Goal: Task Accomplishment & Management: Manage account settings

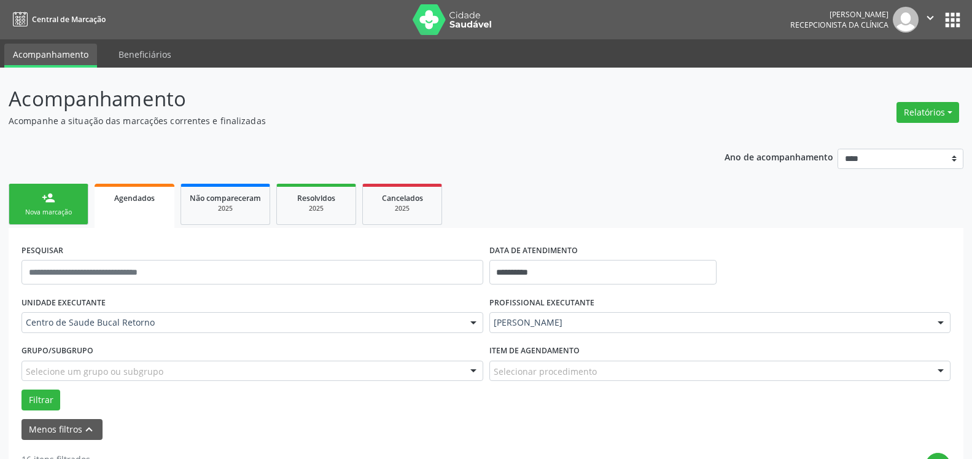
scroll to position [41, 0]
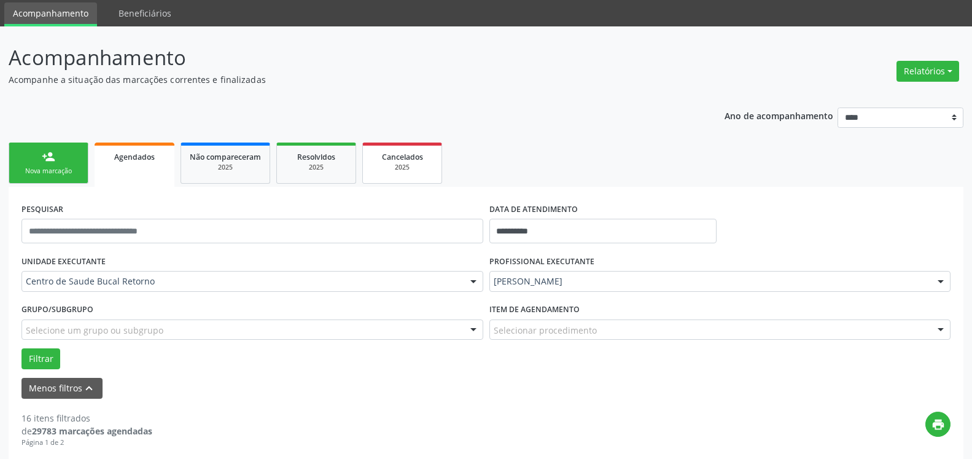
click at [407, 166] on div "2025" at bounding box center [402, 167] width 61 height 9
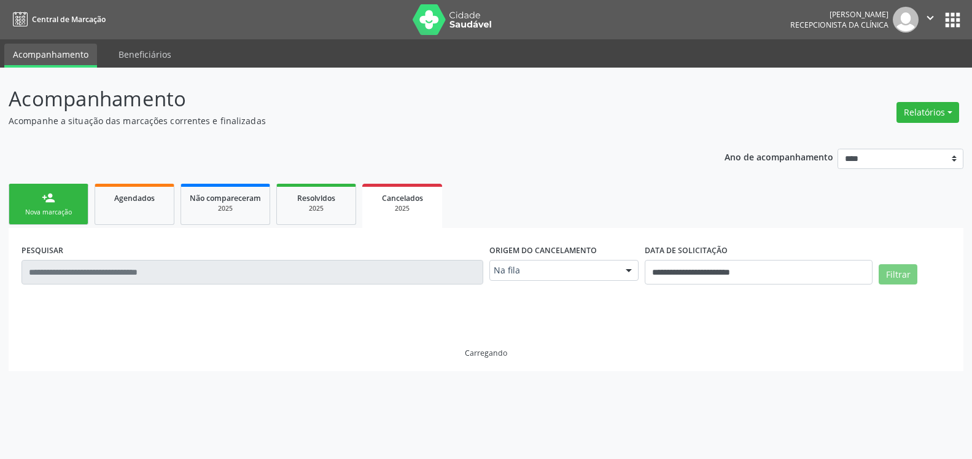
scroll to position [0, 0]
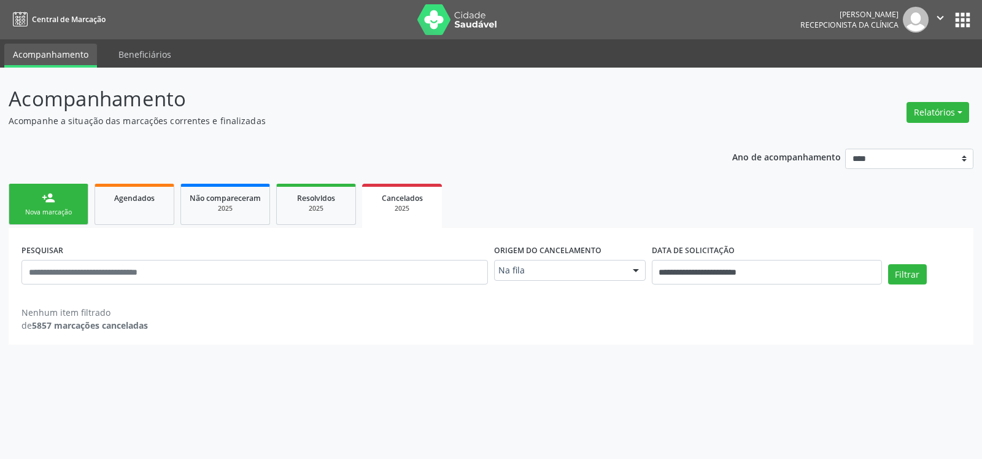
click at [637, 266] on div at bounding box center [636, 270] width 18 height 21
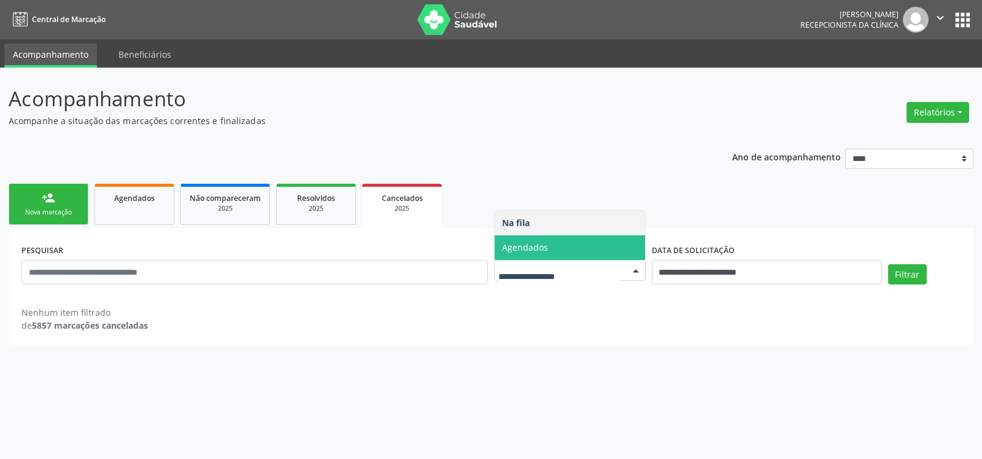
click at [634, 251] on span "Agendados" at bounding box center [570, 247] width 150 height 25
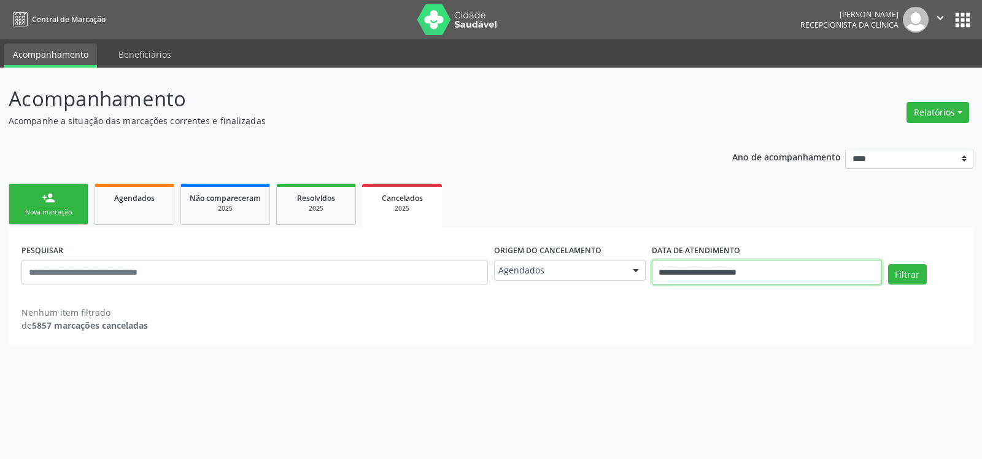
click at [723, 279] on input "**********" at bounding box center [767, 272] width 230 height 25
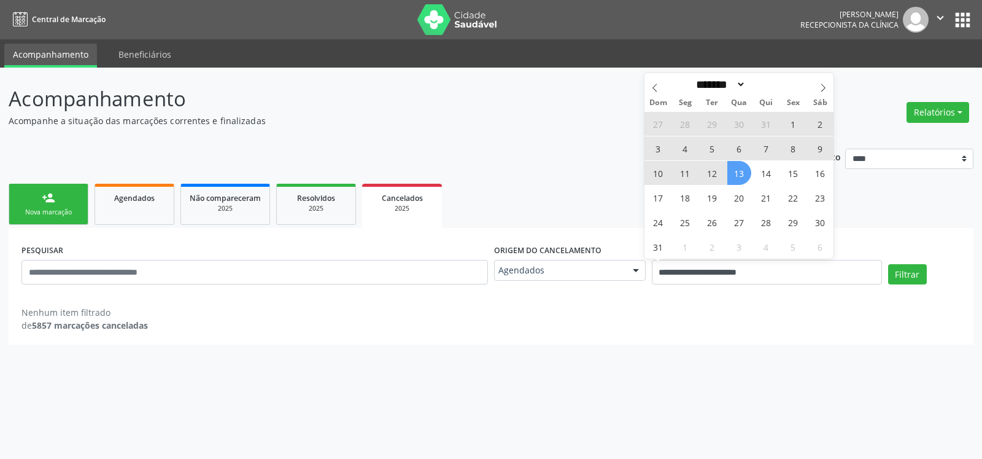
click at [719, 176] on span "12" at bounding box center [713, 173] width 24 height 24
type input "**********"
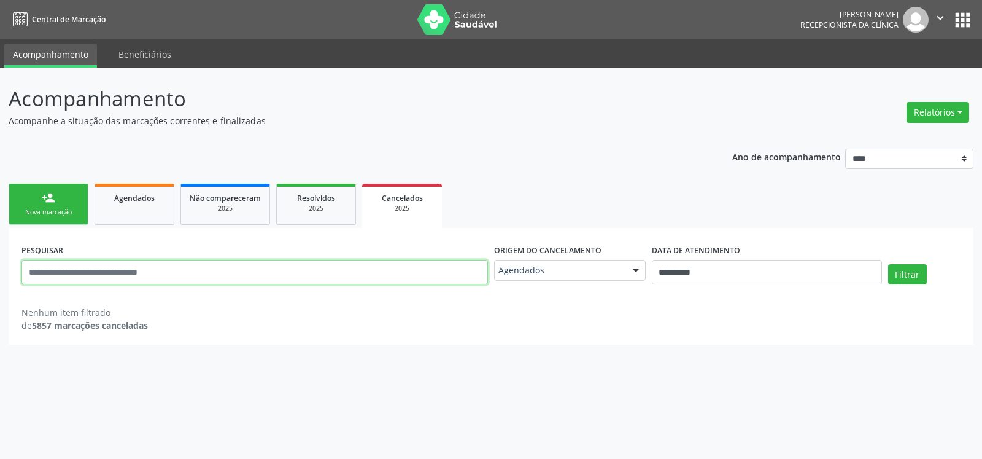
click at [408, 269] on input "text" at bounding box center [254, 272] width 467 height 25
click at [889, 264] on button "Filtrar" at bounding box center [908, 274] width 39 height 21
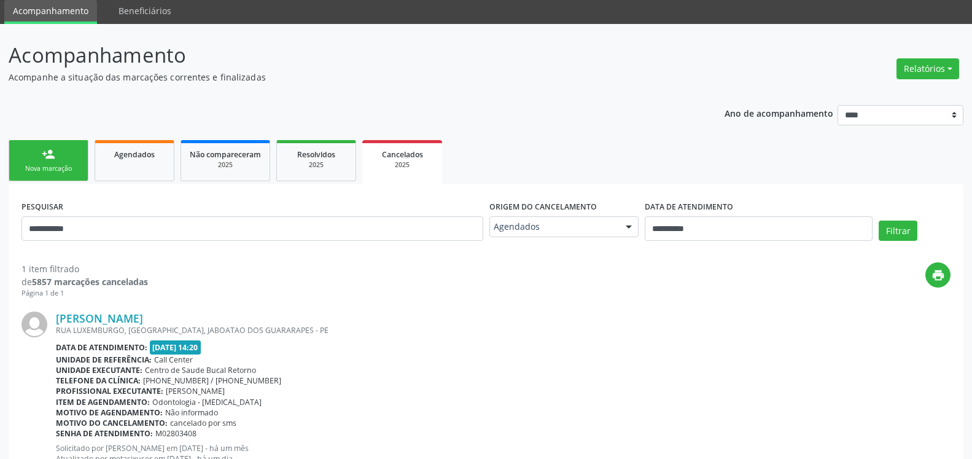
scroll to position [91, 0]
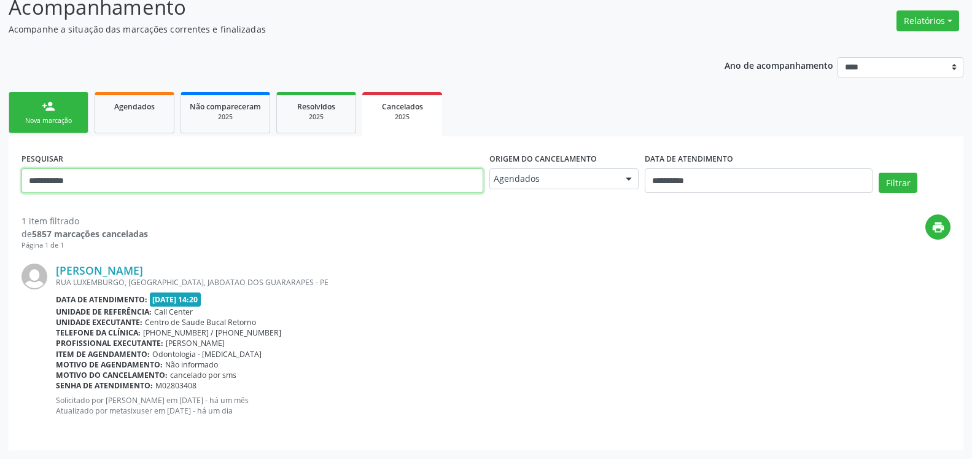
drag, startPoint x: 113, startPoint y: 184, endPoint x: 0, endPoint y: 187, distance: 113.0
click at [21, 187] on input "**********" at bounding box center [252, 180] width 462 height 25
type input "**********"
click at [879, 173] on button "Filtrar" at bounding box center [898, 183] width 39 height 21
click at [141, 185] on input "**********" at bounding box center [252, 180] width 462 height 25
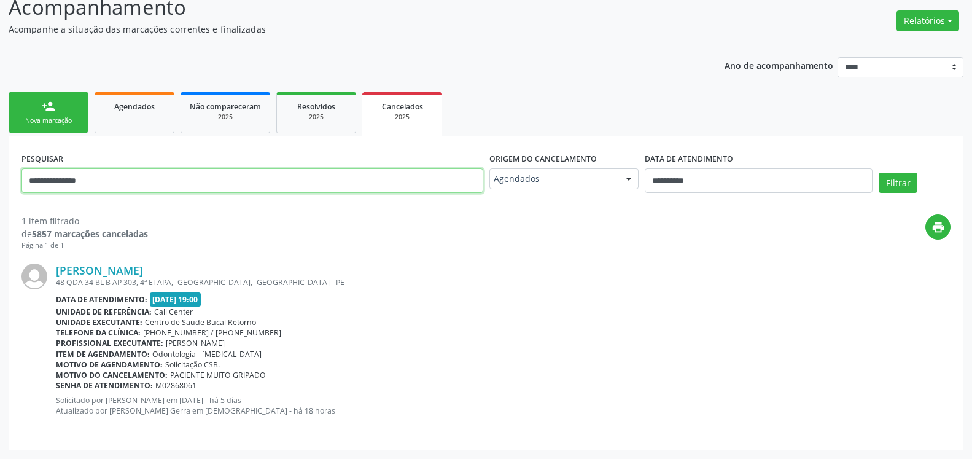
drag, startPoint x: 141, startPoint y: 185, endPoint x: 0, endPoint y: 197, distance: 141.1
click at [21, 193] on input "**********" at bounding box center [252, 180] width 462 height 25
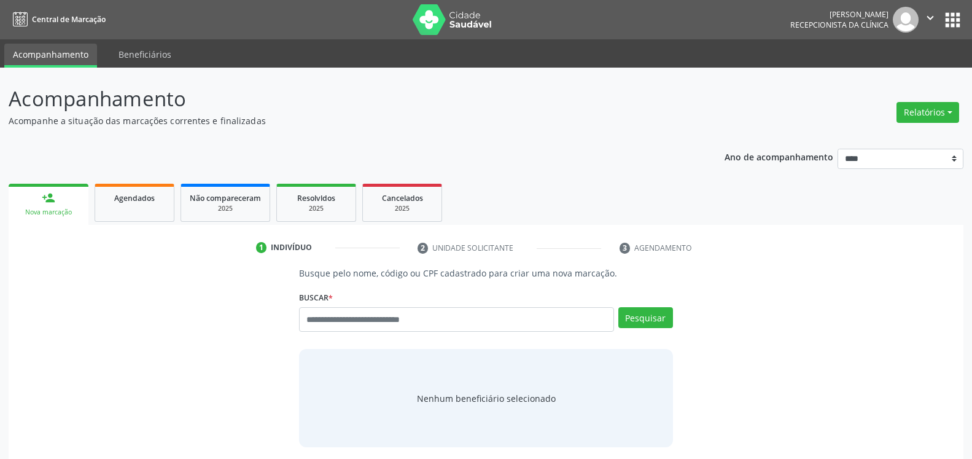
scroll to position [52, 0]
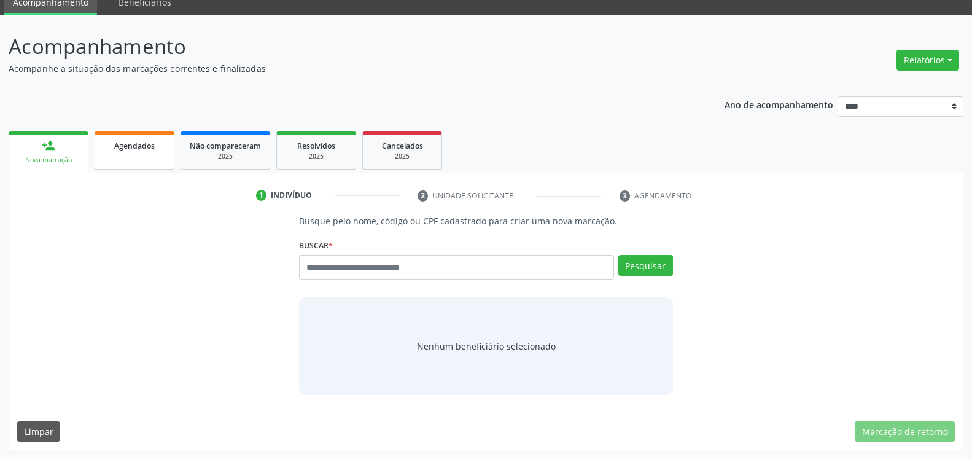
click at [142, 166] on link "Agendados" at bounding box center [135, 150] width 80 height 38
select select "*"
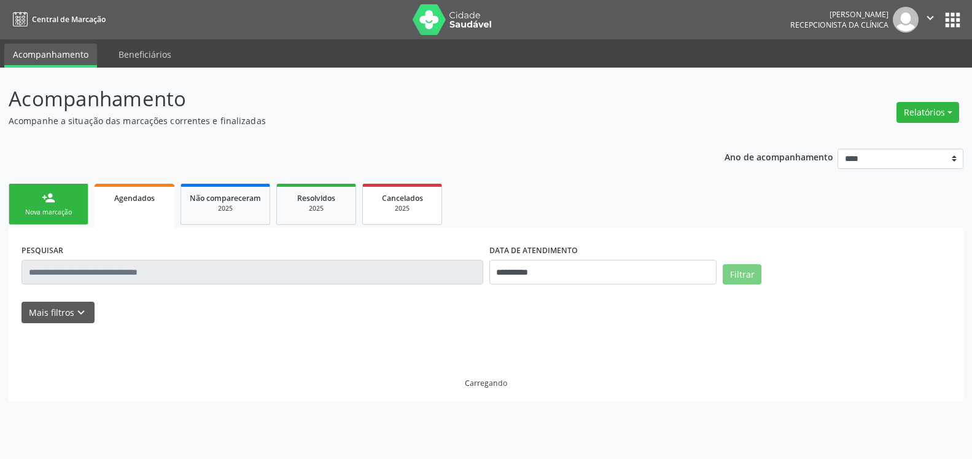
scroll to position [0, 0]
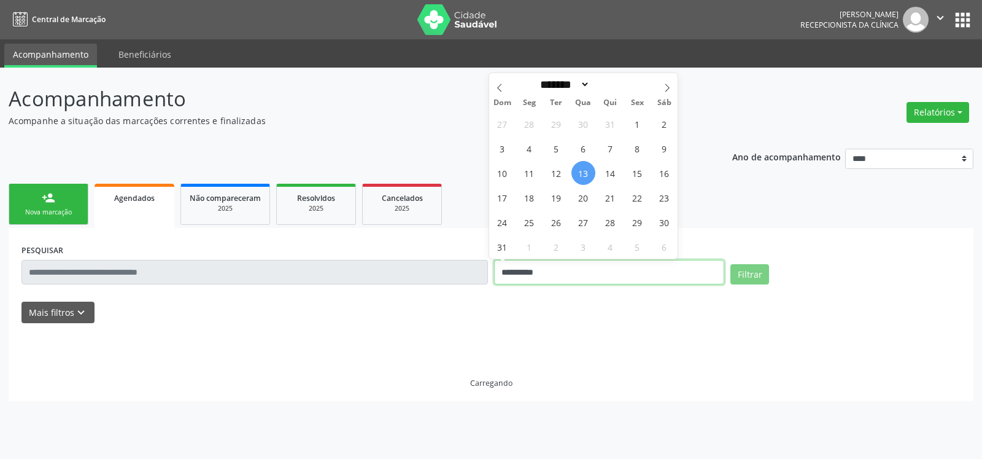
click at [633, 267] on input "**********" at bounding box center [609, 272] width 230 height 25
click at [562, 172] on span "12" at bounding box center [557, 173] width 24 height 24
type input "**********"
click at [562, 172] on span "12" at bounding box center [557, 173] width 24 height 24
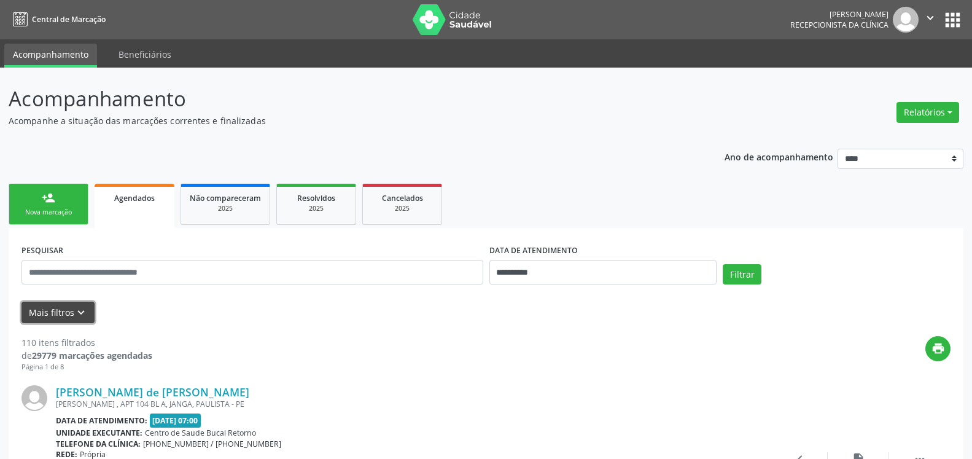
click at [74, 314] on icon "keyboard_arrow_down" at bounding box center [81, 313] width 14 height 14
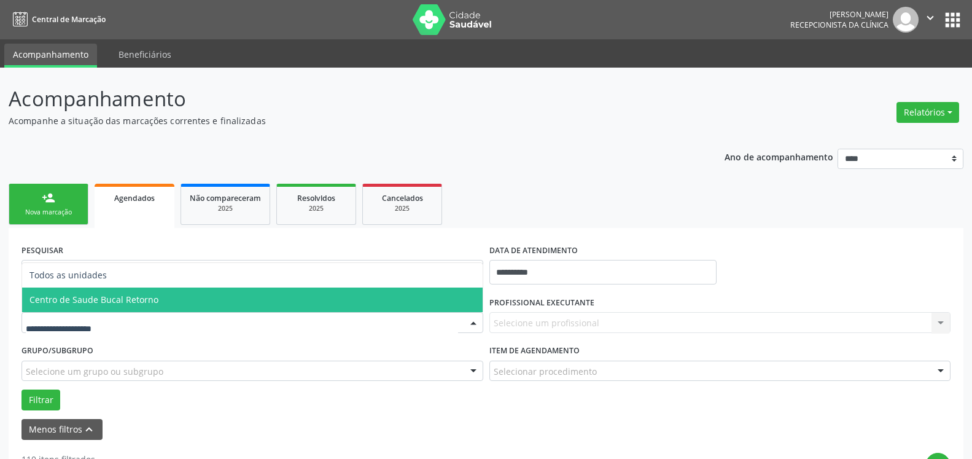
click at [155, 300] on span "Centro de Saude Bucal Retorno" at bounding box center [93, 300] width 129 height 12
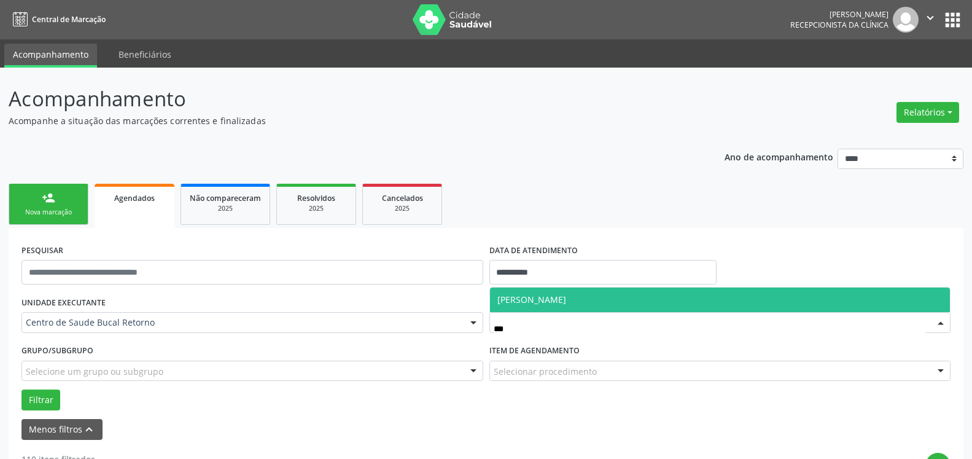
click at [634, 300] on span "[PERSON_NAME]" at bounding box center [720, 299] width 461 height 25
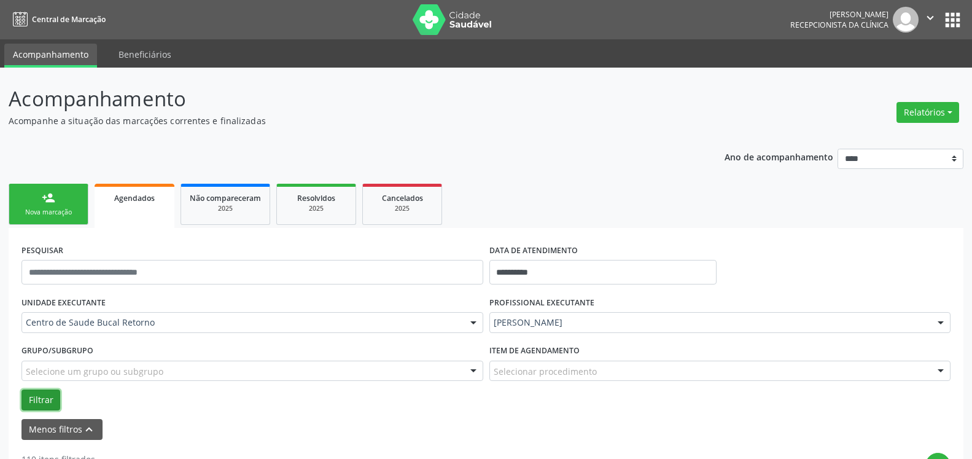
click at [45, 394] on button "Filtrar" at bounding box center [40, 399] width 39 height 21
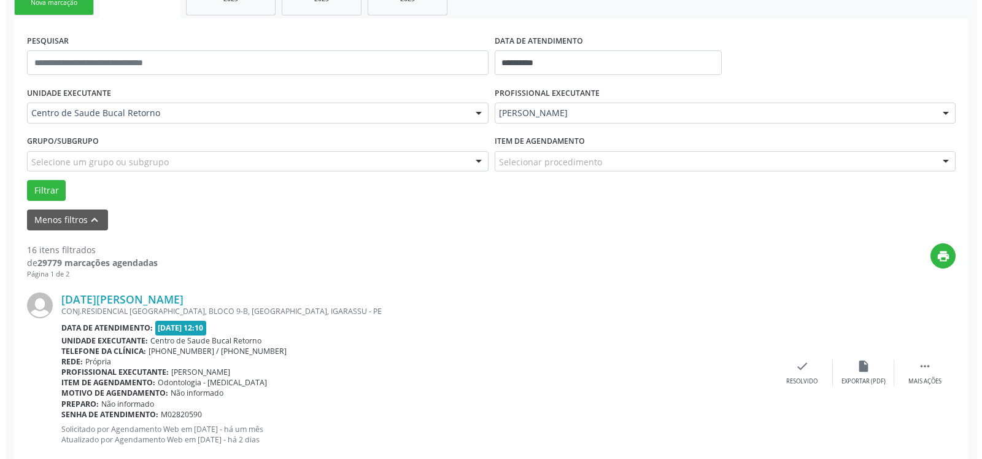
scroll to position [251, 0]
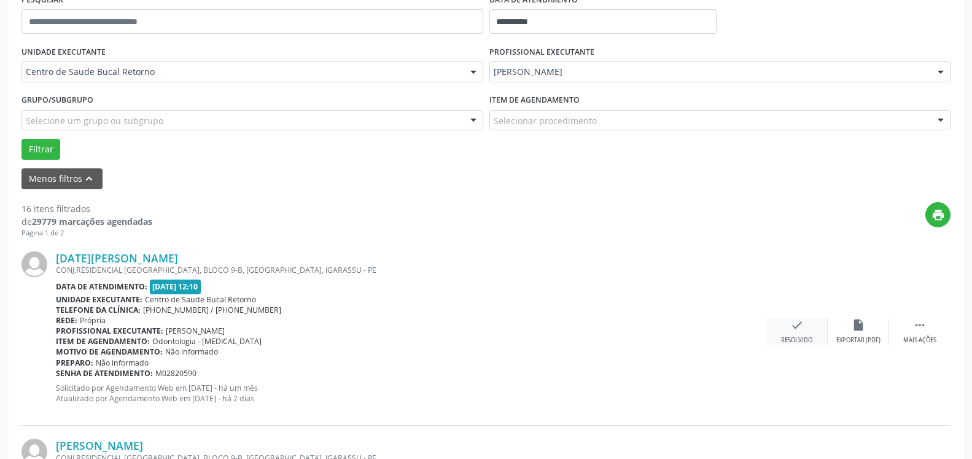
click at [798, 327] on icon "check" at bounding box center [797, 325] width 14 height 14
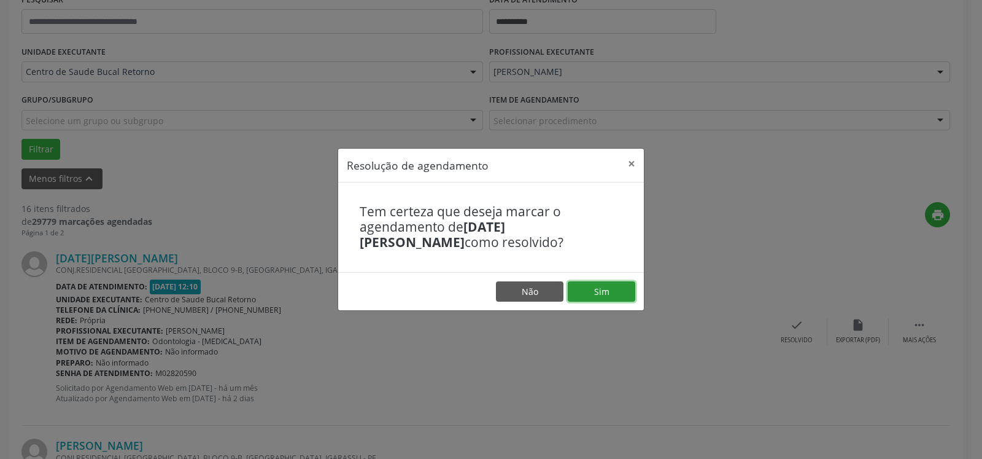
click at [608, 292] on button "Sim" at bounding box center [602, 291] width 68 height 21
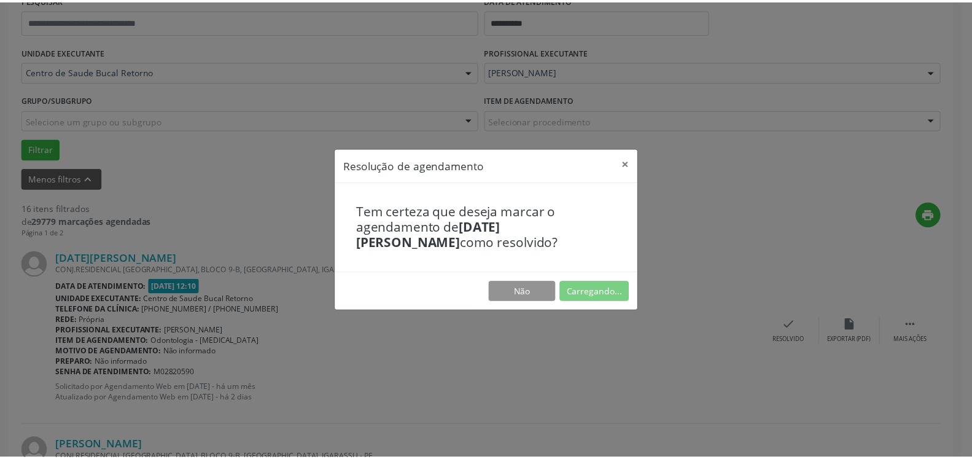
scroll to position [68, 0]
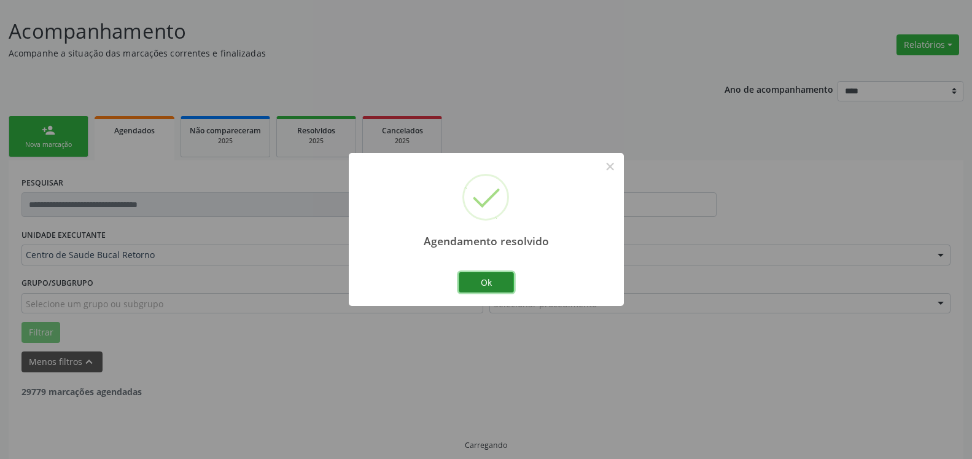
click at [480, 287] on button "Ok" at bounding box center [486, 282] width 55 height 21
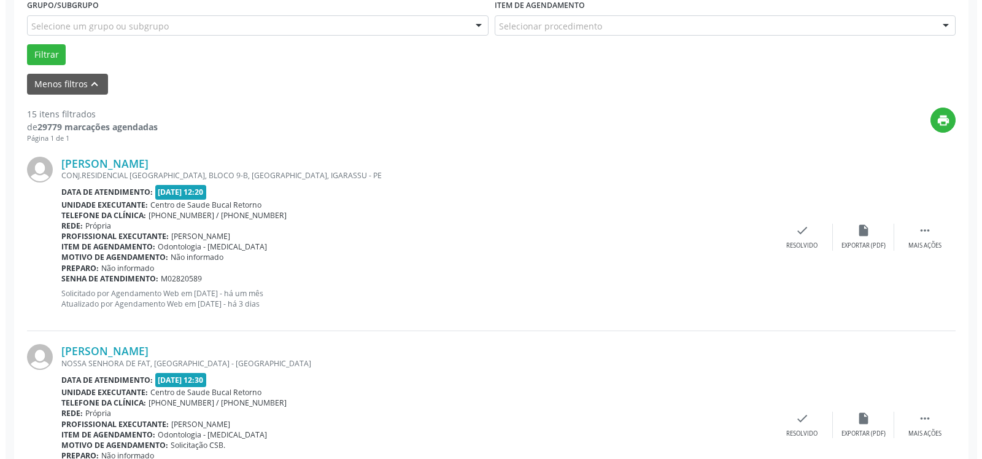
scroll to position [381, 0]
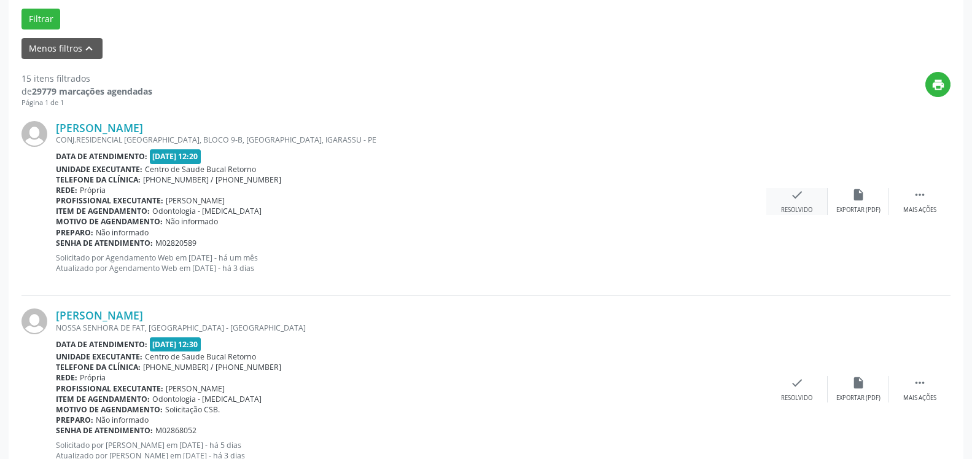
click at [794, 198] on icon "check" at bounding box center [797, 195] width 14 height 14
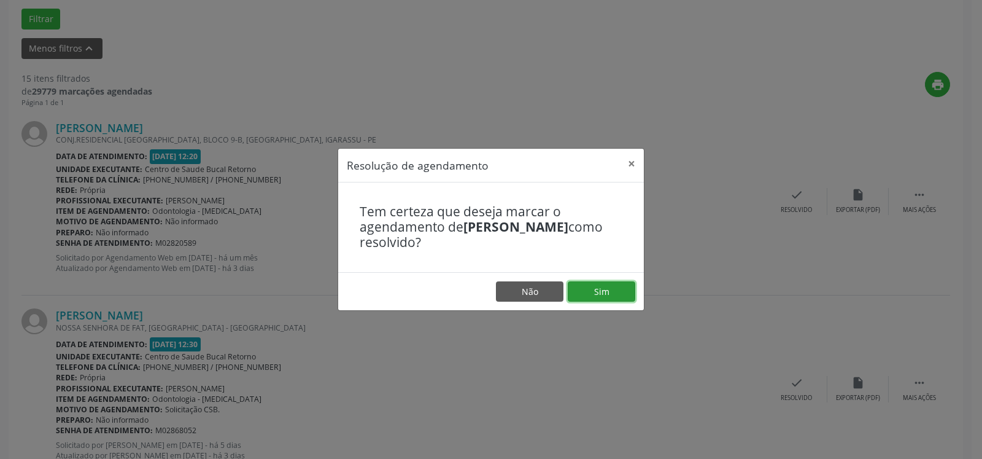
click at [597, 286] on button "Sim" at bounding box center [602, 291] width 68 height 21
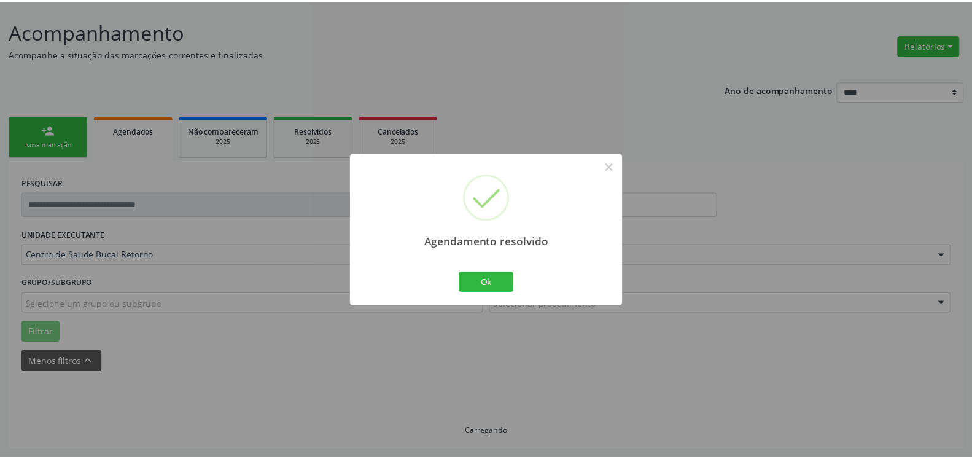
scroll to position [68, 0]
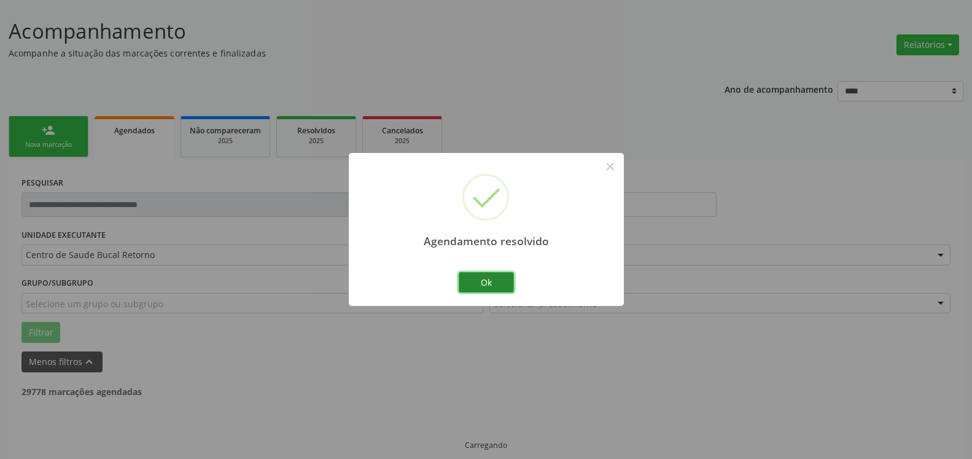
click at [480, 282] on button "Ok" at bounding box center [486, 282] width 55 height 21
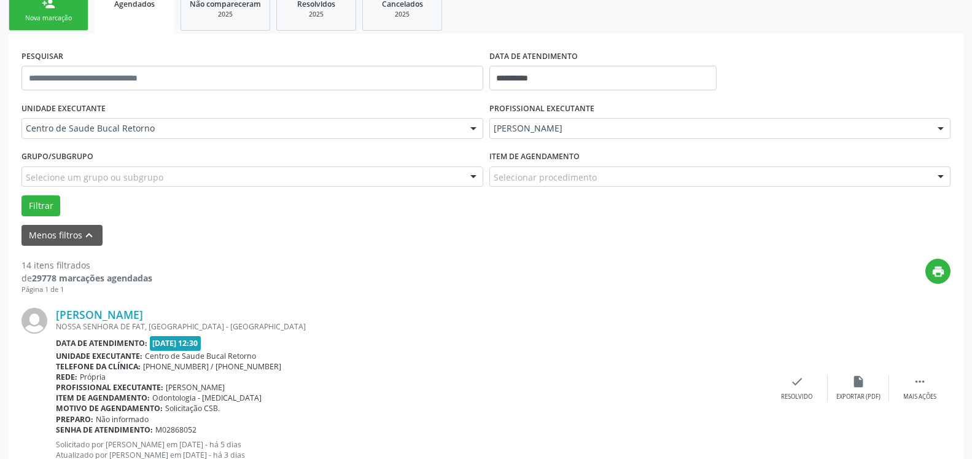
scroll to position [318, 0]
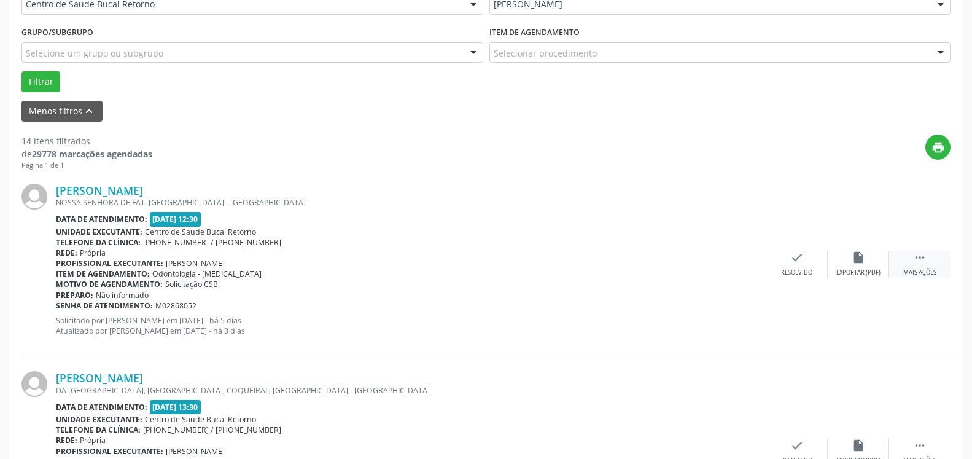
click at [920, 264] on icon "" at bounding box center [920, 258] width 14 height 14
click at [873, 267] on div "alarm_off Não compareceu" at bounding box center [858, 264] width 61 height 26
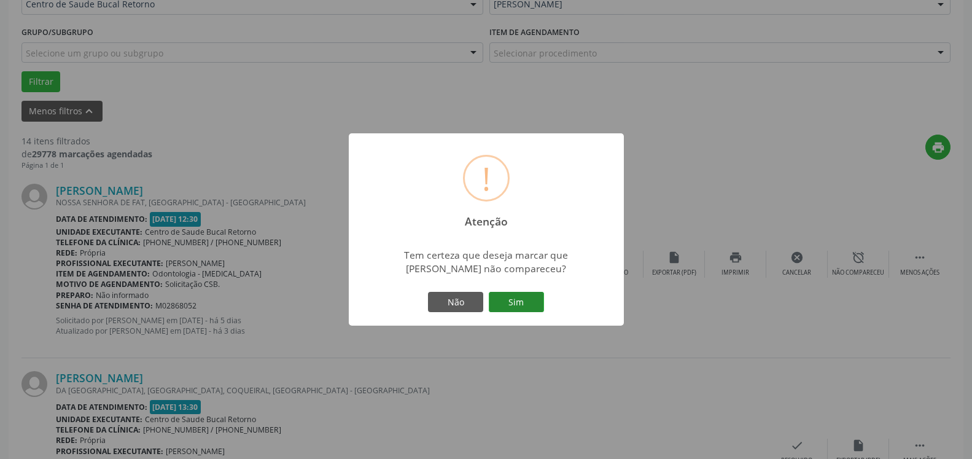
click at [507, 301] on button "Sim" at bounding box center [516, 302] width 55 height 21
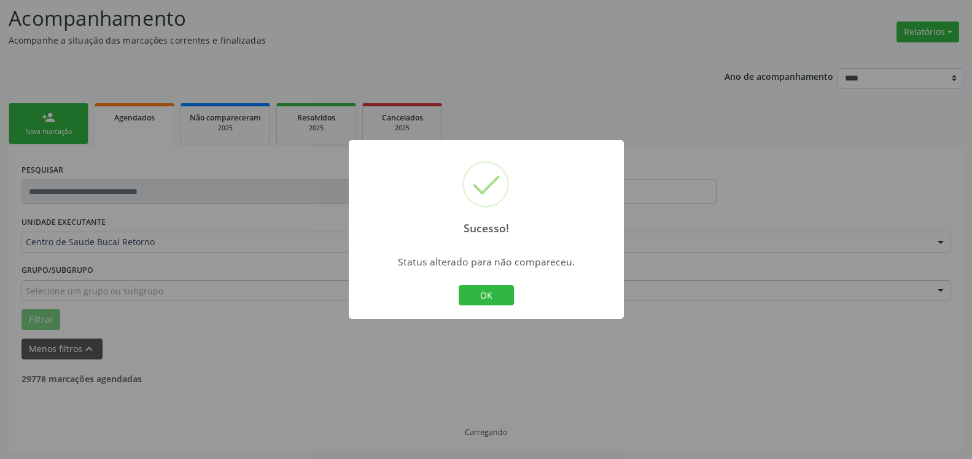
scroll to position [80, 0]
click at [494, 300] on button "OK" at bounding box center [486, 295] width 55 height 21
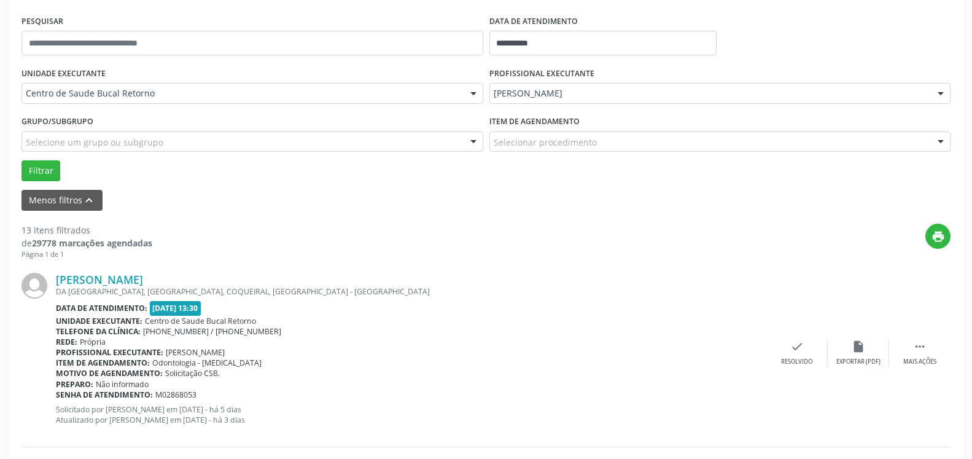
scroll to position [268, 0]
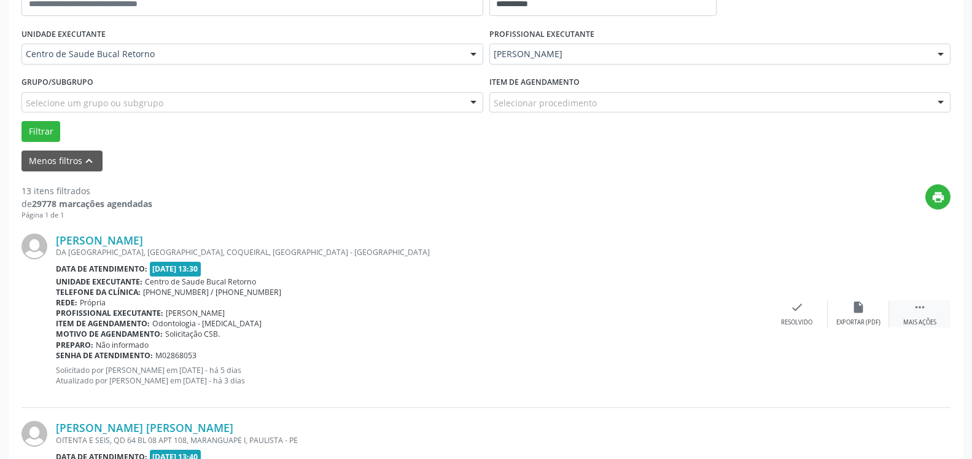
click at [926, 312] on icon "" at bounding box center [920, 307] width 14 height 14
click at [866, 316] on div "alarm_off Não compareceu" at bounding box center [858, 313] width 61 height 26
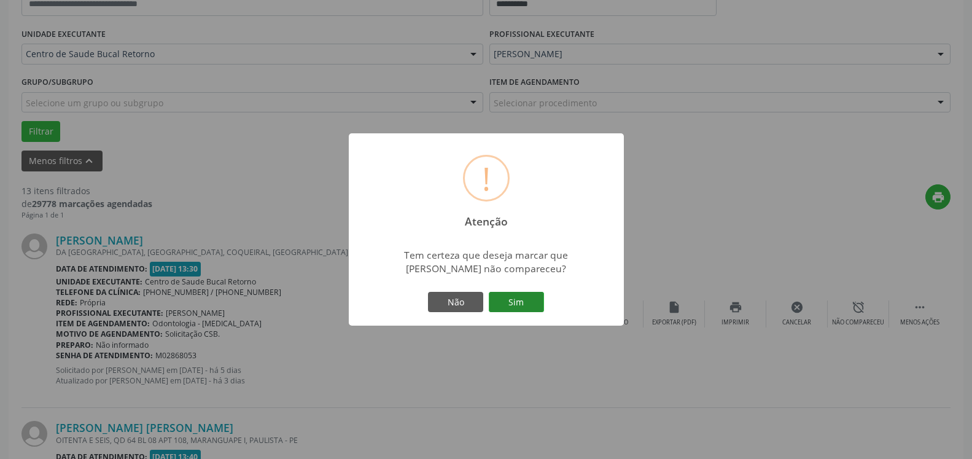
click at [532, 301] on button "Sim" at bounding box center [516, 302] width 55 height 21
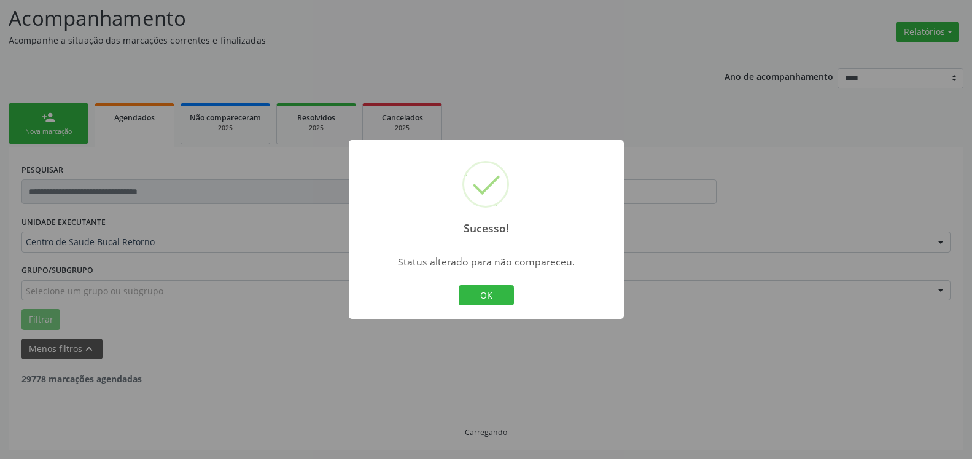
scroll to position [80, 0]
click at [472, 296] on button "OK" at bounding box center [486, 295] width 55 height 21
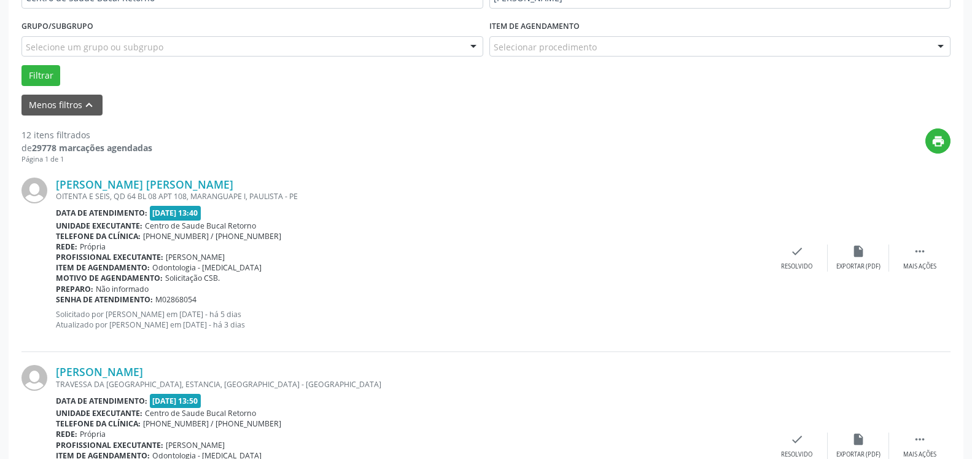
scroll to position [331, 0]
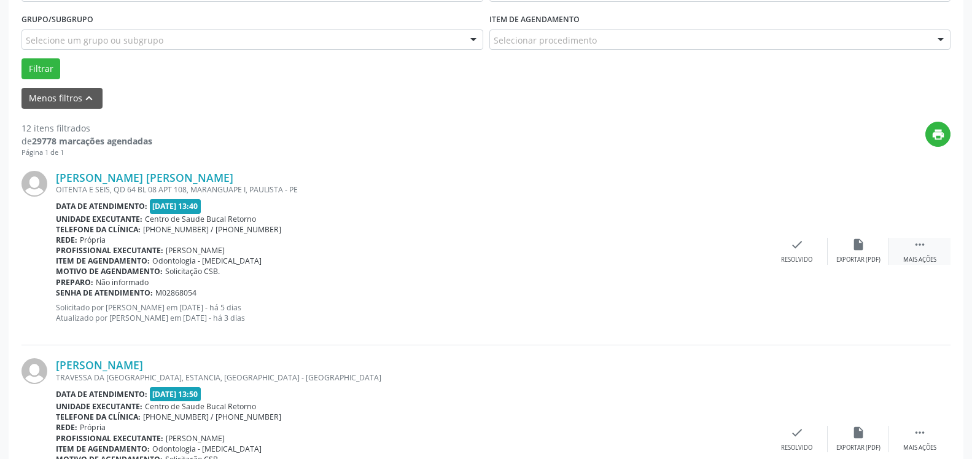
click at [917, 243] on icon "" at bounding box center [920, 245] width 14 height 14
click at [848, 248] on div "alarm_off Não compareceu" at bounding box center [858, 251] width 61 height 26
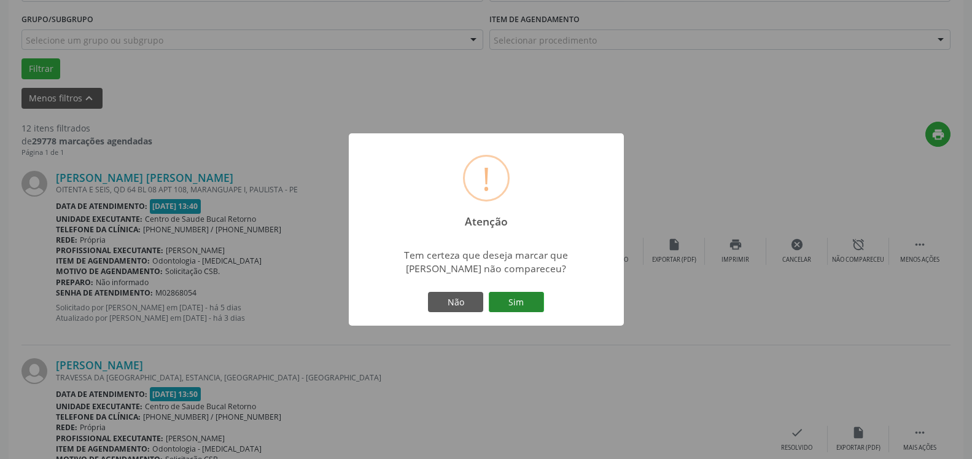
click at [519, 297] on button "Sim" at bounding box center [516, 302] width 55 height 21
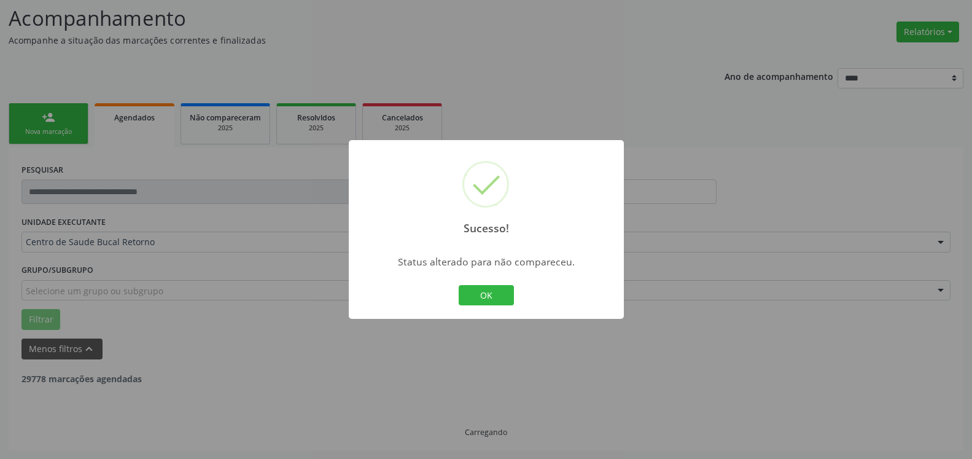
scroll to position [80, 0]
click at [502, 300] on button "OK" at bounding box center [486, 295] width 55 height 21
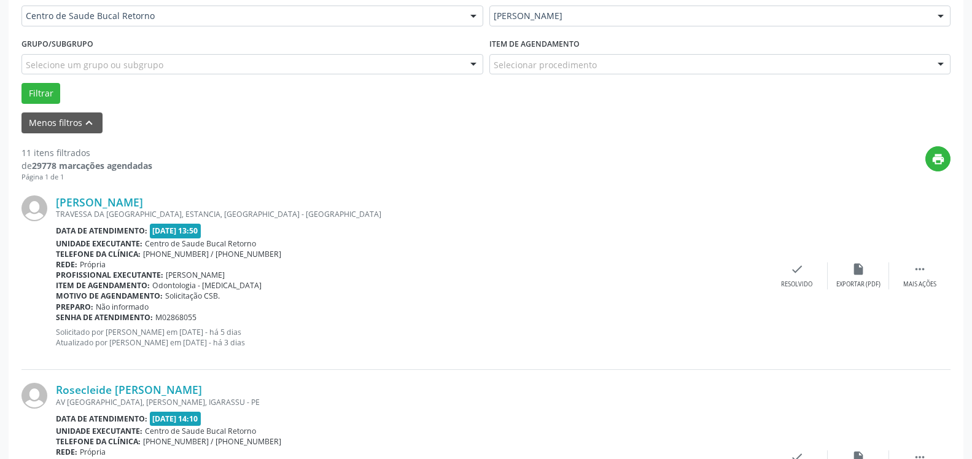
scroll to position [331, 0]
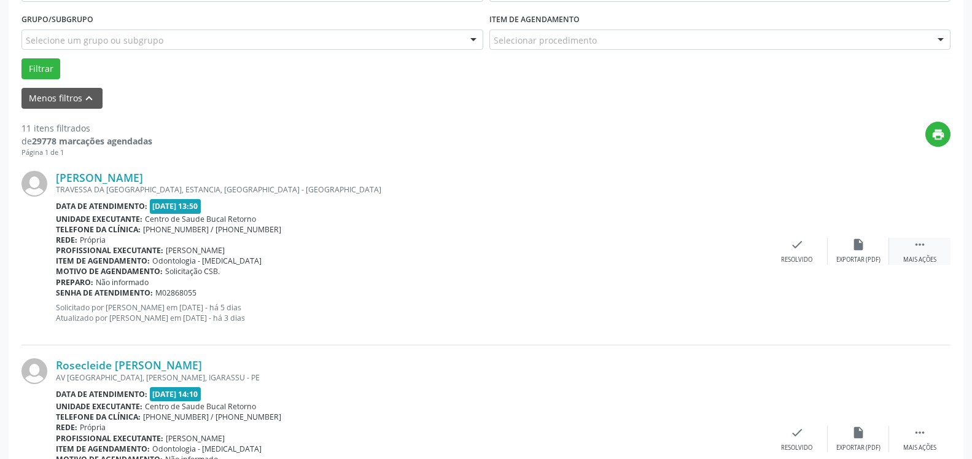
click at [923, 239] on icon "" at bounding box center [920, 245] width 14 height 14
click at [858, 244] on icon "alarm_off" at bounding box center [859, 245] width 14 height 14
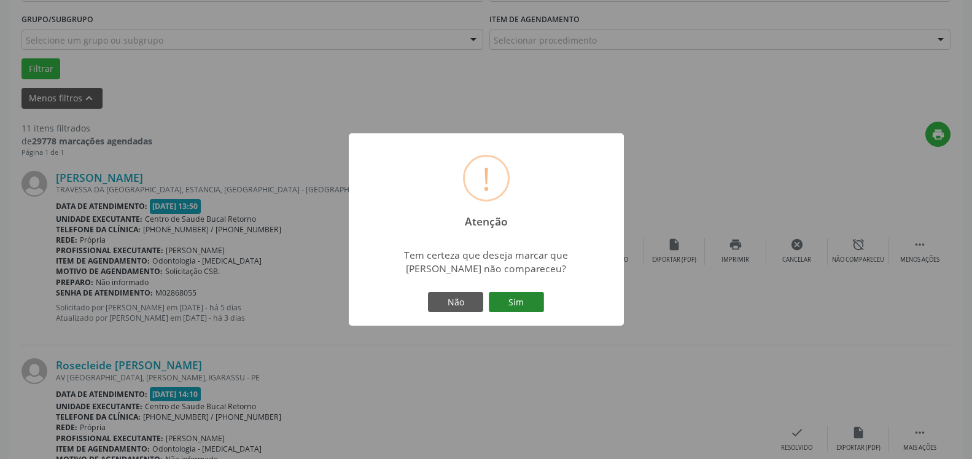
click at [520, 302] on button "Sim" at bounding box center [516, 302] width 55 height 21
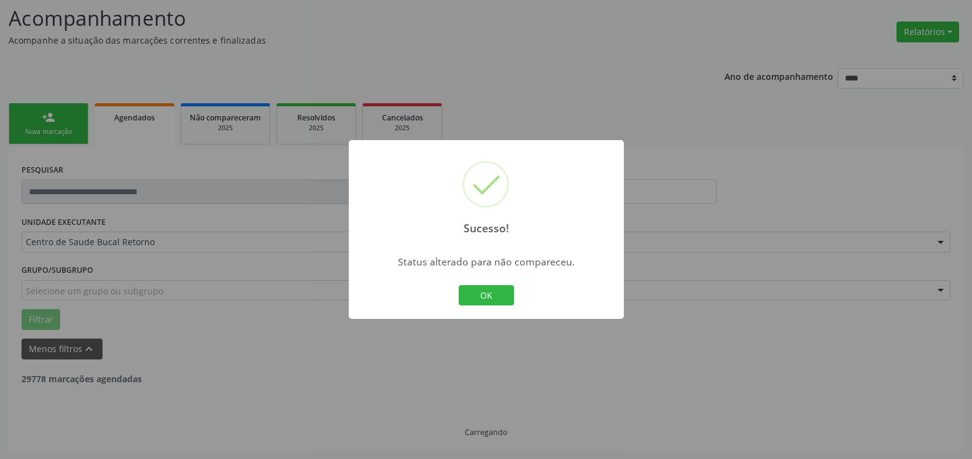
scroll to position [80, 0]
click at [507, 303] on button "OK" at bounding box center [486, 295] width 55 height 21
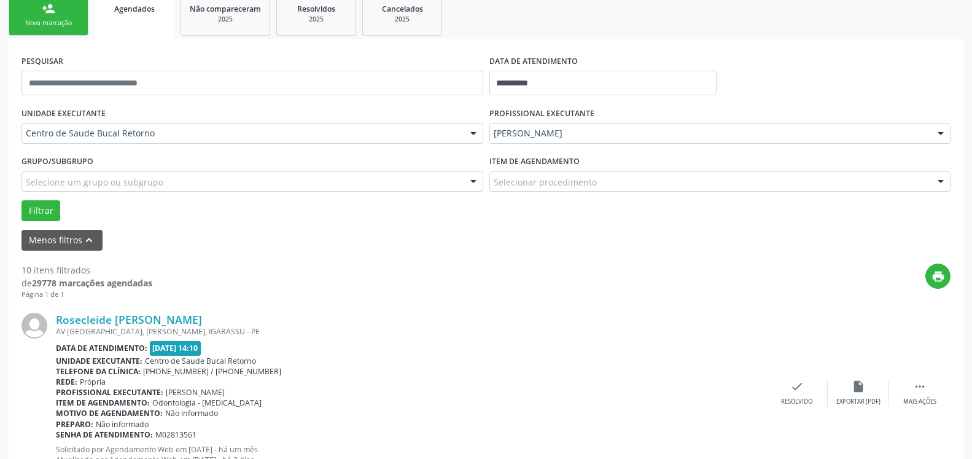
scroll to position [331, 0]
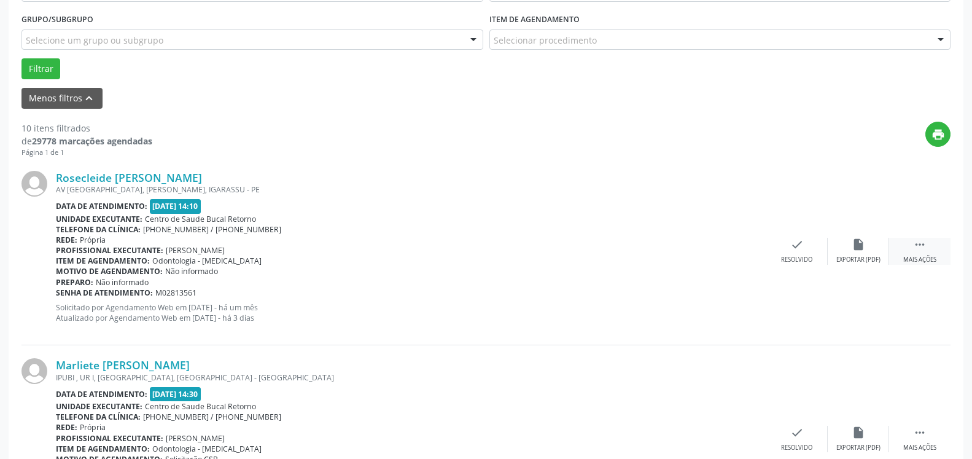
click at [918, 247] on icon "" at bounding box center [920, 245] width 14 height 14
click at [871, 248] on div "alarm_off Não compareceu" at bounding box center [858, 251] width 61 height 26
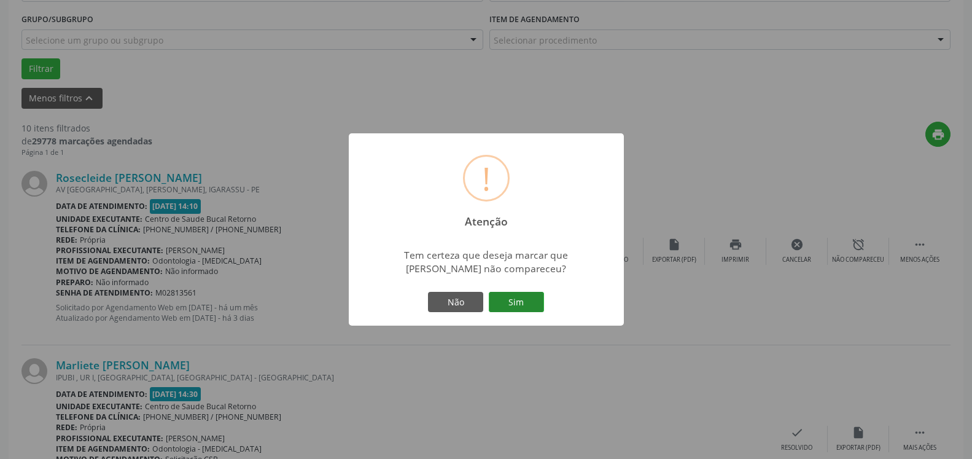
click at [520, 303] on button "Sim" at bounding box center [516, 302] width 55 height 21
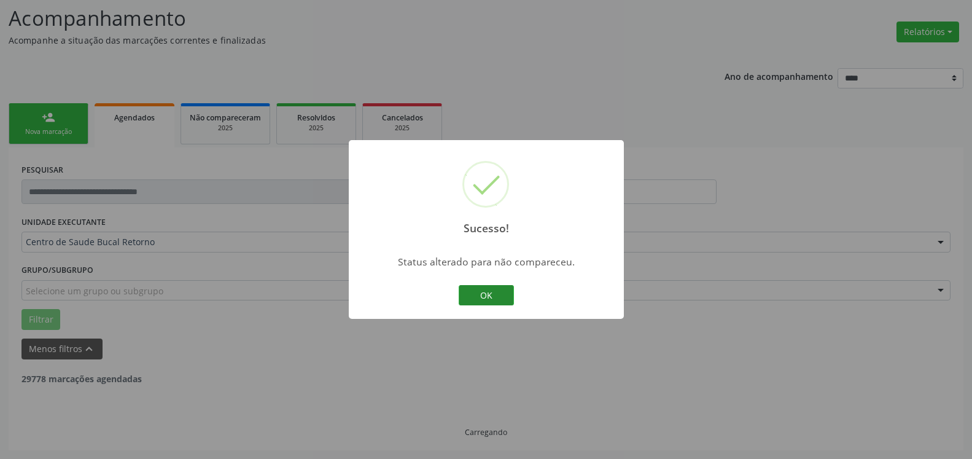
scroll to position [80, 0]
click at [496, 299] on button "OK" at bounding box center [486, 295] width 55 height 21
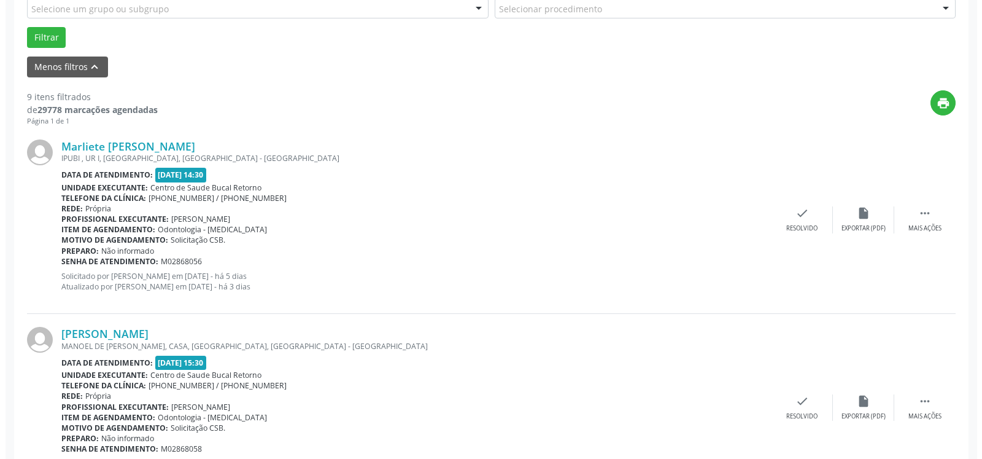
scroll to position [394, 0]
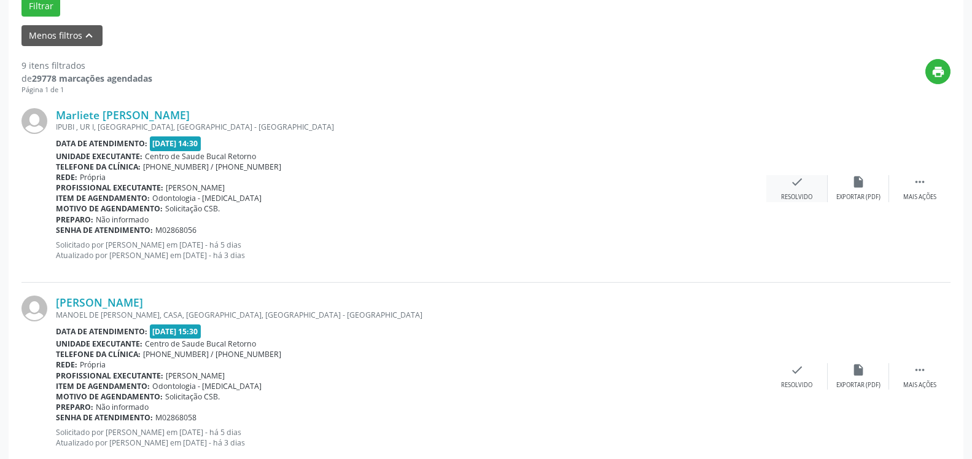
click at [790, 184] on icon "check" at bounding box center [797, 182] width 14 height 14
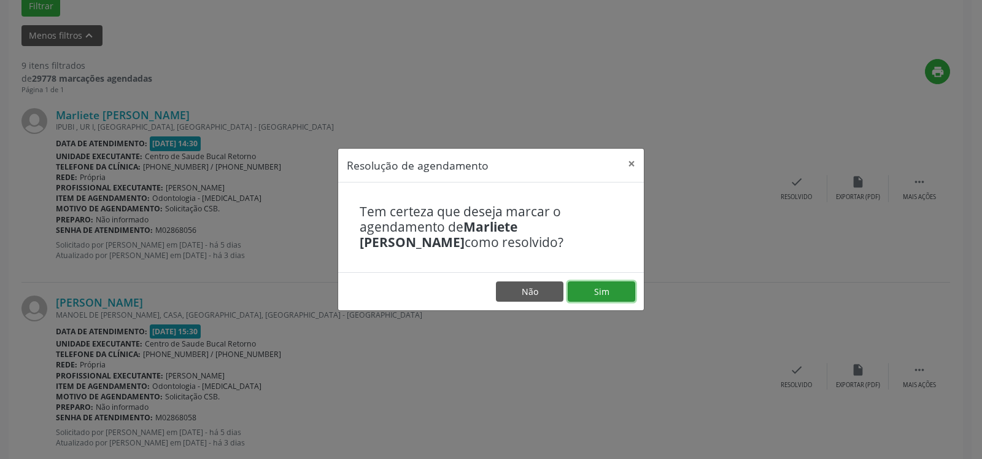
click at [589, 292] on button "Sim" at bounding box center [602, 291] width 68 height 21
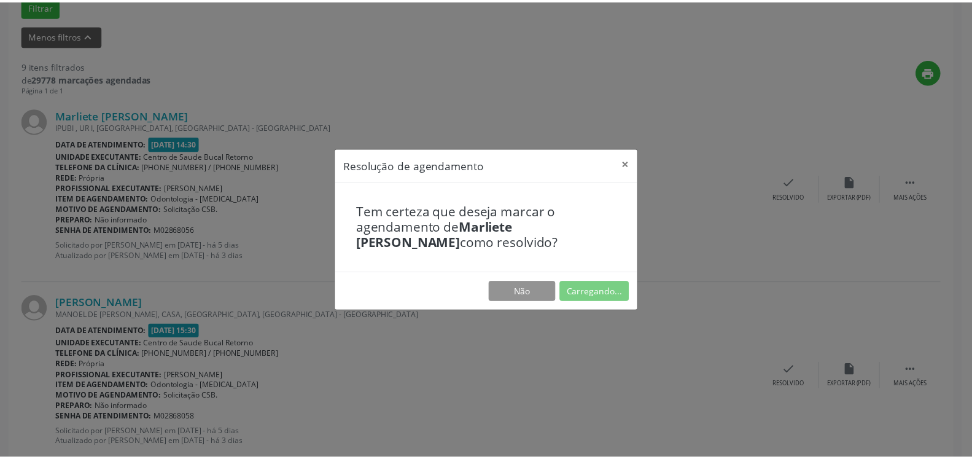
scroll to position [68, 0]
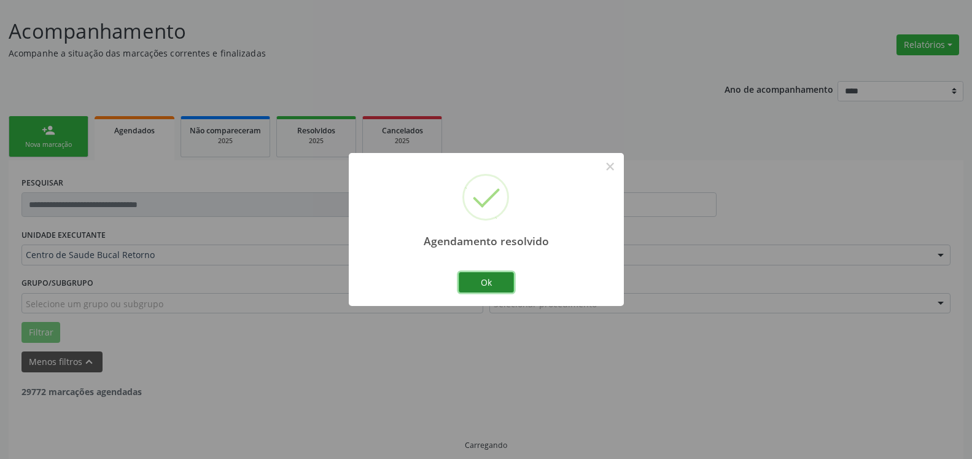
click at [480, 278] on button "Ok" at bounding box center [486, 282] width 55 height 21
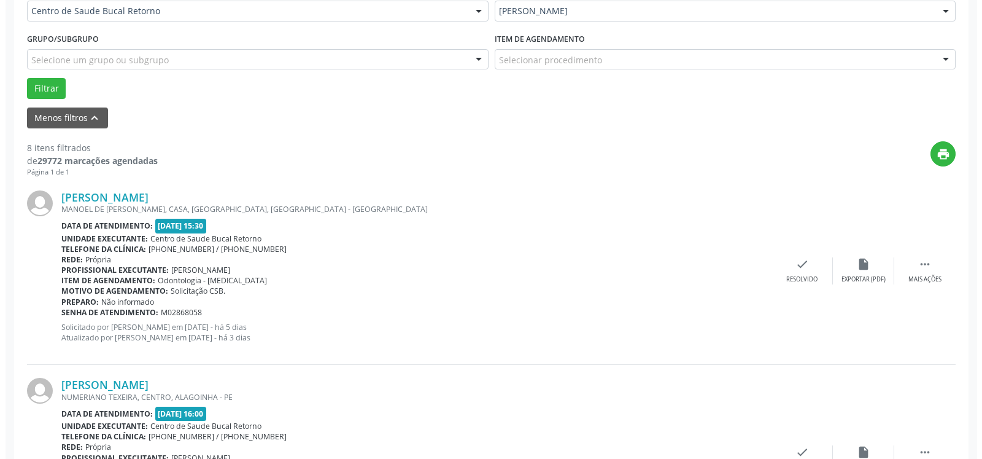
scroll to position [331, 0]
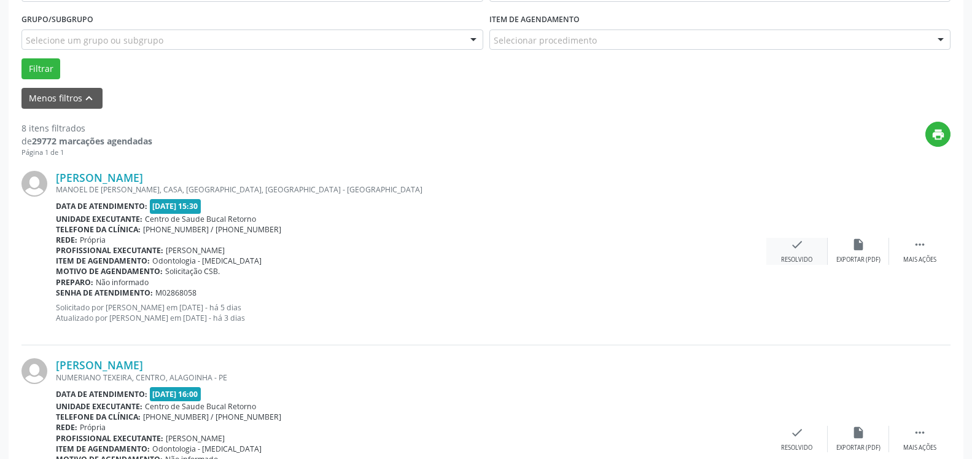
click at [796, 246] on icon "check" at bounding box center [797, 245] width 14 height 14
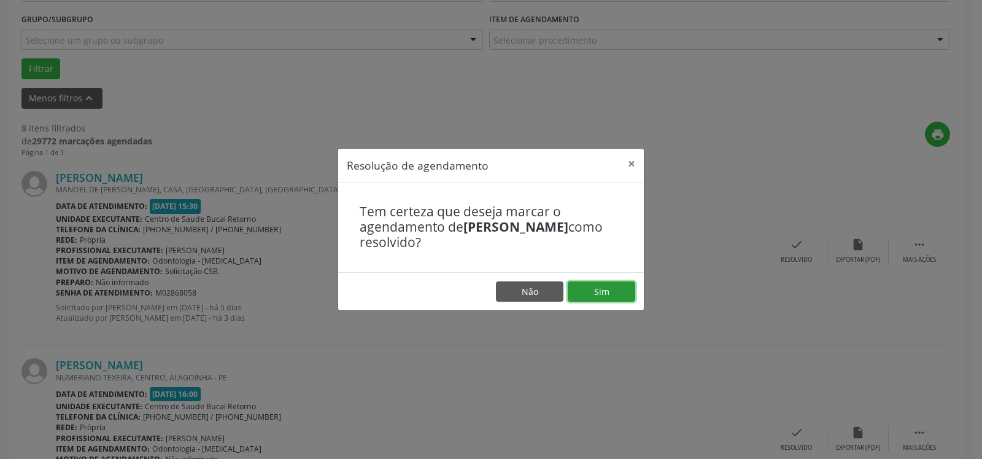
click at [611, 285] on button "Sim" at bounding box center [602, 291] width 68 height 21
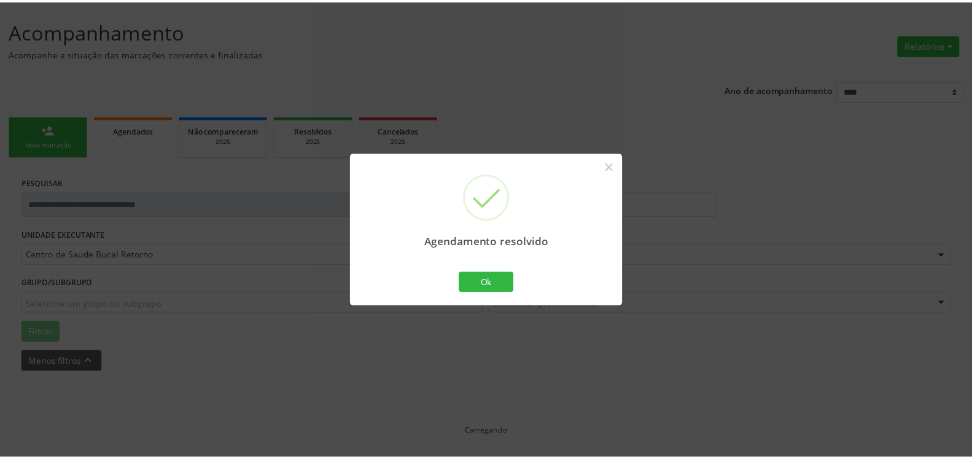
scroll to position [68, 0]
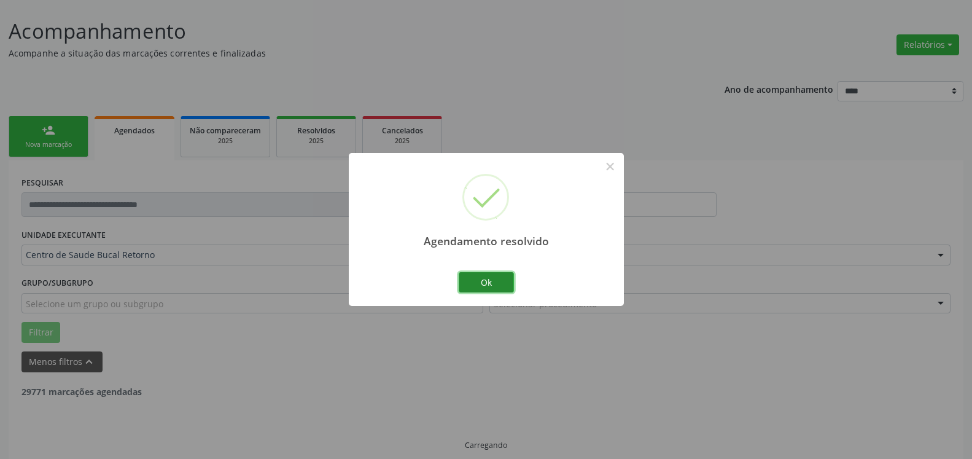
click at [486, 284] on button "Ok" at bounding box center [486, 282] width 55 height 21
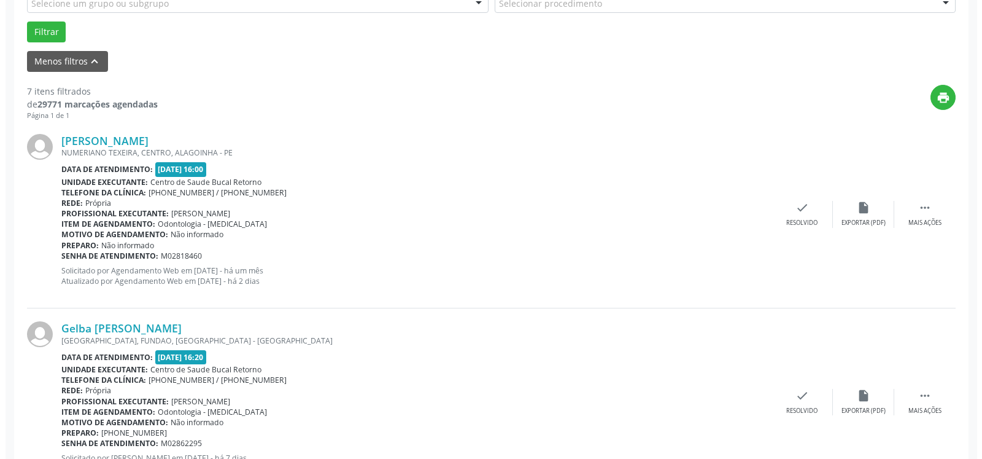
scroll to position [381, 0]
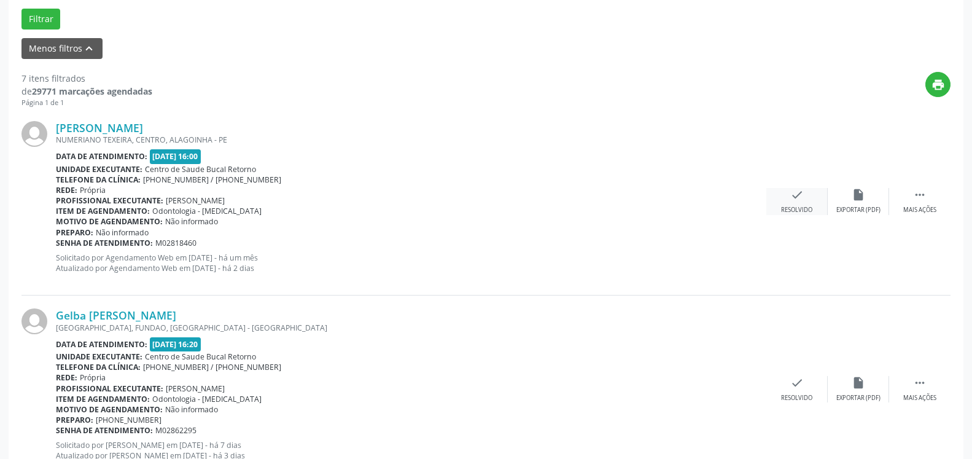
click at [803, 201] on icon "check" at bounding box center [797, 195] width 14 height 14
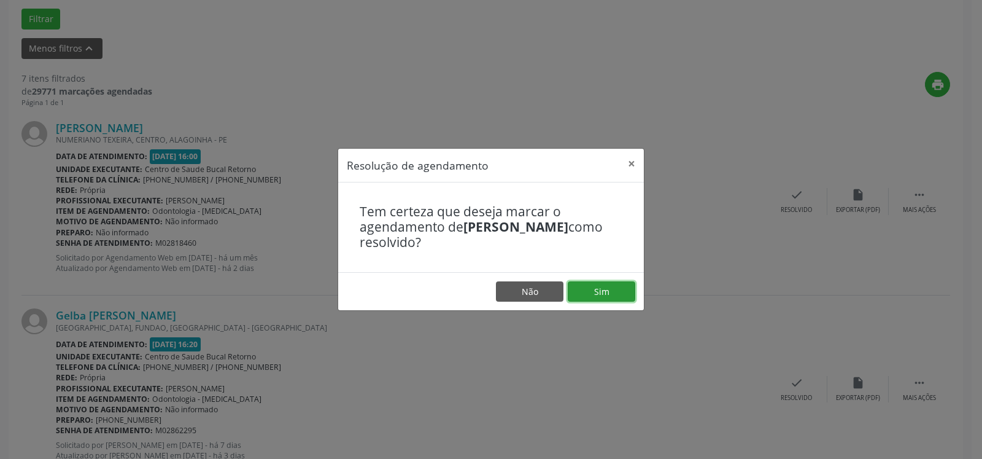
click at [605, 290] on button "Sim" at bounding box center [602, 291] width 68 height 21
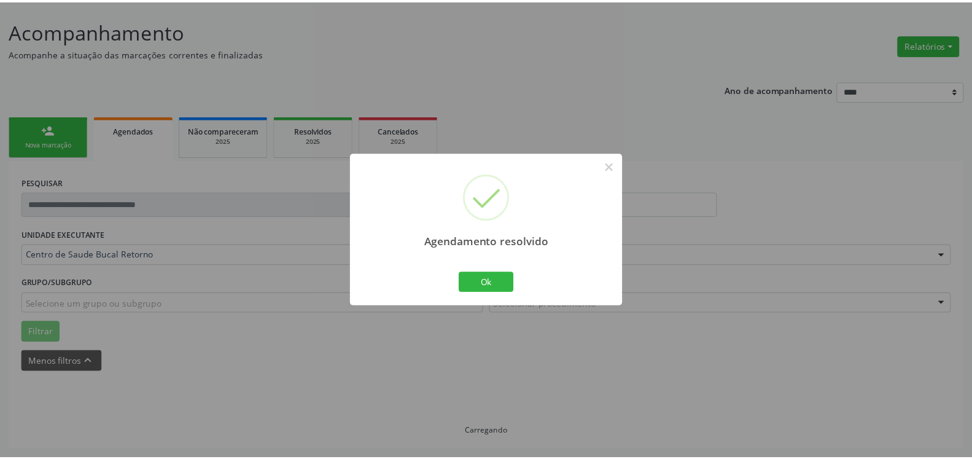
scroll to position [68, 0]
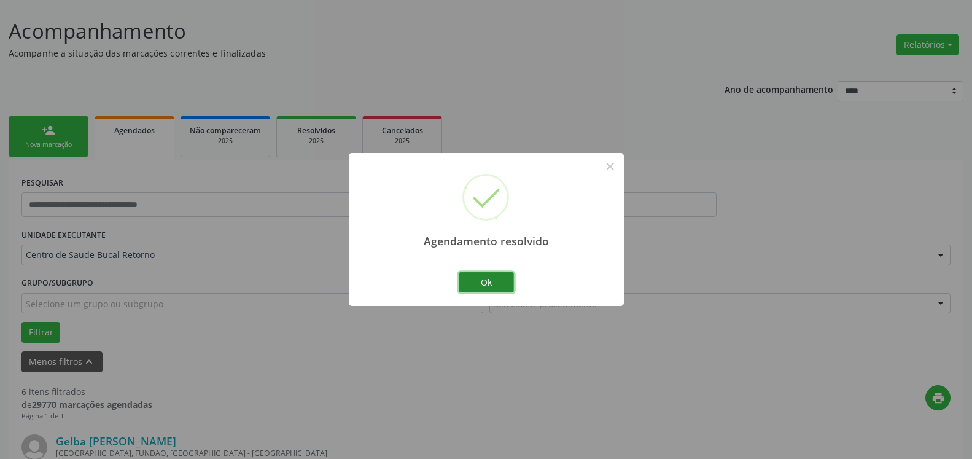
click at [490, 278] on button "Ok" at bounding box center [486, 282] width 55 height 21
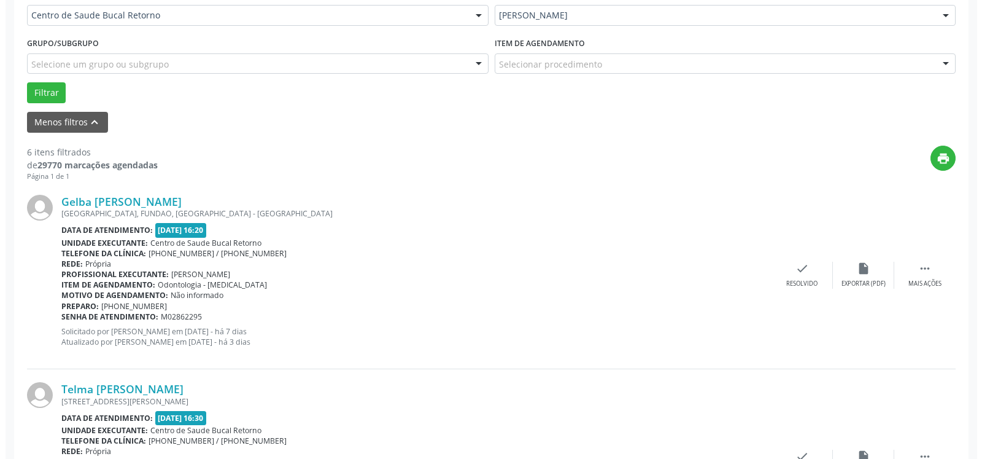
scroll to position [318, 0]
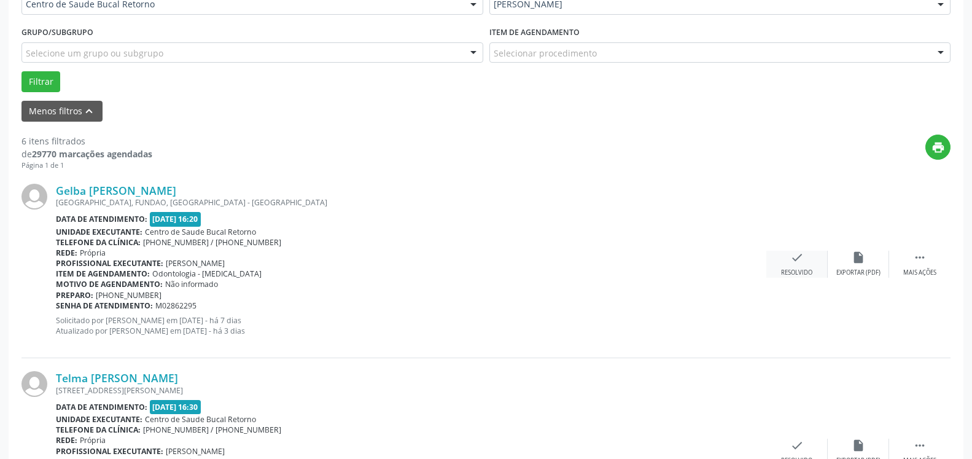
click at [799, 264] on icon "check" at bounding box center [797, 258] width 14 height 14
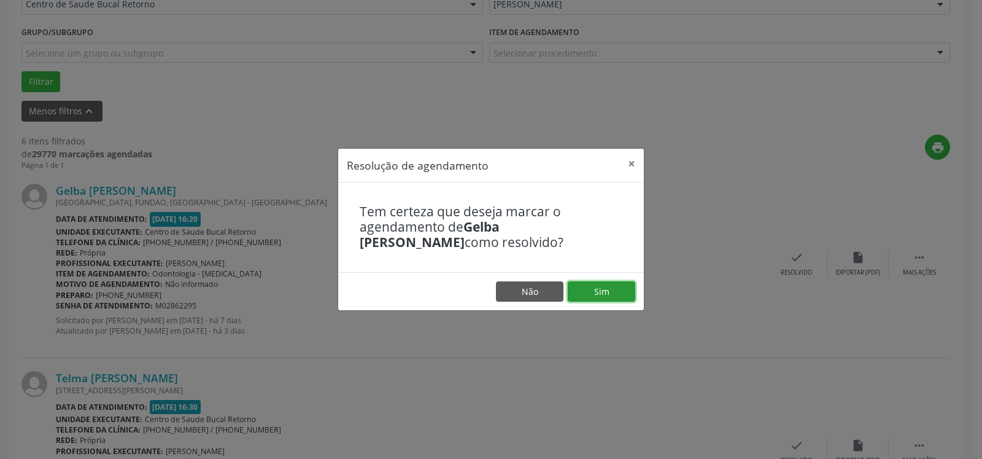
click at [616, 292] on button "Sim" at bounding box center [602, 291] width 68 height 21
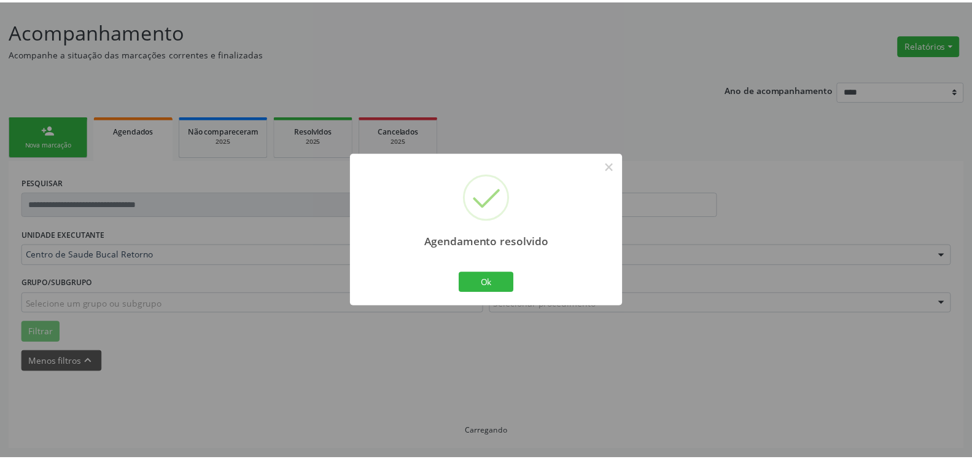
scroll to position [68, 0]
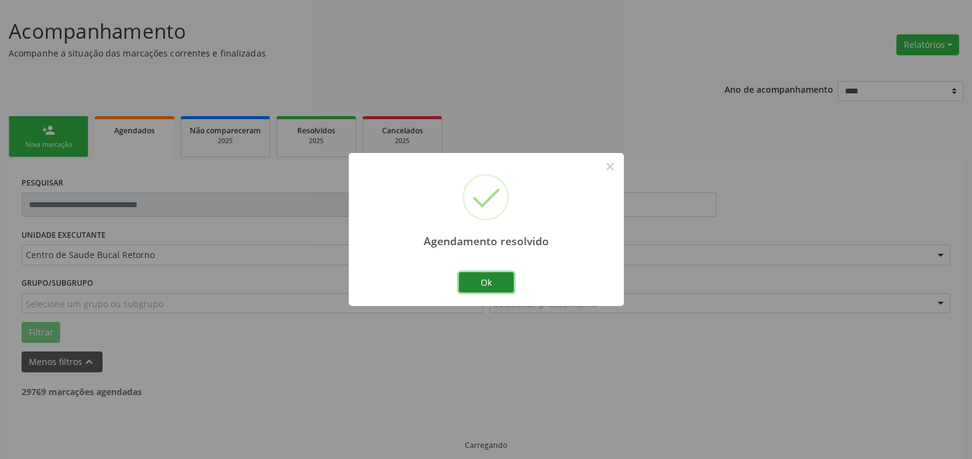
click at [483, 280] on button "Ok" at bounding box center [486, 282] width 55 height 21
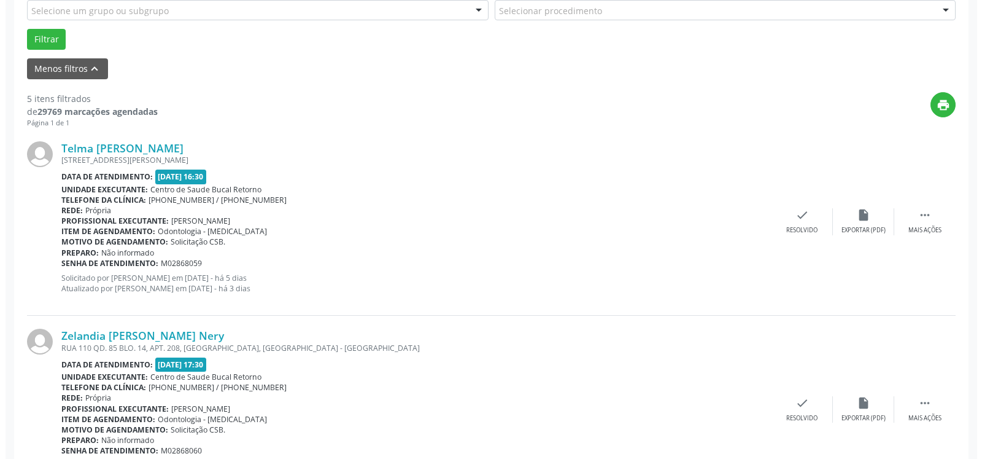
scroll to position [381, 0]
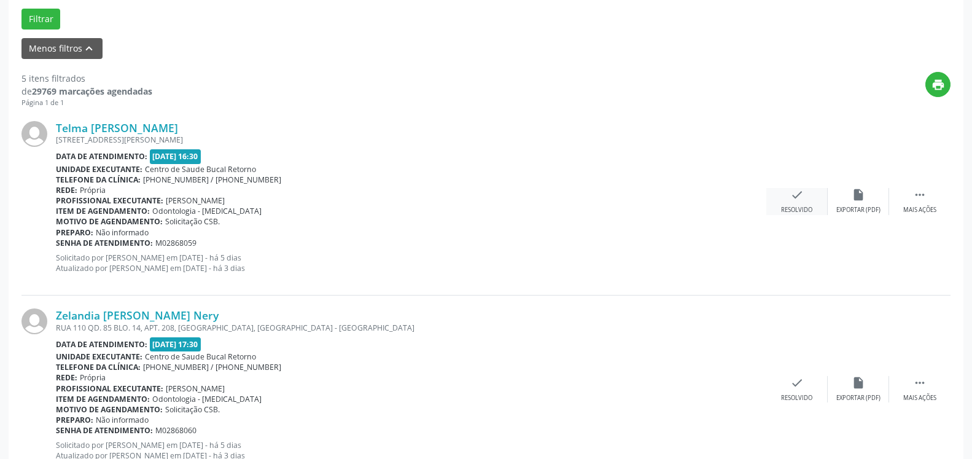
click at [792, 195] on icon "check" at bounding box center [797, 195] width 14 height 14
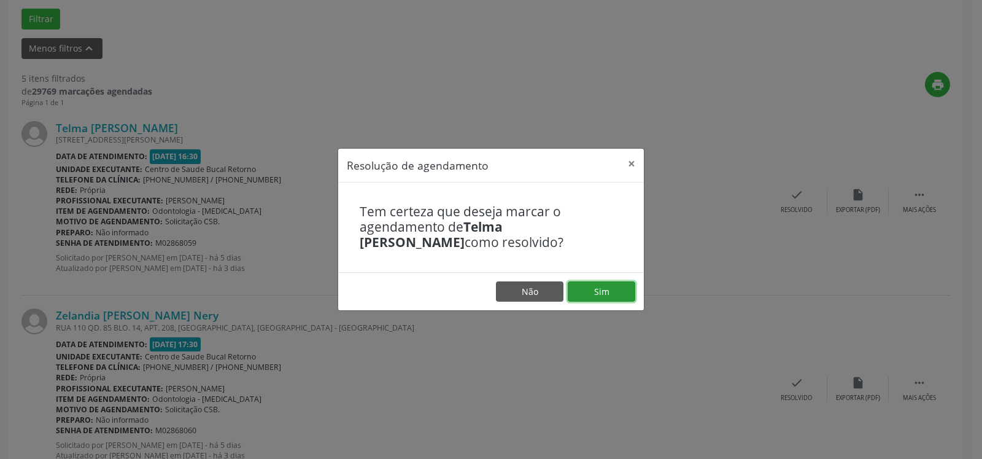
click at [595, 292] on button "Sim" at bounding box center [602, 291] width 68 height 21
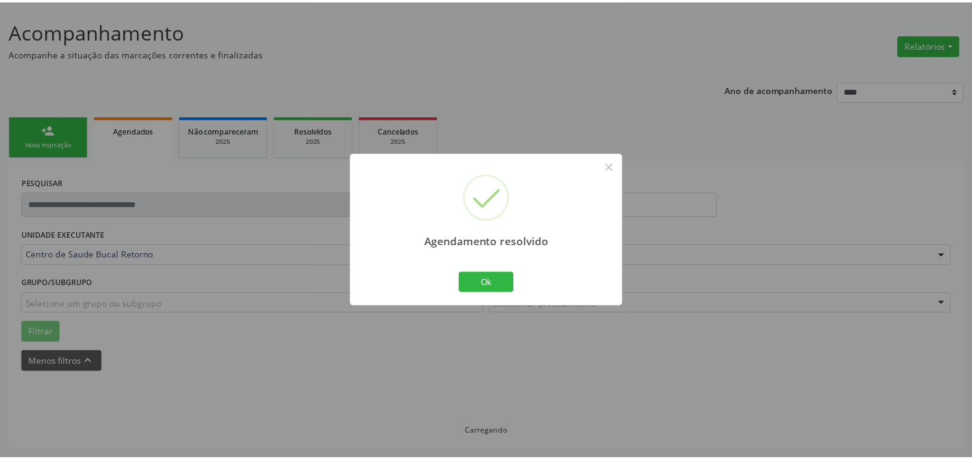
scroll to position [68, 0]
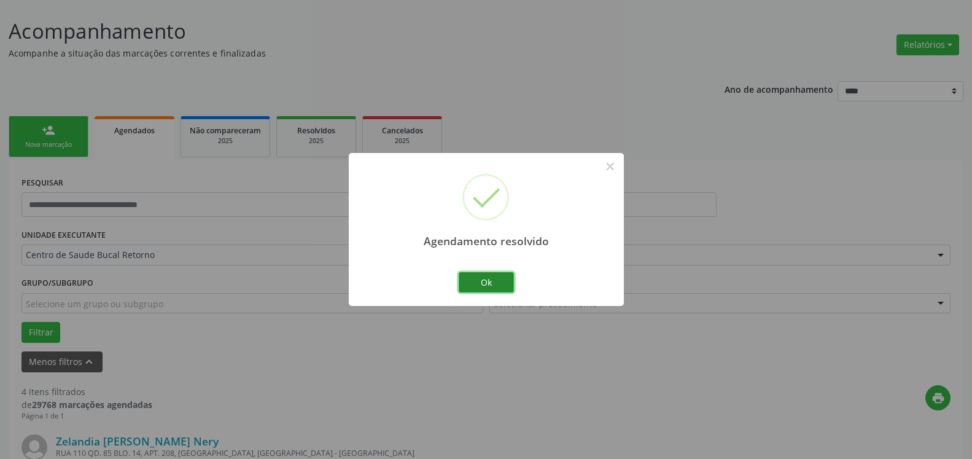
click at [484, 276] on button "Ok" at bounding box center [486, 282] width 55 height 21
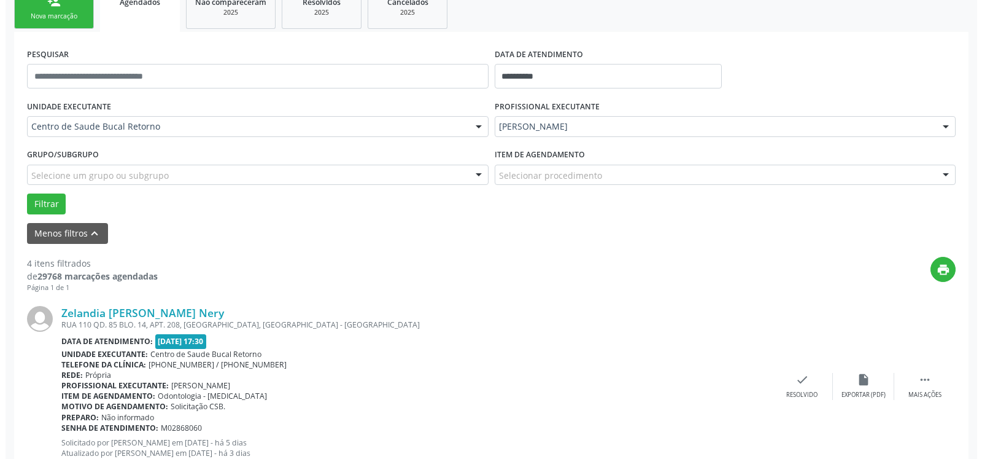
scroll to position [381, 0]
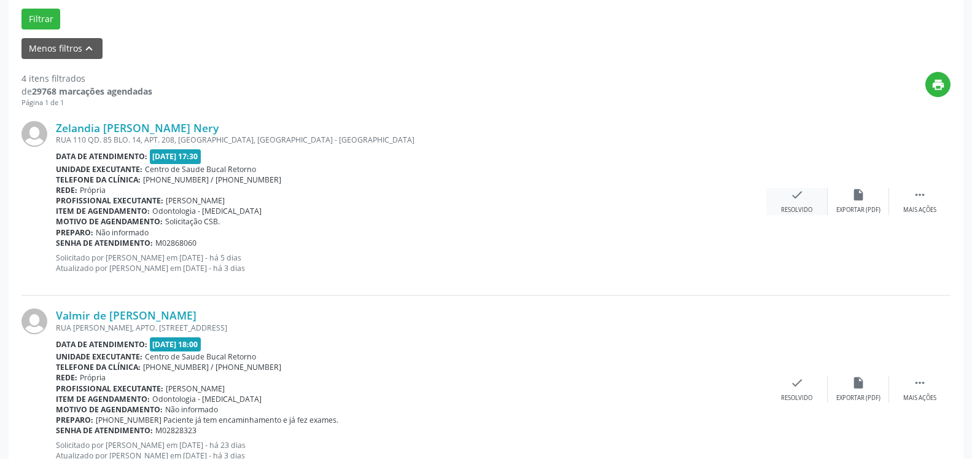
click at [799, 198] on icon "check" at bounding box center [797, 195] width 14 height 14
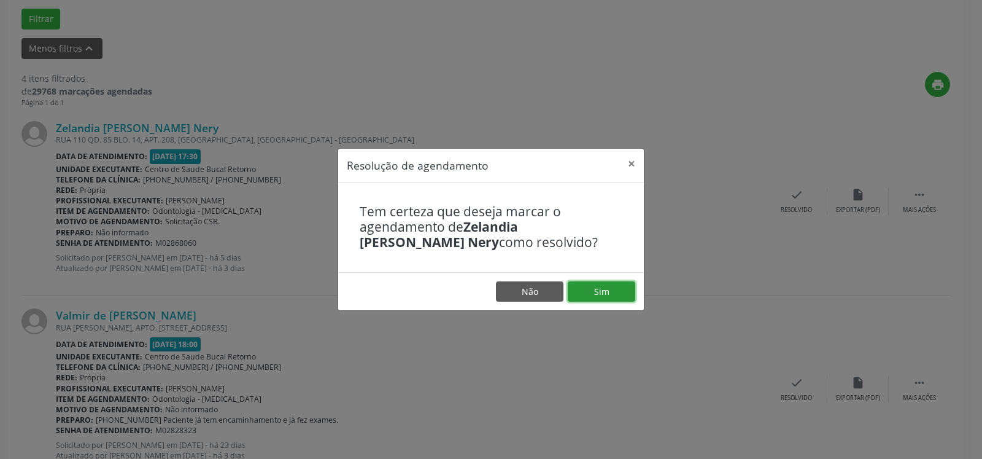
click at [608, 290] on button "Sim" at bounding box center [602, 291] width 68 height 21
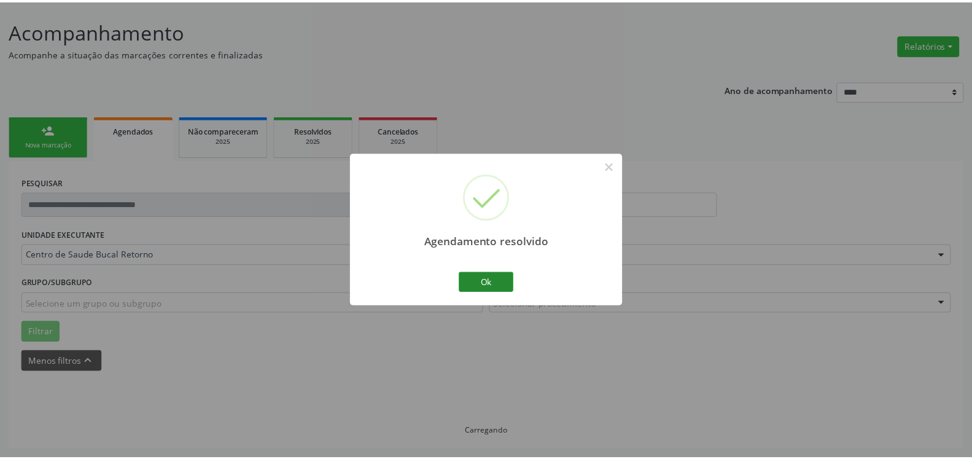
scroll to position [68, 0]
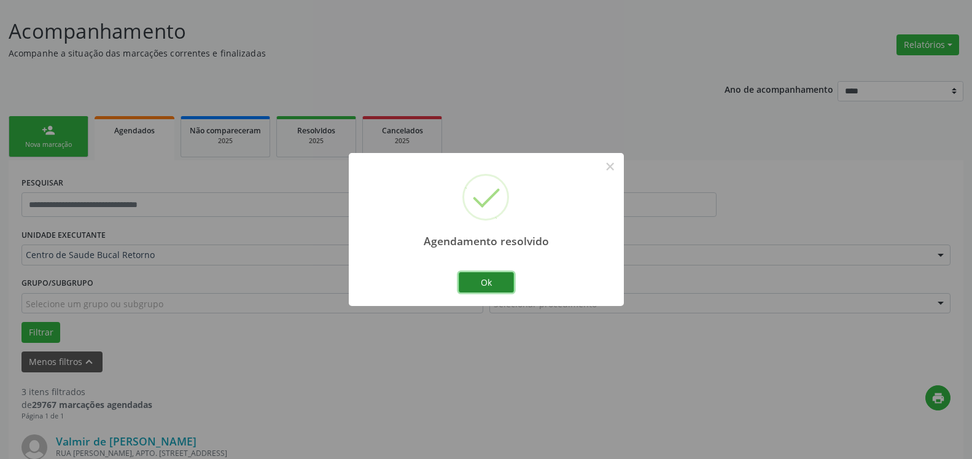
click at [494, 280] on button "Ok" at bounding box center [486, 282] width 55 height 21
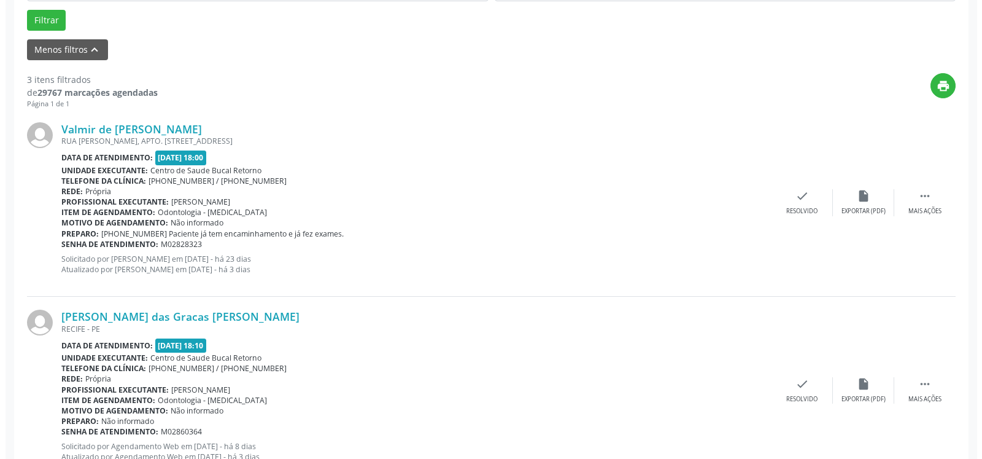
scroll to position [381, 0]
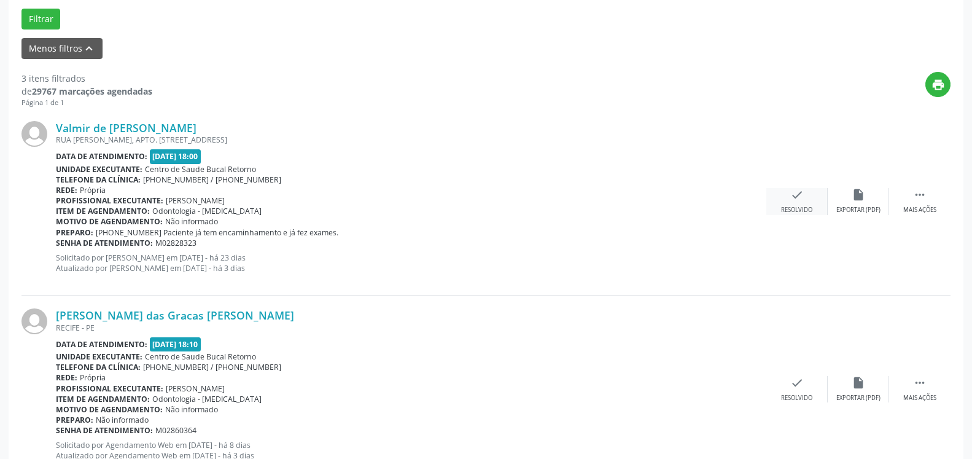
click at [797, 198] on icon "check" at bounding box center [797, 195] width 14 height 14
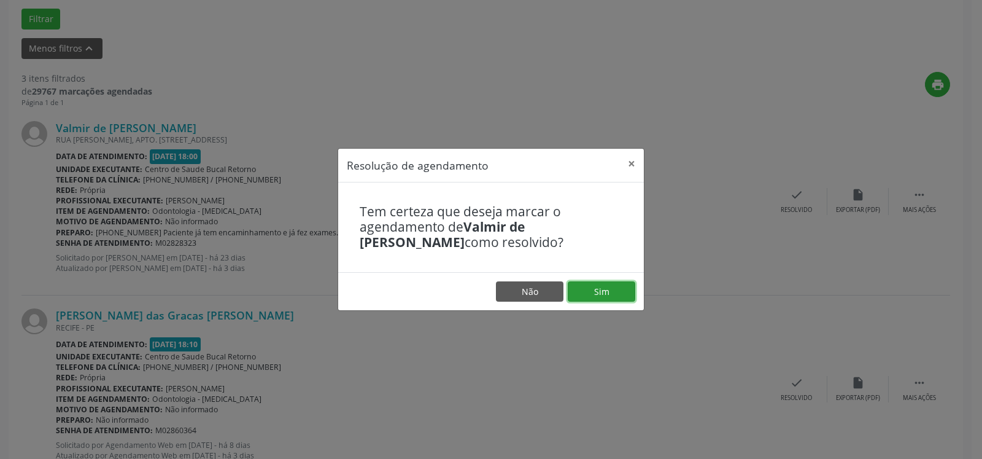
click at [623, 294] on button "Sim" at bounding box center [602, 291] width 68 height 21
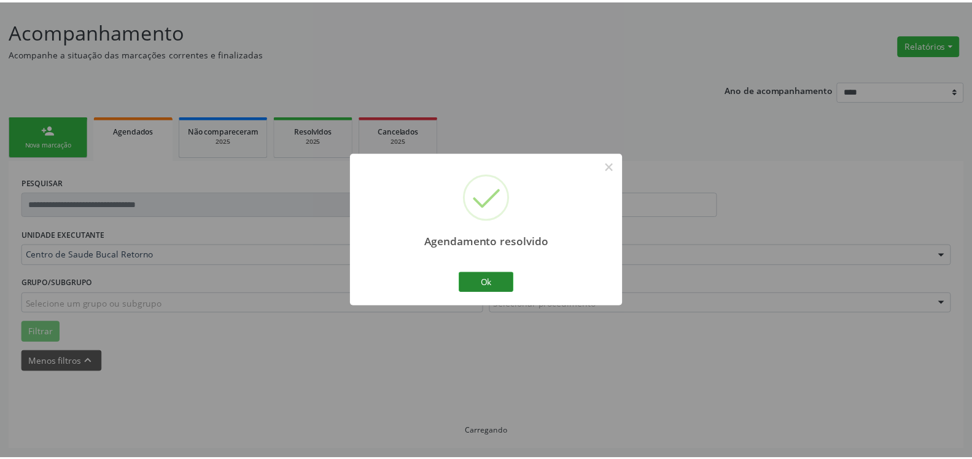
scroll to position [68, 0]
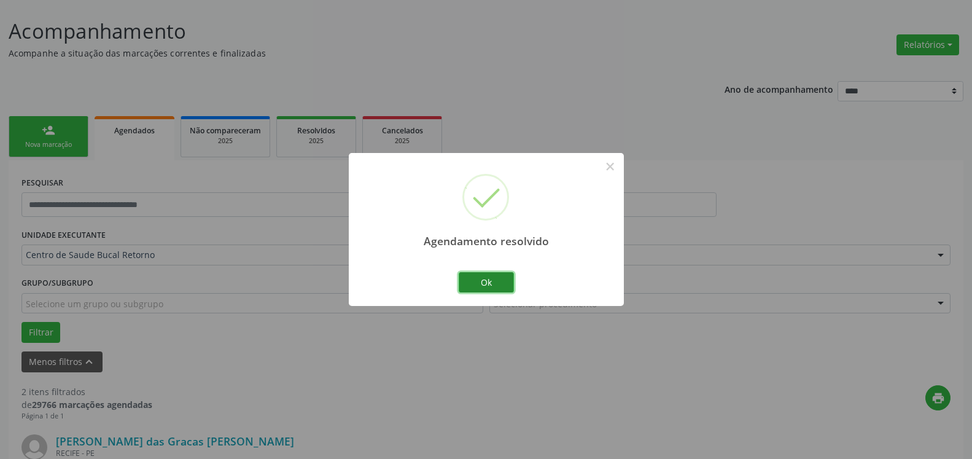
click at [494, 286] on button "Ok" at bounding box center [486, 282] width 55 height 21
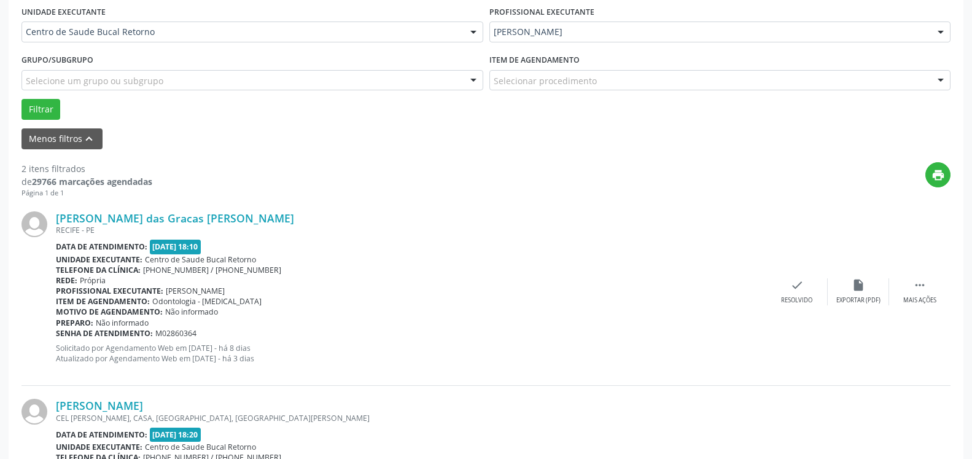
scroll to position [318, 0]
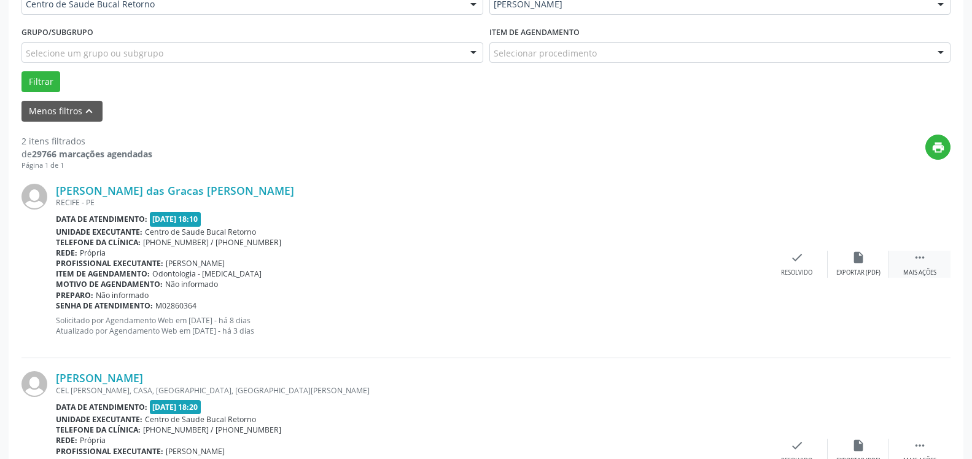
drag, startPoint x: 928, startPoint y: 255, endPoint x: 903, endPoint y: 258, distance: 25.3
click at [928, 256] on div " Mais ações" at bounding box center [919, 264] width 61 height 26
click at [867, 258] on div "alarm_off Não compareceu" at bounding box center [858, 264] width 61 height 26
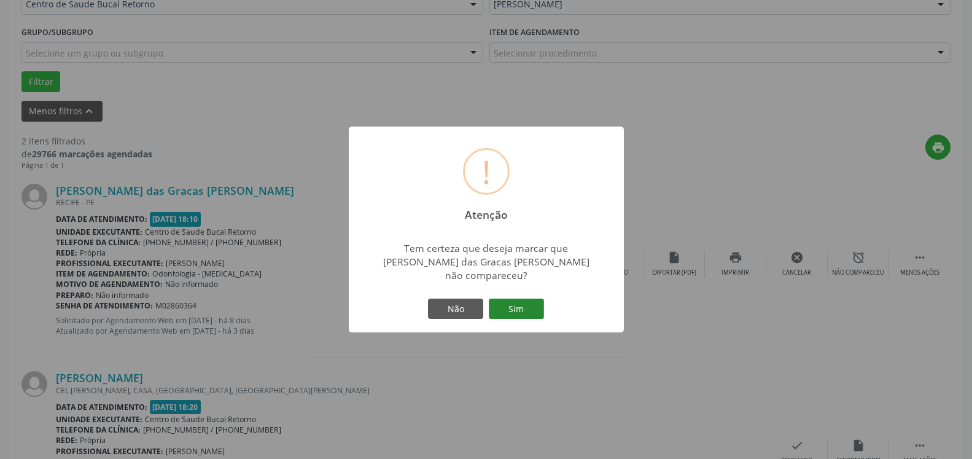
click at [520, 298] on button "Sim" at bounding box center [516, 308] width 55 height 21
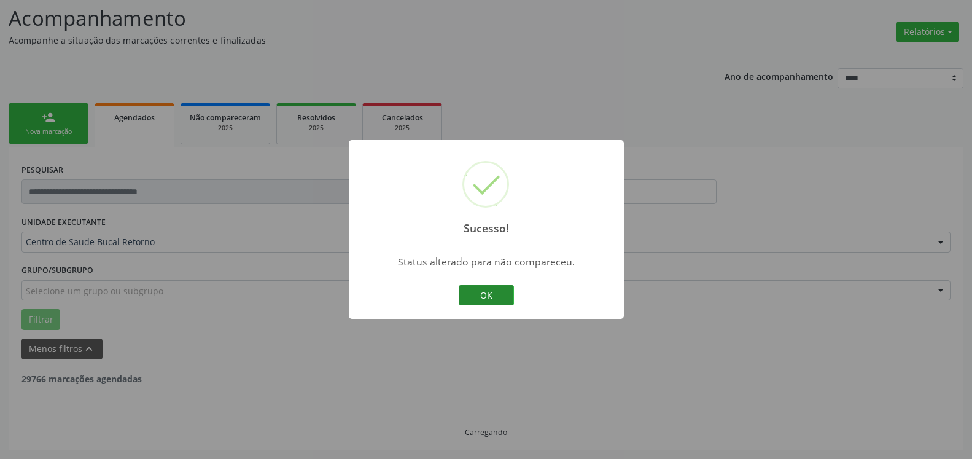
click at [488, 294] on button "OK" at bounding box center [486, 295] width 55 height 21
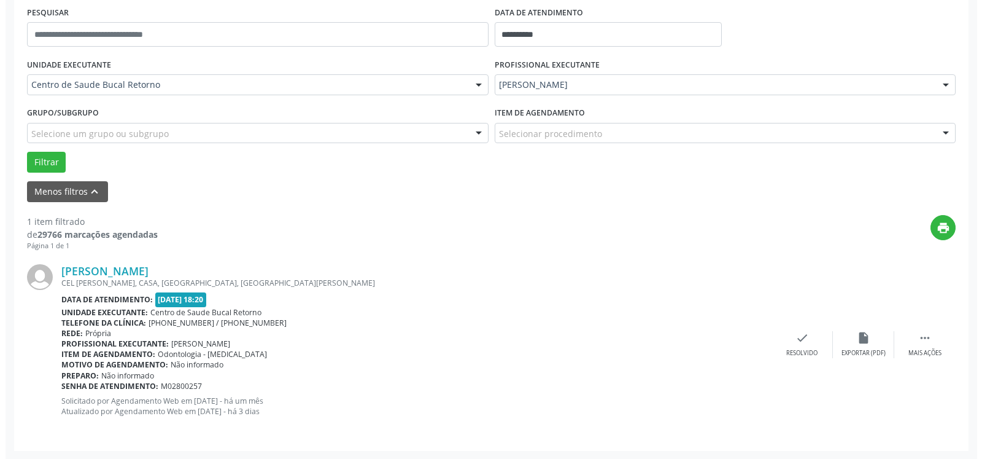
scroll to position [238, 0]
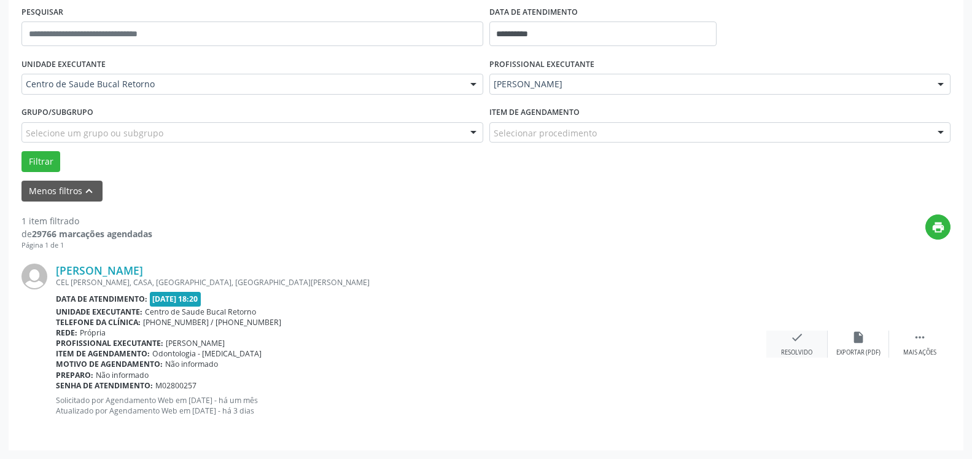
click at [793, 344] on icon "check" at bounding box center [797, 337] width 14 height 14
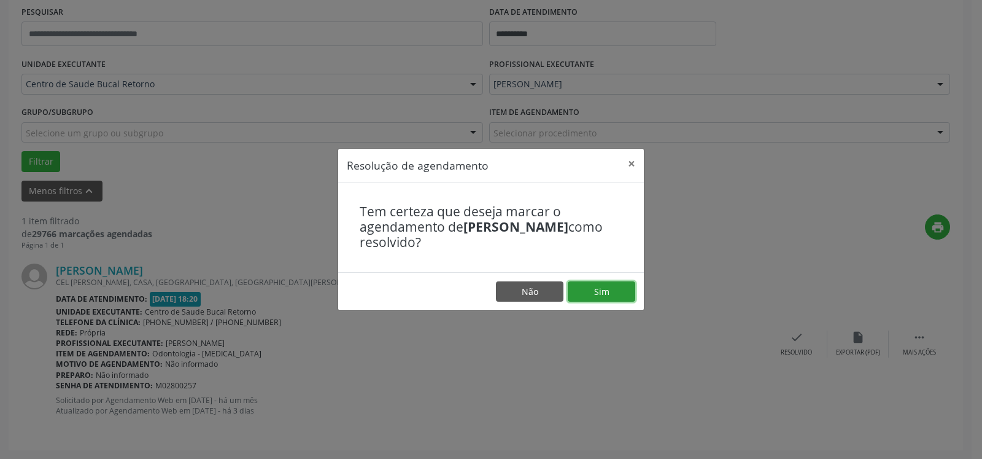
click at [607, 299] on button "Sim" at bounding box center [602, 291] width 68 height 21
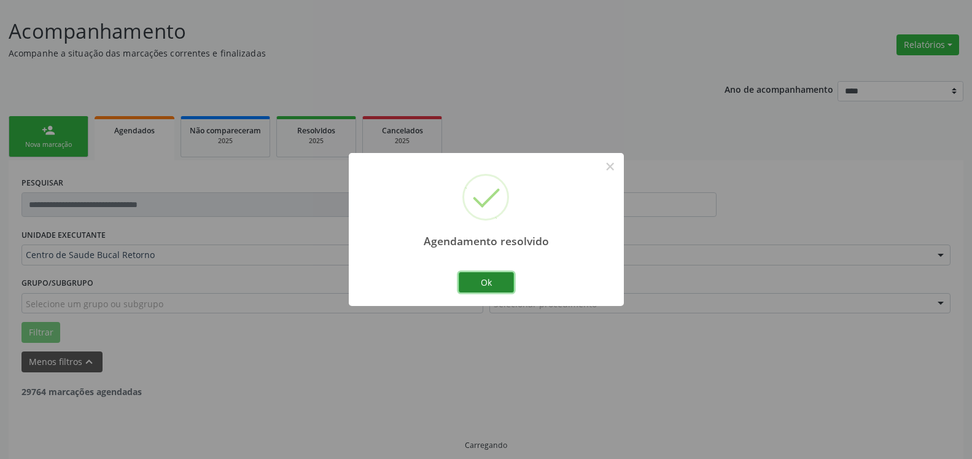
click at [497, 275] on button "Ok" at bounding box center [486, 282] width 55 height 21
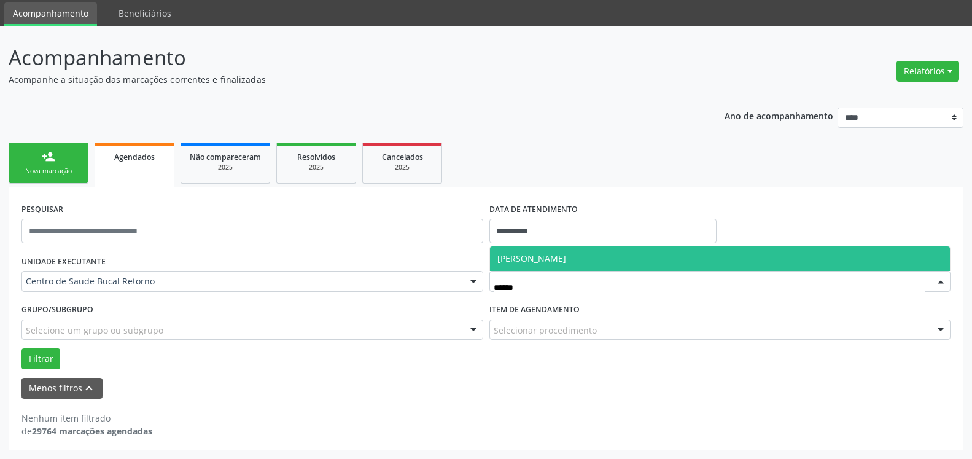
click at [634, 260] on span "[PERSON_NAME]" at bounding box center [720, 258] width 461 height 25
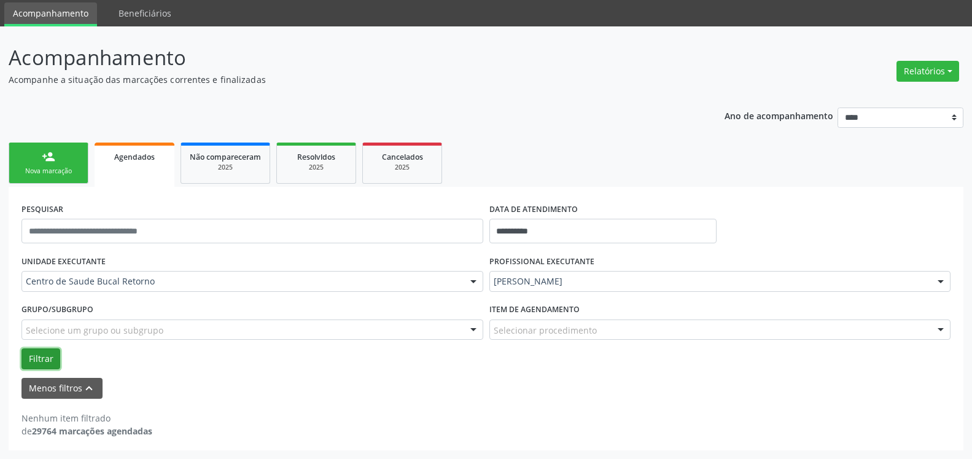
click at [36, 354] on button "Filtrar" at bounding box center [40, 358] width 39 height 21
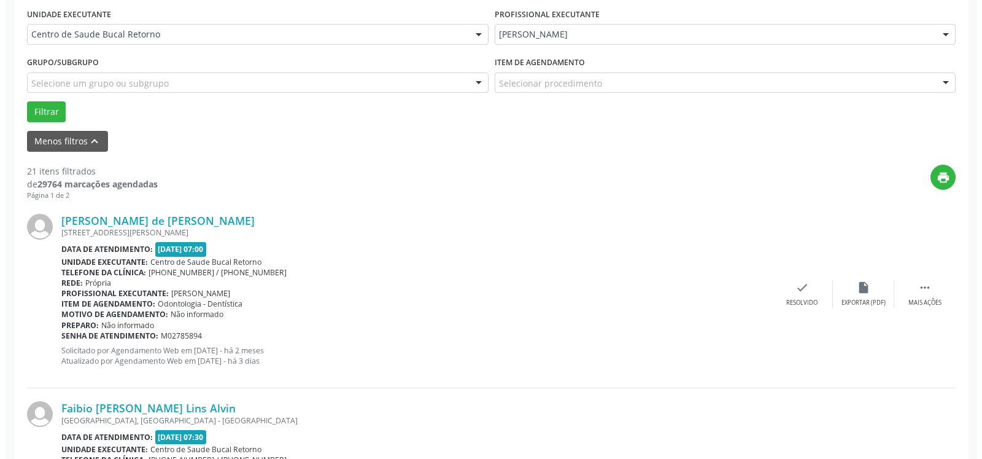
scroll to position [292, 0]
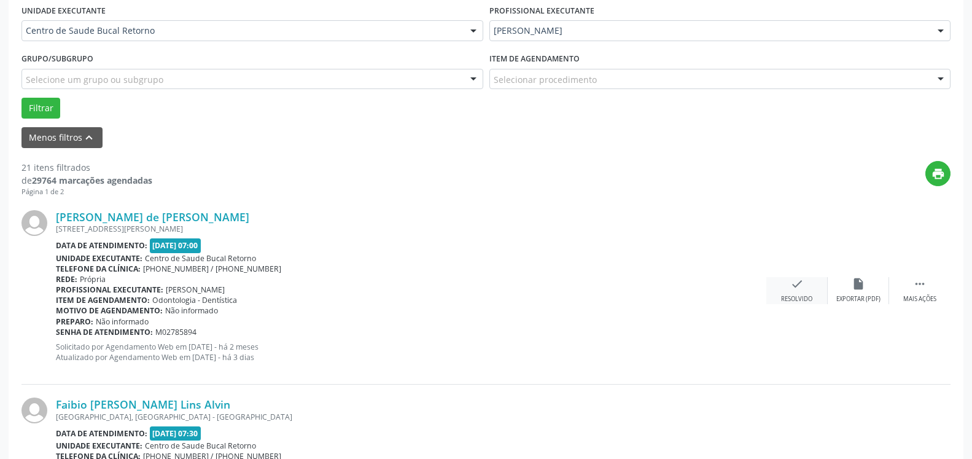
click at [801, 282] on icon "check" at bounding box center [797, 284] width 14 height 14
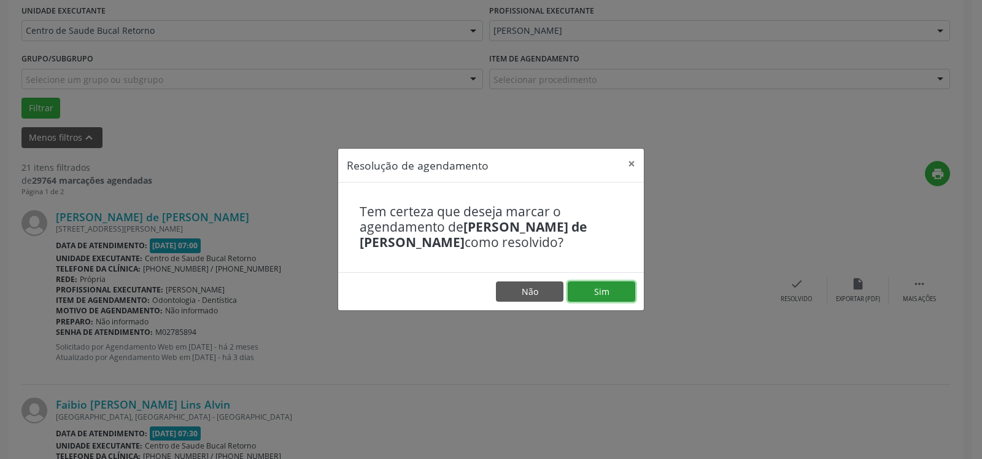
click at [627, 294] on button "Sim" at bounding box center [602, 291] width 68 height 21
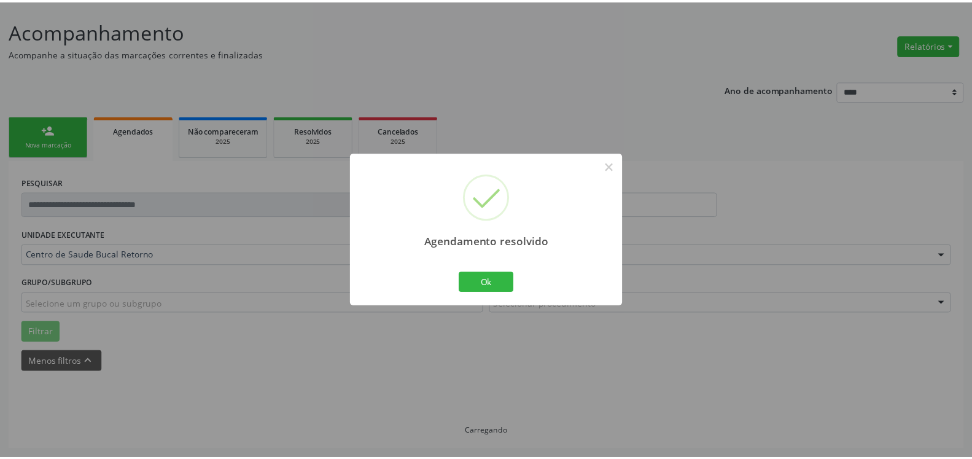
scroll to position [68, 0]
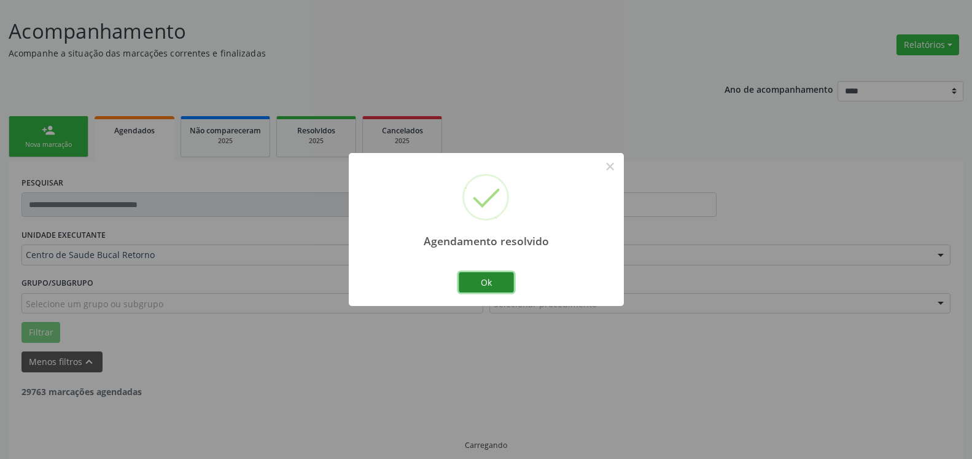
click at [478, 284] on button "Ok" at bounding box center [486, 282] width 55 height 21
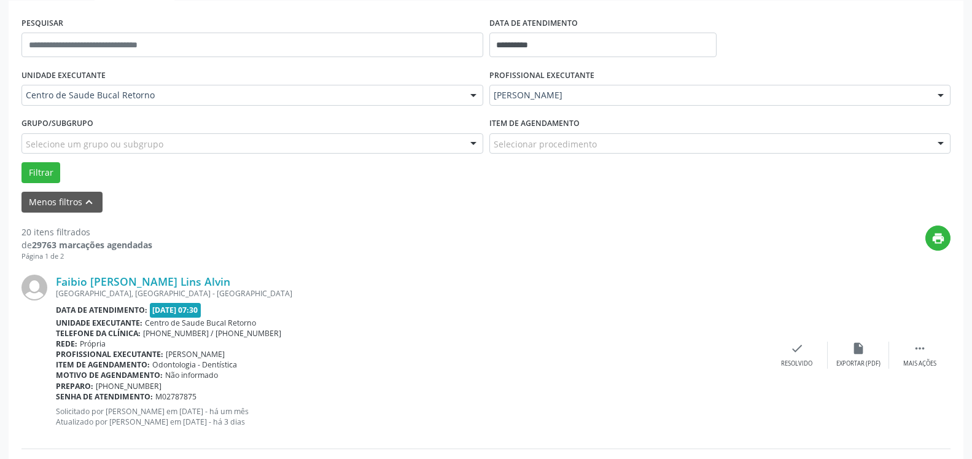
scroll to position [268, 0]
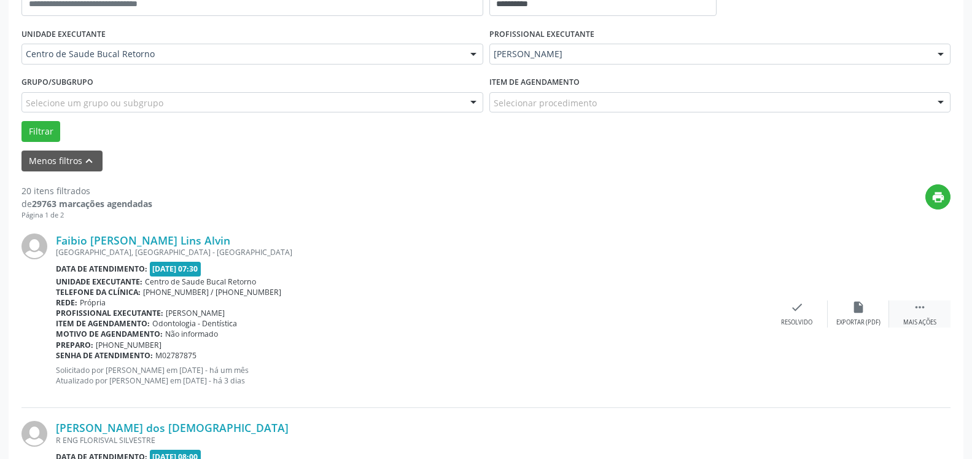
click at [913, 311] on icon "" at bounding box center [920, 307] width 14 height 14
click at [855, 312] on icon "alarm_off" at bounding box center [859, 307] width 14 height 14
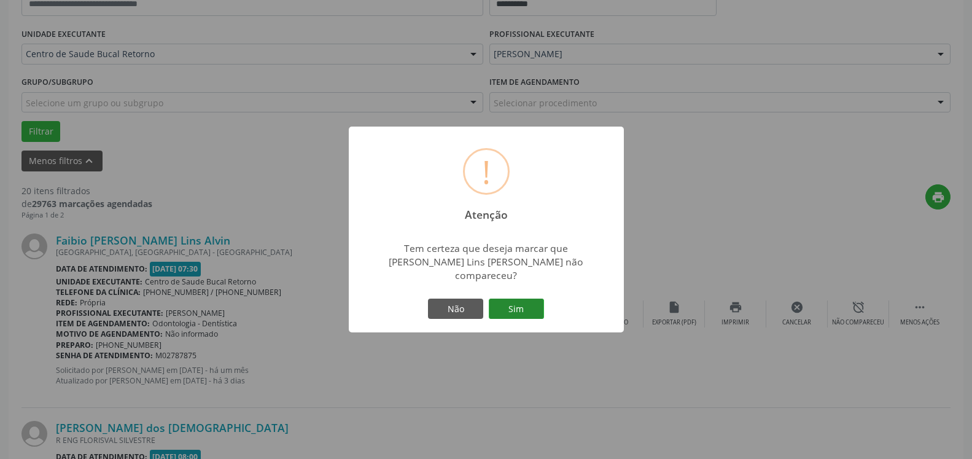
click at [534, 303] on button "Sim" at bounding box center [516, 308] width 55 height 21
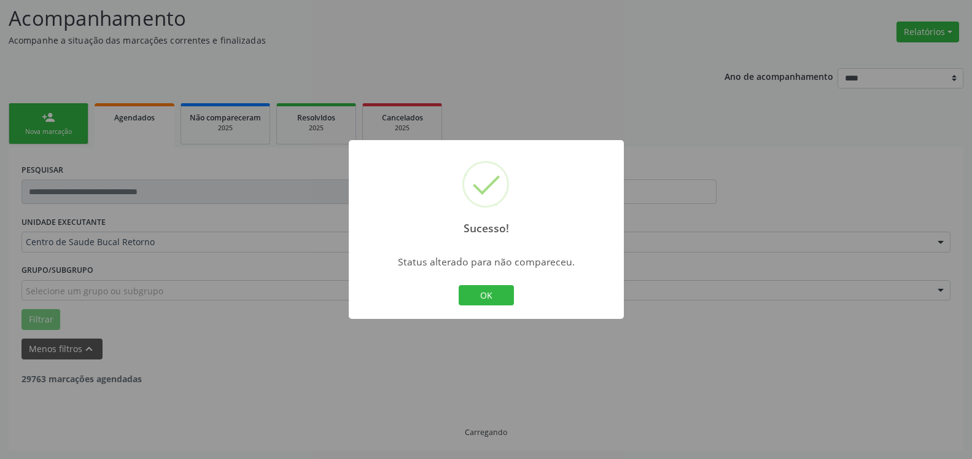
scroll to position [80, 0]
click at [473, 292] on button "OK" at bounding box center [486, 295] width 55 height 21
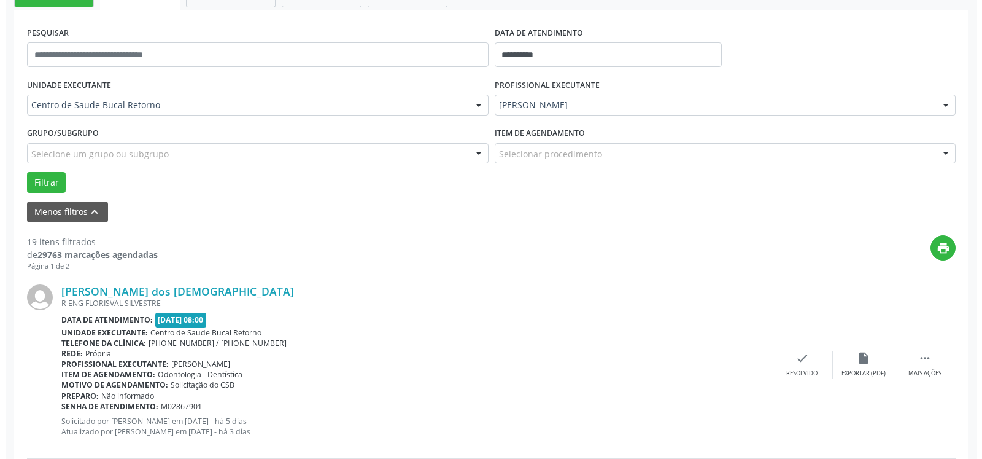
scroll to position [331, 0]
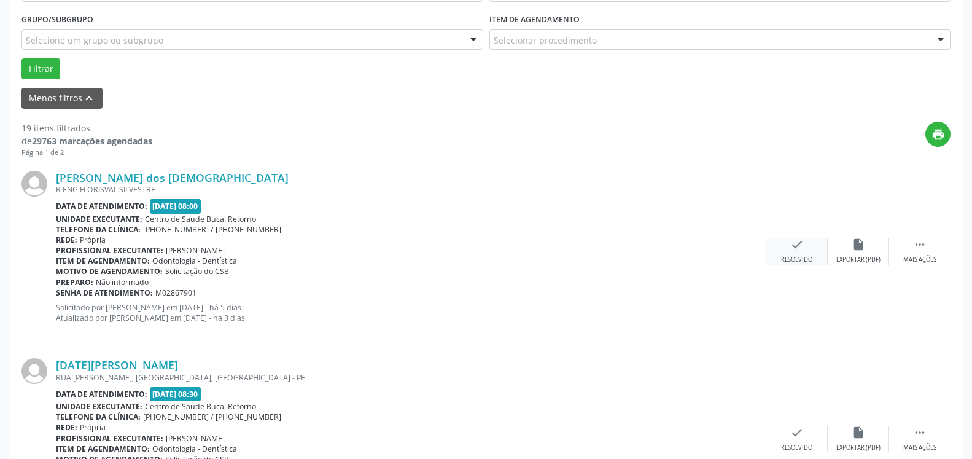
click at [793, 243] on icon "check" at bounding box center [797, 245] width 14 height 14
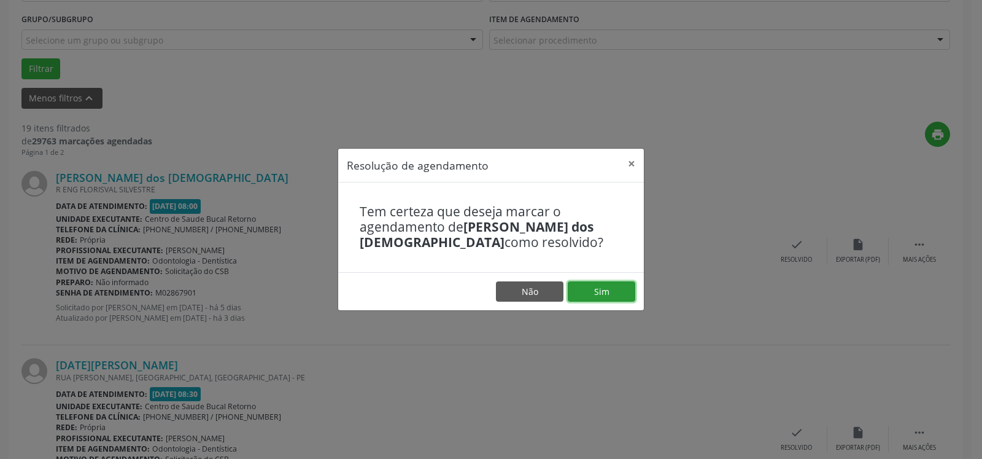
click at [614, 293] on button "Sim" at bounding box center [602, 291] width 68 height 21
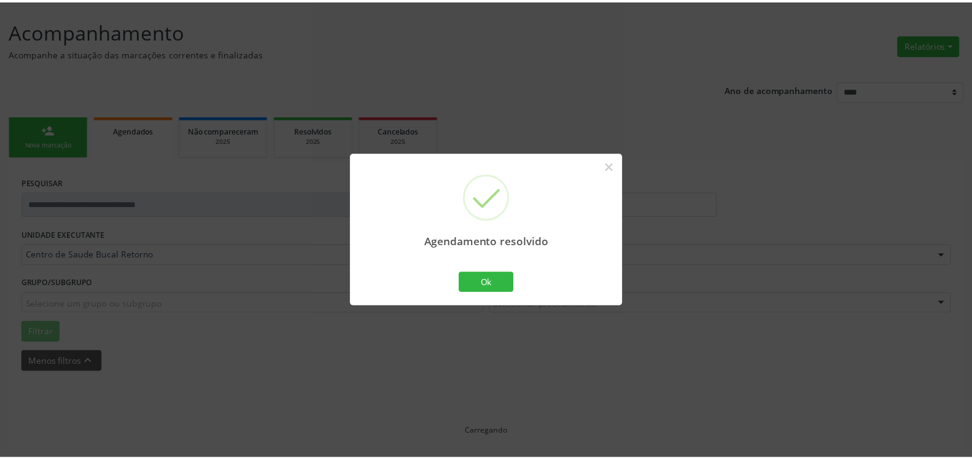
scroll to position [68, 0]
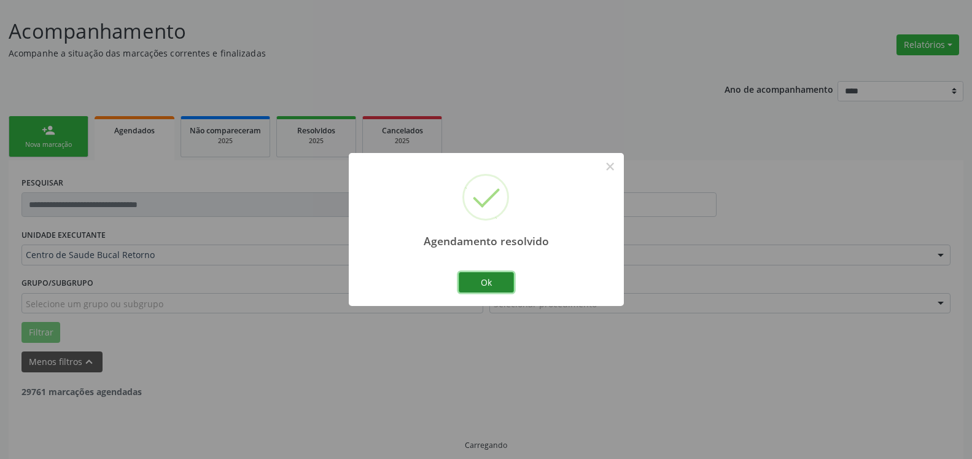
click at [489, 282] on button "Ok" at bounding box center [486, 282] width 55 height 21
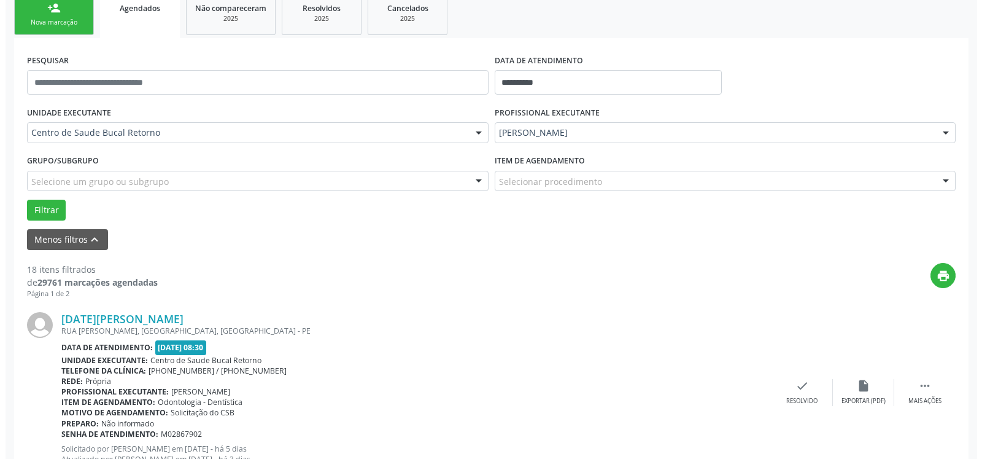
scroll to position [331, 0]
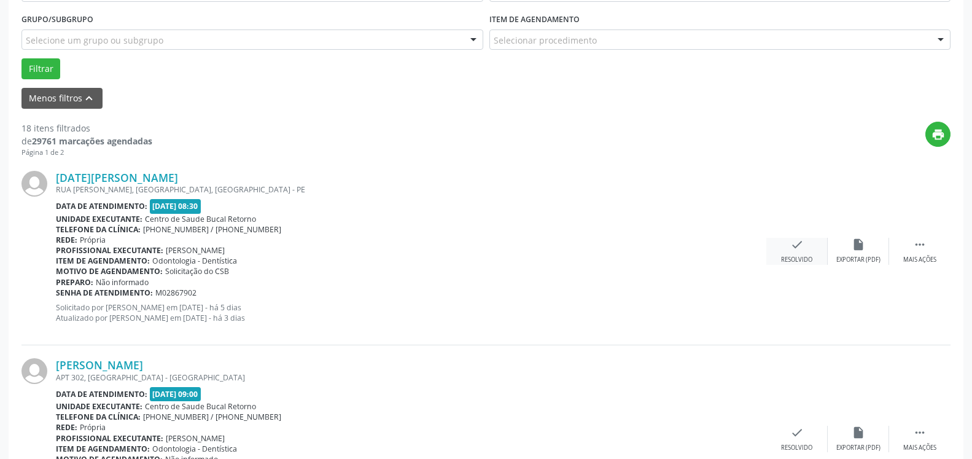
click at [792, 247] on icon "check" at bounding box center [797, 245] width 14 height 14
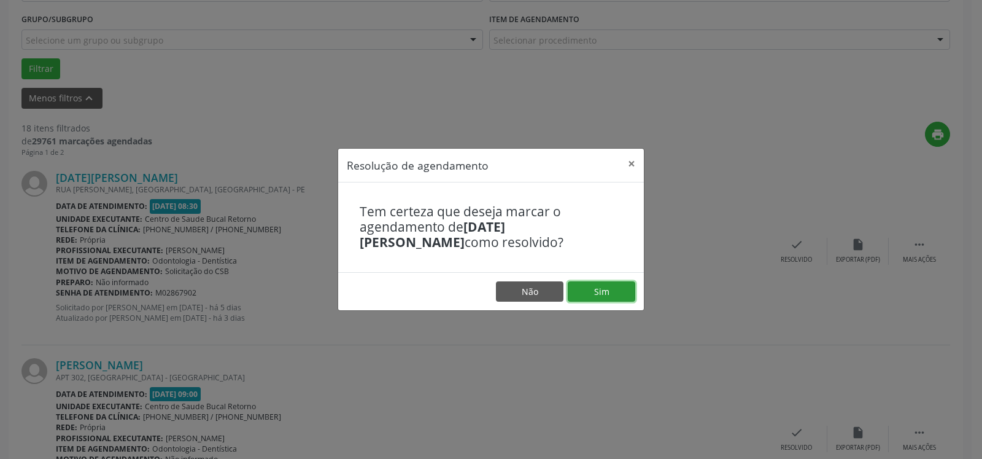
click at [596, 286] on button "Sim" at bounding box center [602, 291] width 68 height 21
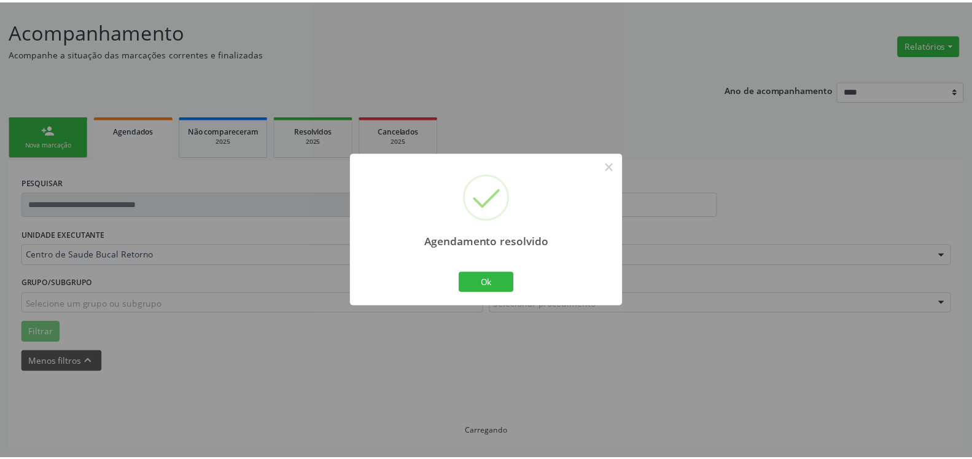
scroll to position [68, 0]
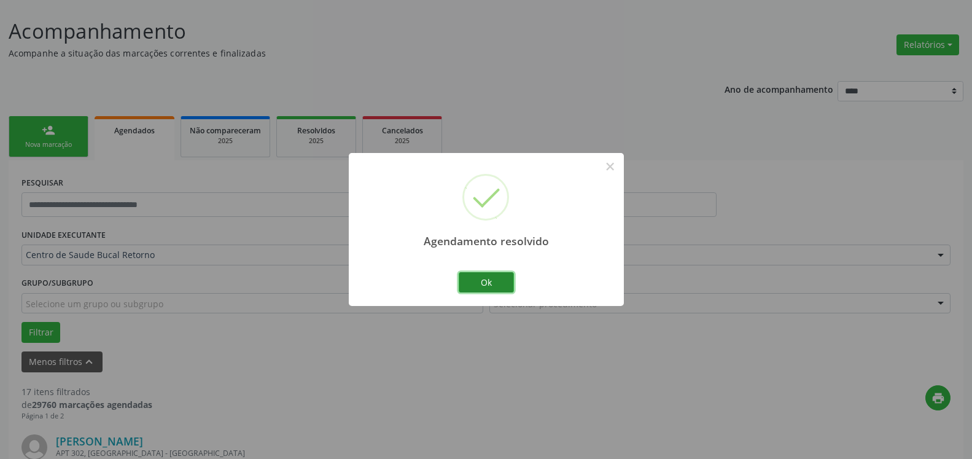
click at [489, 287] on button "Ok" at bounding box center [486, 282] width 55 height 21
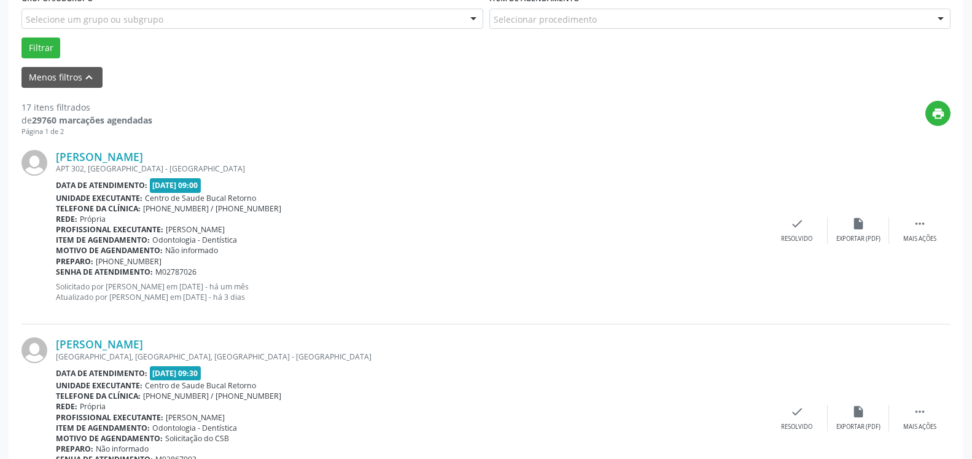
scroll to position [381, 0]
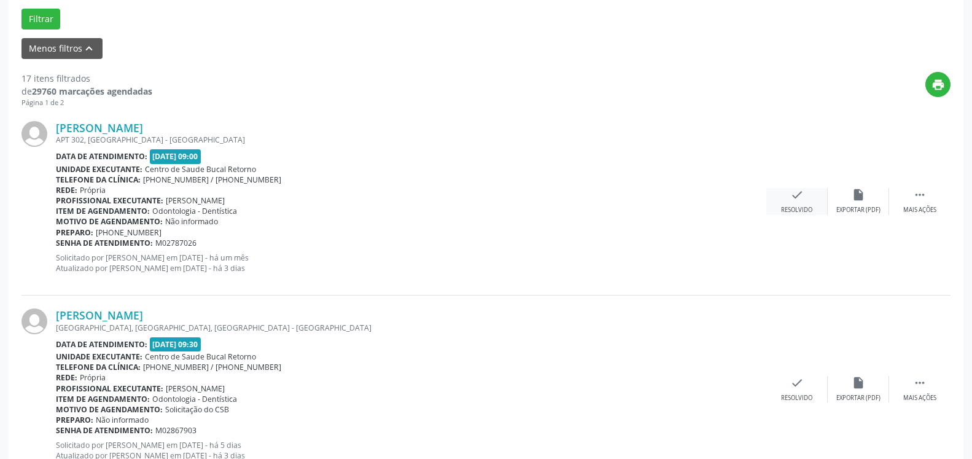
click at [797, 200] on icon "check" at bounding box center [797, 195] width 14 height 14
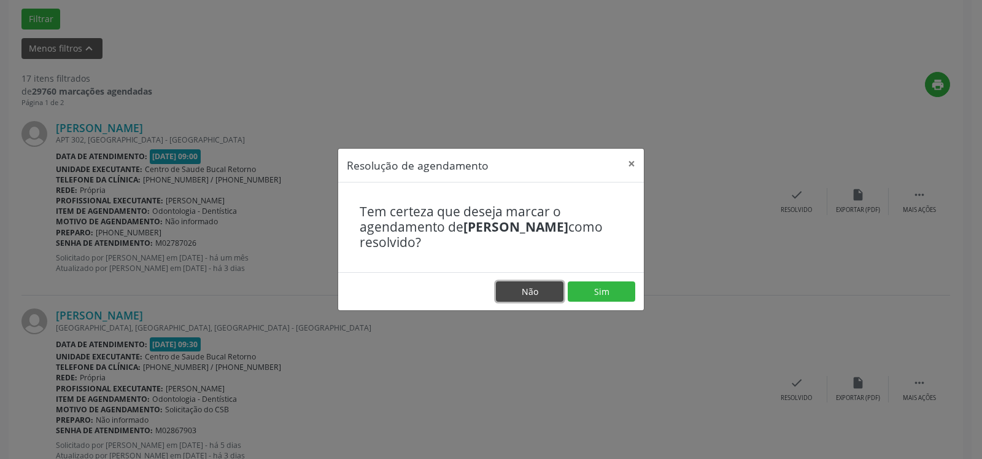
click at [544, 291] on button "Não" at bounding box center [530, 291] width 68 height 21
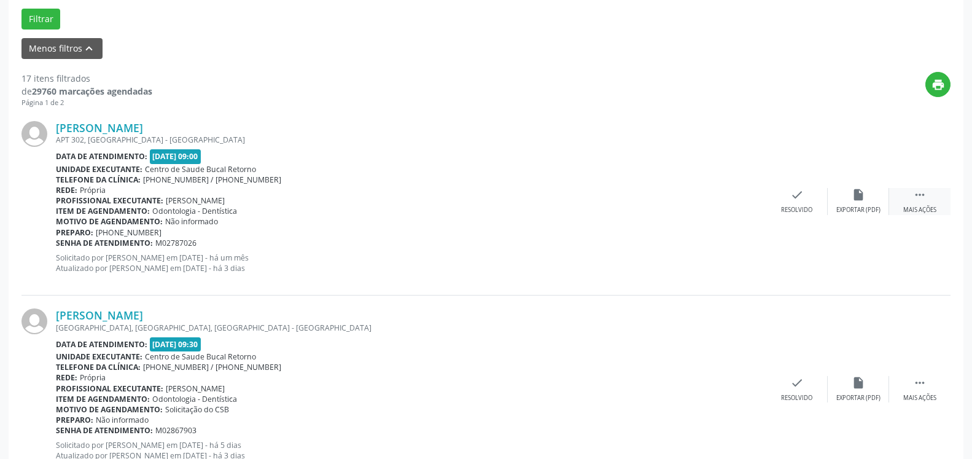
click at [921, 201] on icon "" at bounding box center [920, 195] width 14 height 14
click at [859, 192] on icon "alarm_off" at bounding box center [859, 195] width 14 height 14
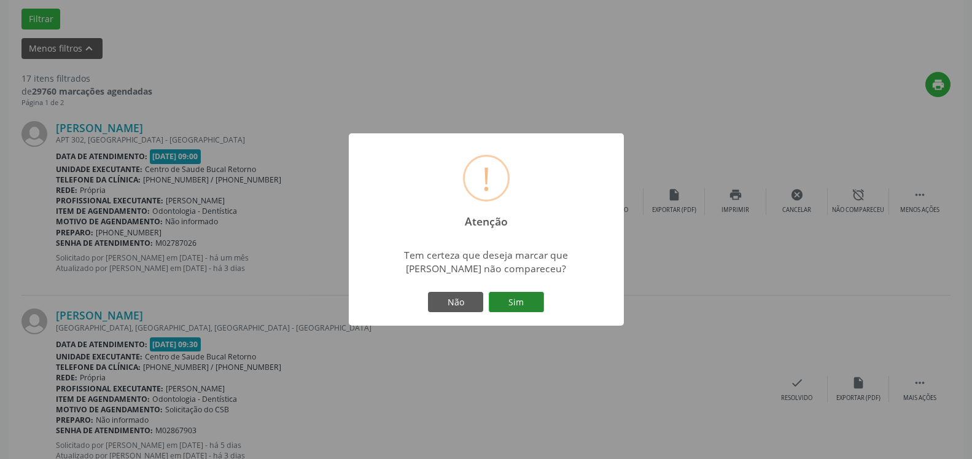
click at [515, 301] on button "Sim" at bounding box center [516, 302] width 55 height 21
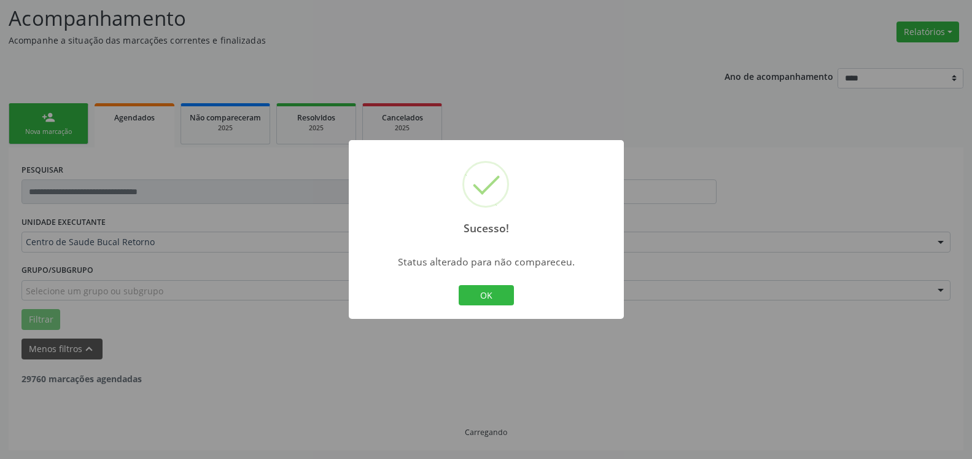
scroll to position [80, 0]
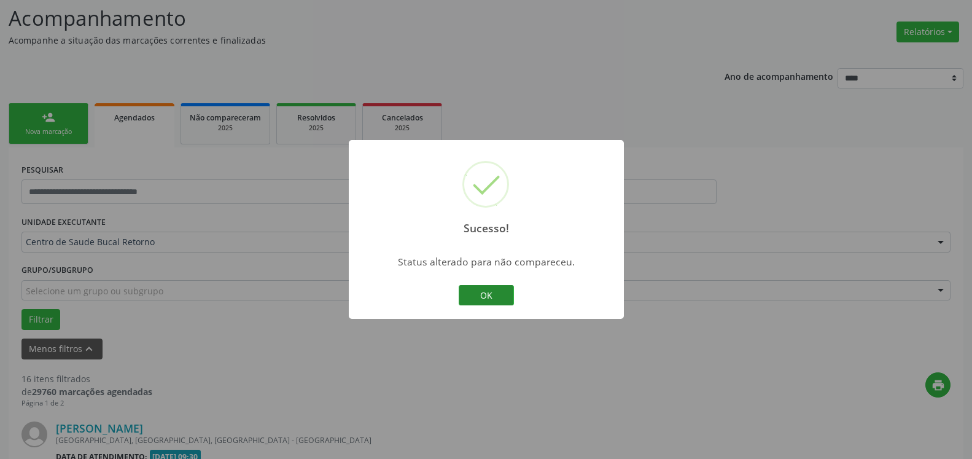
click at [497, 297] on button "OK" at bounding box center [486, 295] width 55 height 21
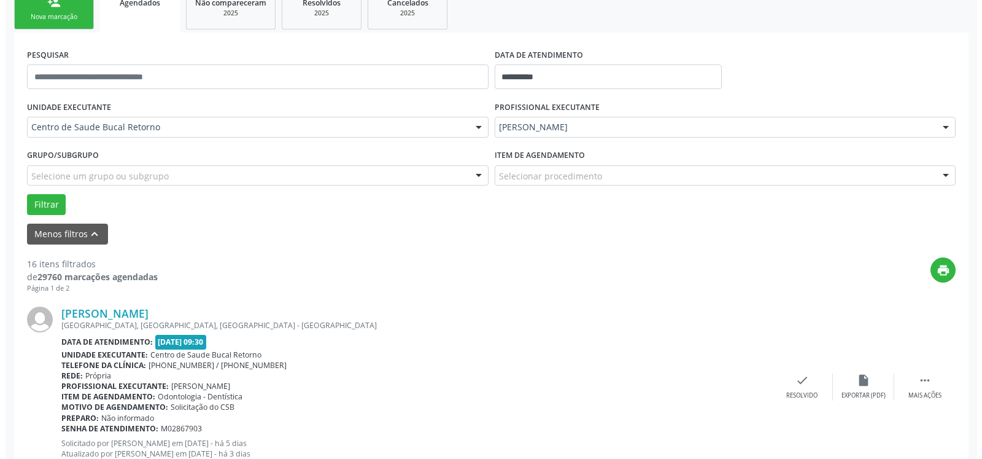
scroll to position [331, 0]
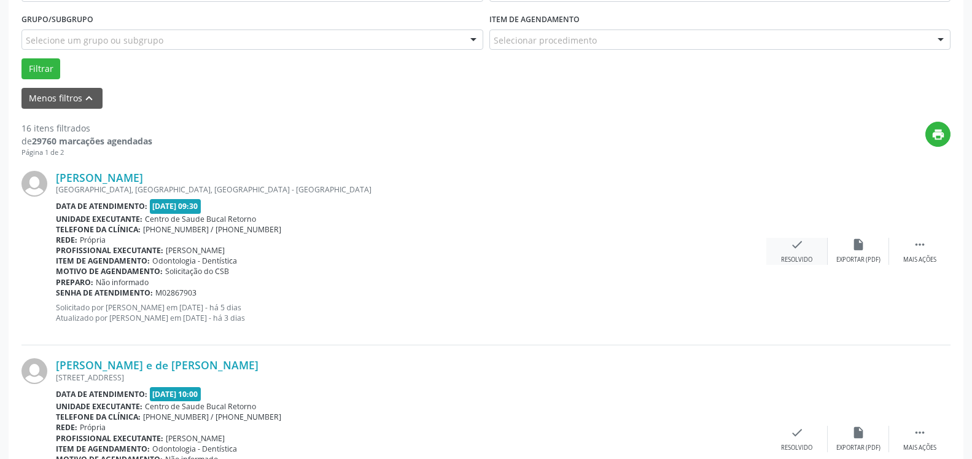
click at [798, 251] on icon "check" at bounding box center [797, 245] width 14 height 14
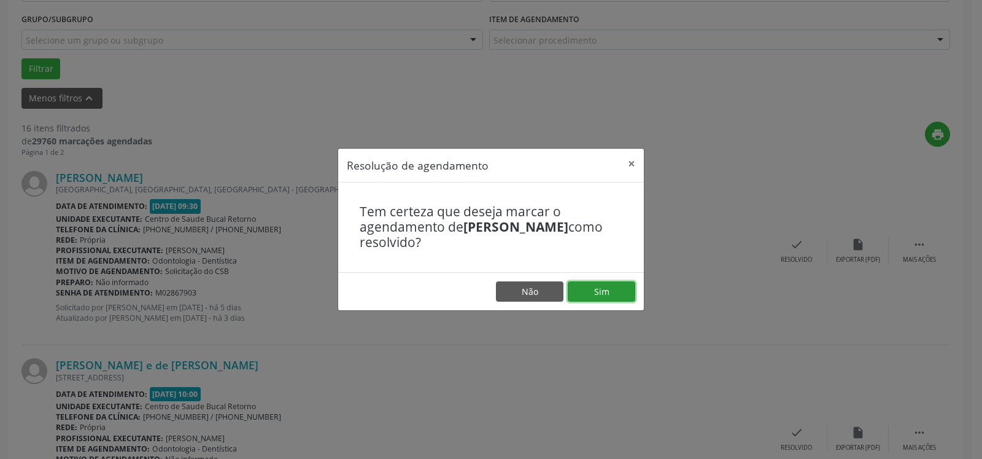
click at [610, 284] on button "Sim" at bounding box center [602, 291] width 68 height 21
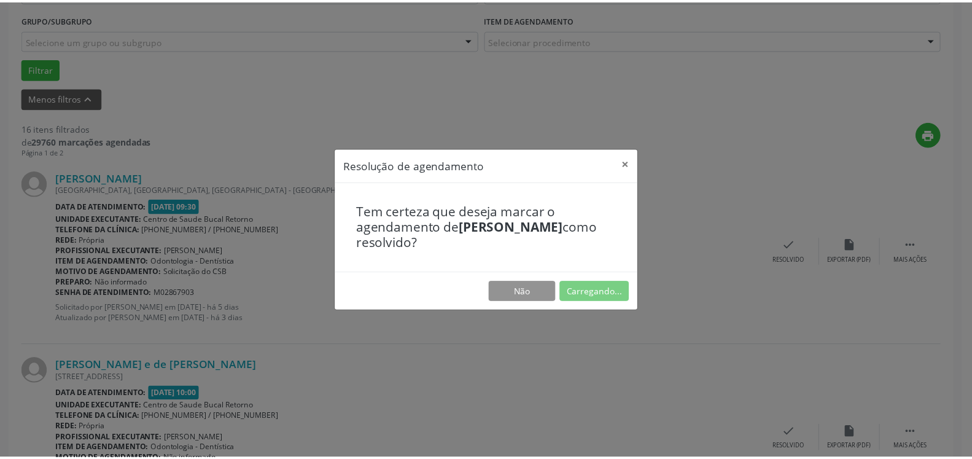
scroll to position [68, 0]
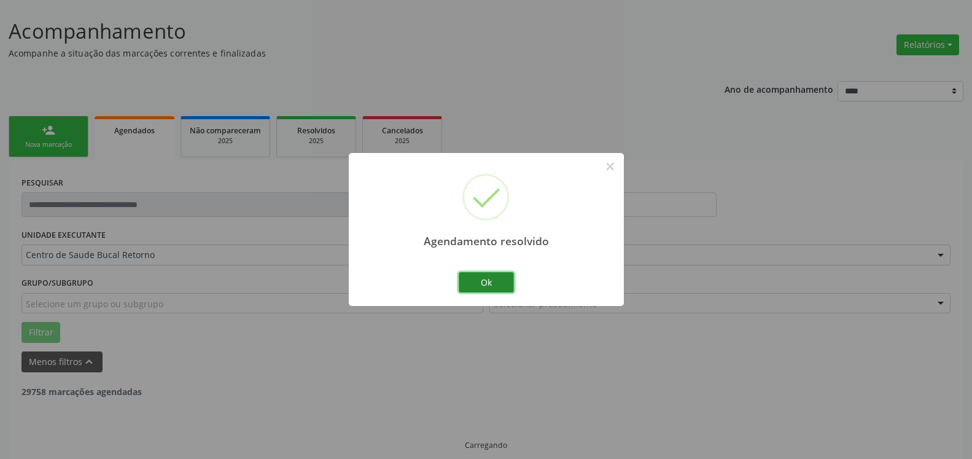
click at [500, 277] on button "Ok" at bounding box center [486, 282] width 55 height 21
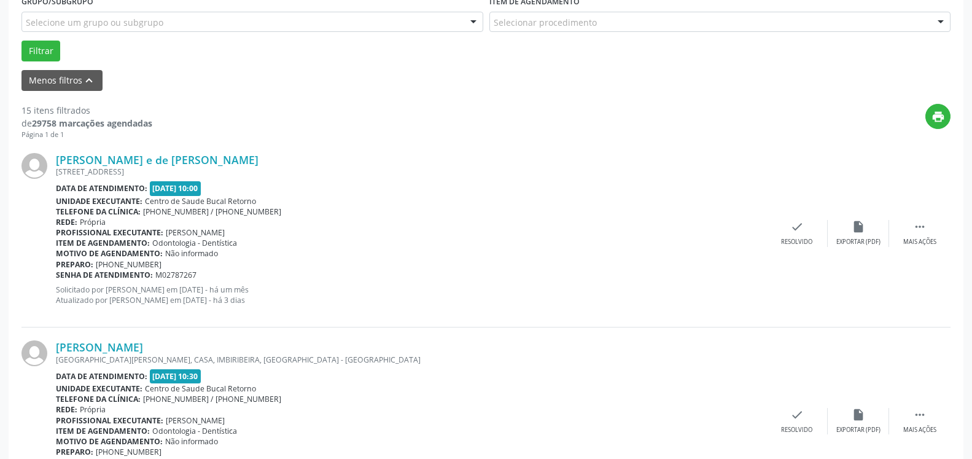
scroll to position [381, 0]
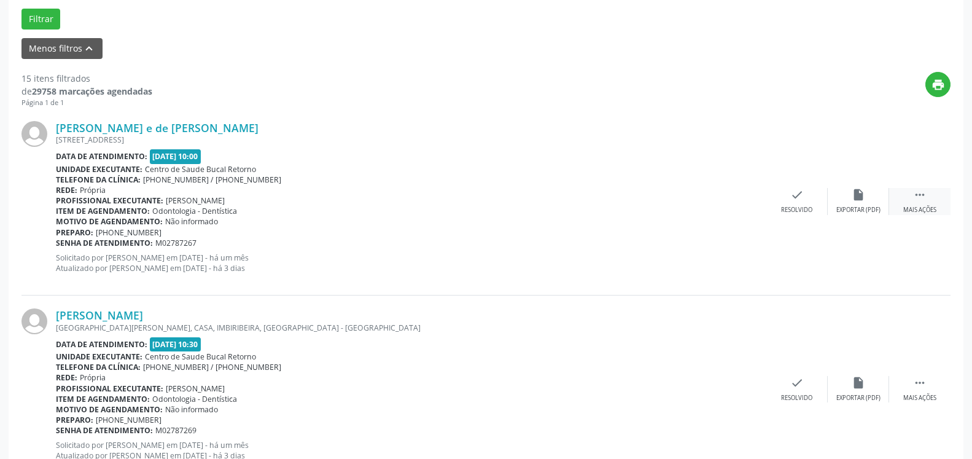
click at [929, 206] on div " Mais ações" at bounding box center [919, 201] width 61 height 26
click at [866, 193] on div "alarm_off Não compareceu" at bounding box center [858, 201] width 61 height 26
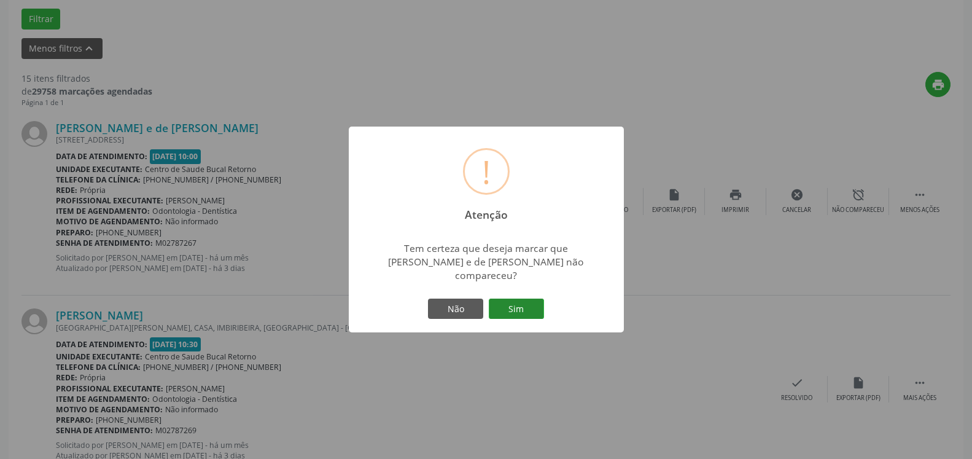
click at [513, 302] on button "Sim" at bounding box center [516, 308] width 55 height 21
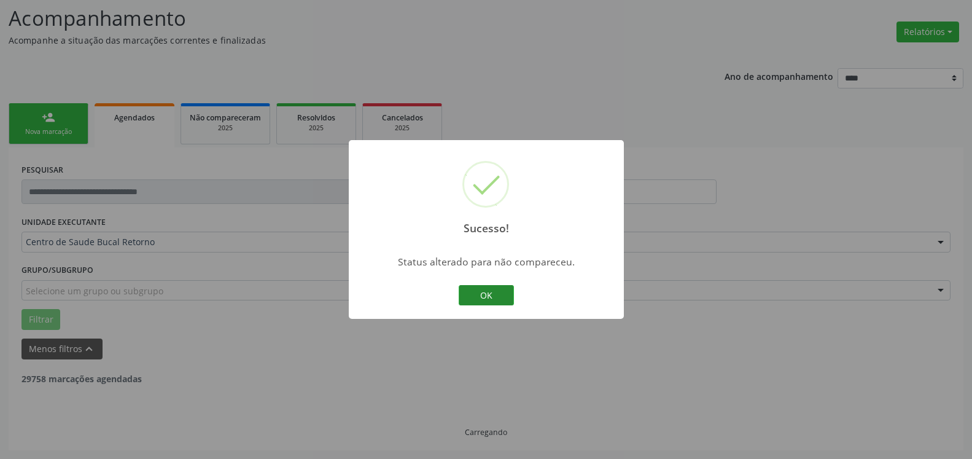
scroll to position [80, 0]
click at [497, 289] on button "OK" at bounding box center [486, 295] width 55 height 21
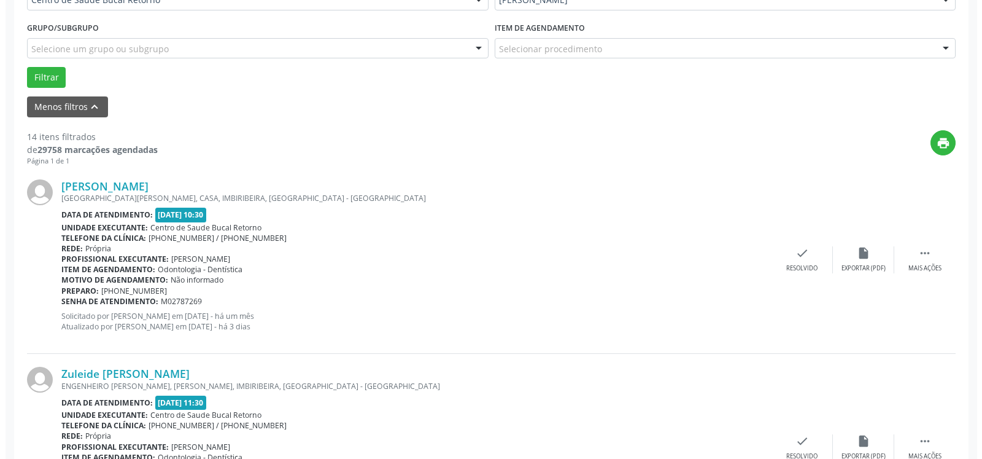
scroll to position [331, 0]
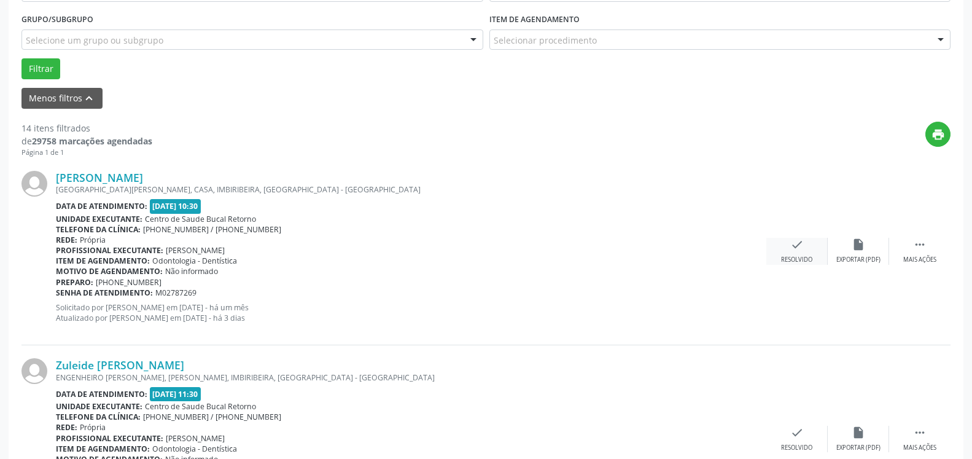
click at [795, 251] on icon "check" at bounding box center [797, 245] width 14 height 14
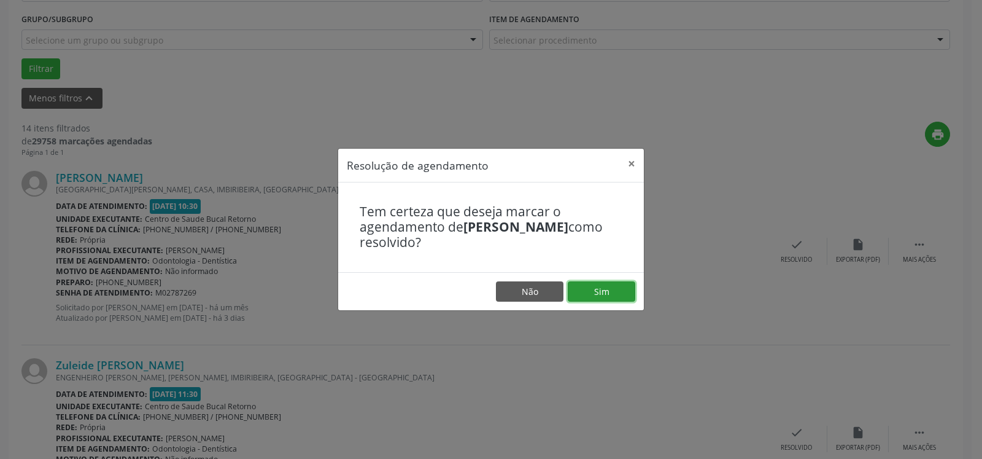
click at [623, 287] on button "Sim" at bounding box center [602, 291] width 68 height 21
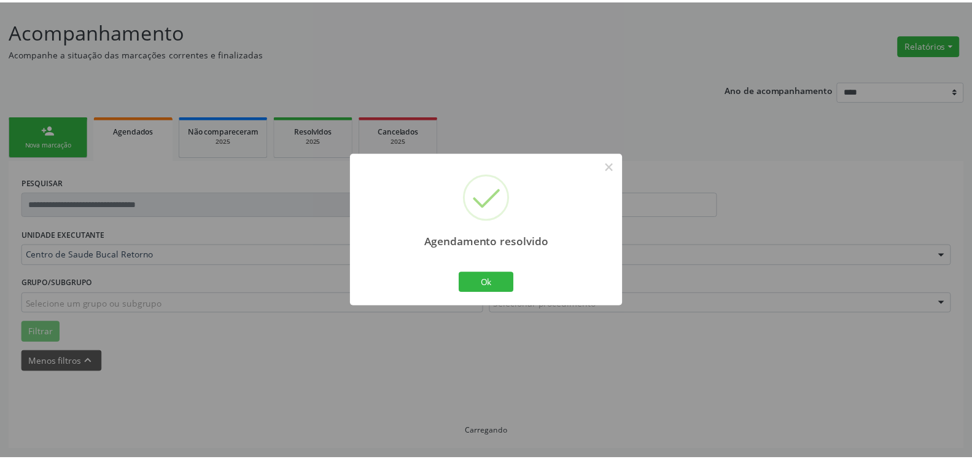
scroll to position [68, 0]
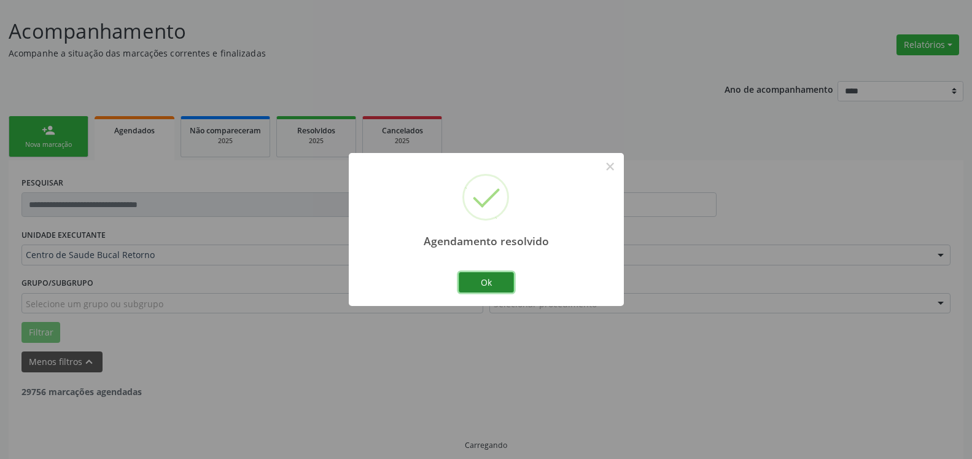
click at [484, 289] on button "Ok" at bounding box center [486, 282] width 55 height 21
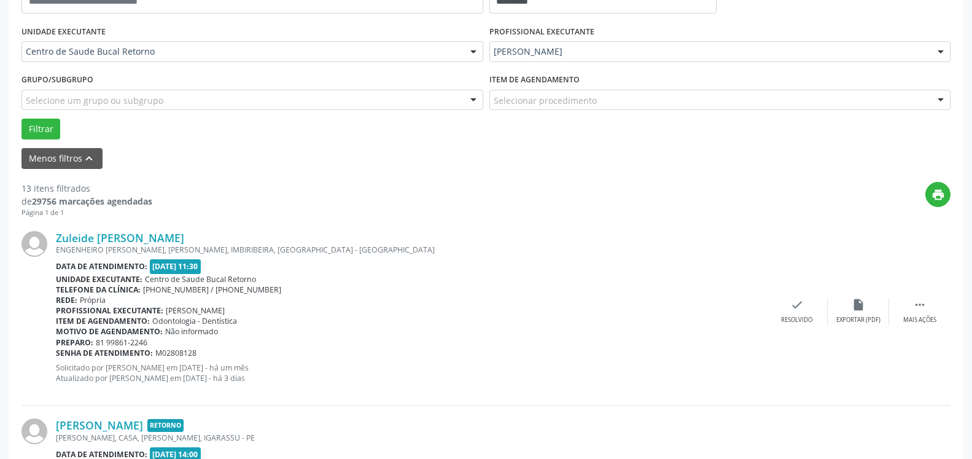
scroll to position [331, 0]
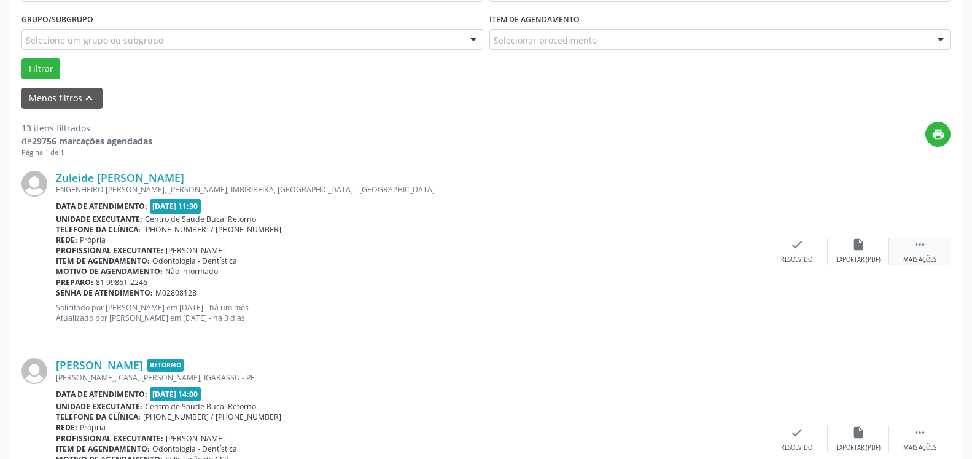
click at [924, 246] on icon "" at bounding box center [920, 245] width 14 height 14
click at [867, 255] on div "alarm_off Não compareceu" at bounding box center [858, 251] width 61 height 26
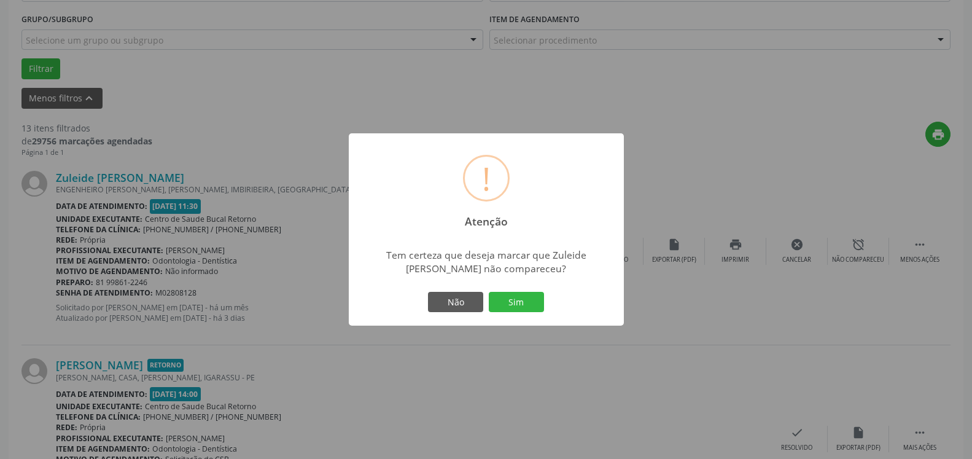
click at [488, 307] on div "Não Sim" at bounding box center [487, 302] width 122 height 26
click at [505, 303] on button "Sim" at bounding box center [516, 302] width 55 height 21
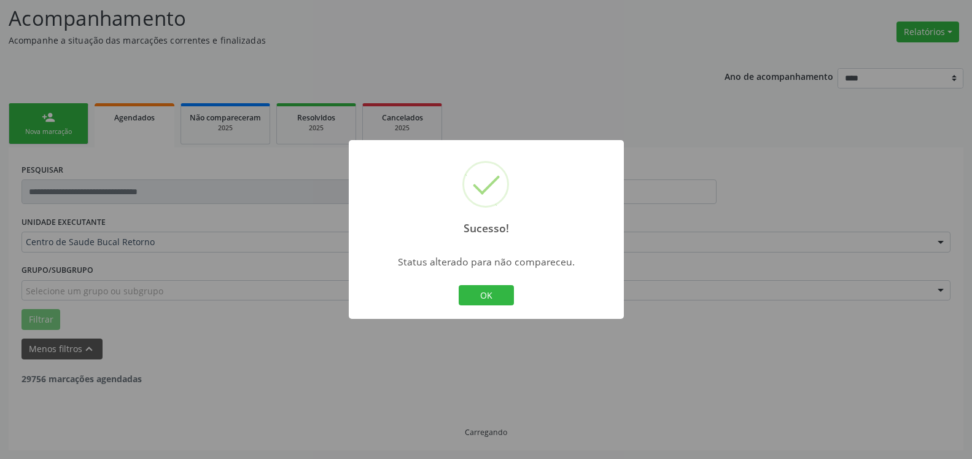
scroll to position [80, 0]
click at [475, 289] on button "OK" at bounding box center [486, 295] width 55 height 21
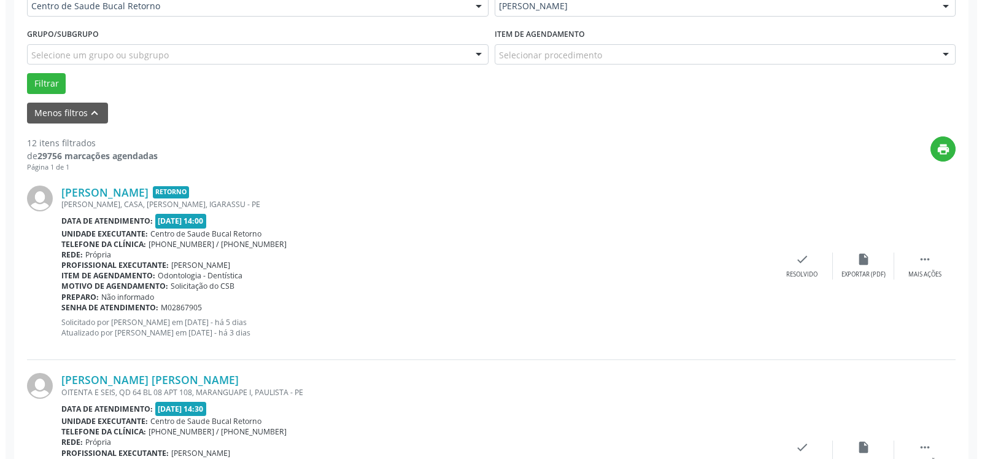
scroll to position [331, 0]
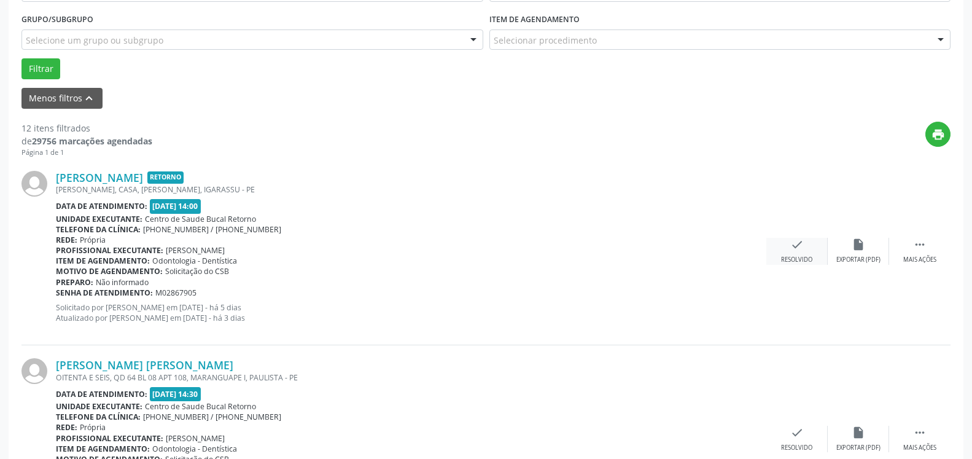
click at [788, 241] on div "check Resolvido" at bounding box center [796, 251] width 61 height 26
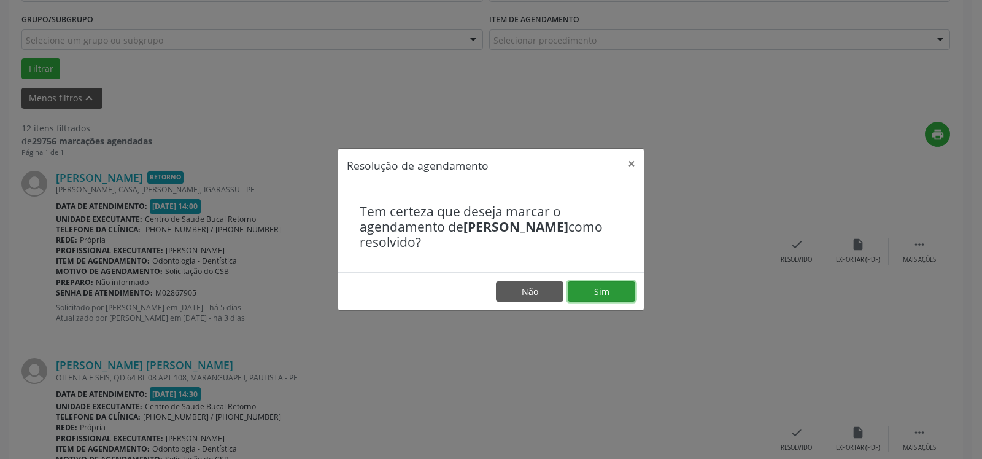
click at [624, 283] on button "Sim" at bounding box center [602, 291] width 68 height 21
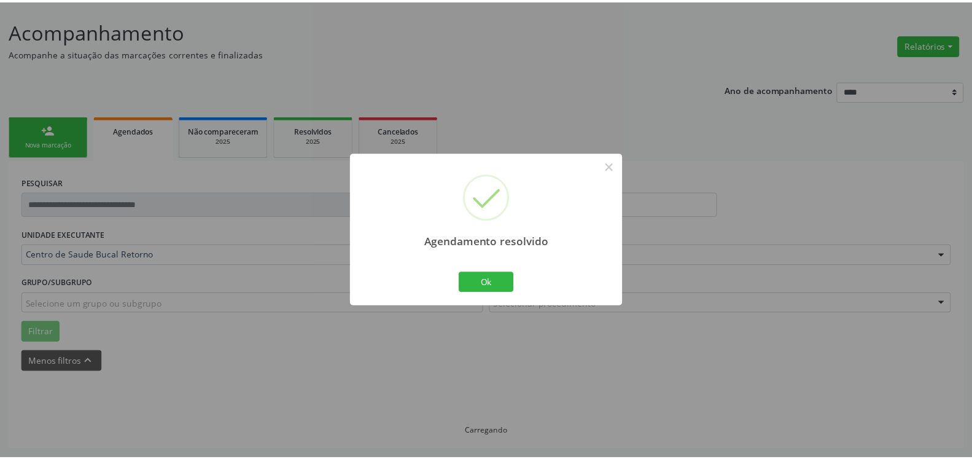
scroll to position [68, 0]
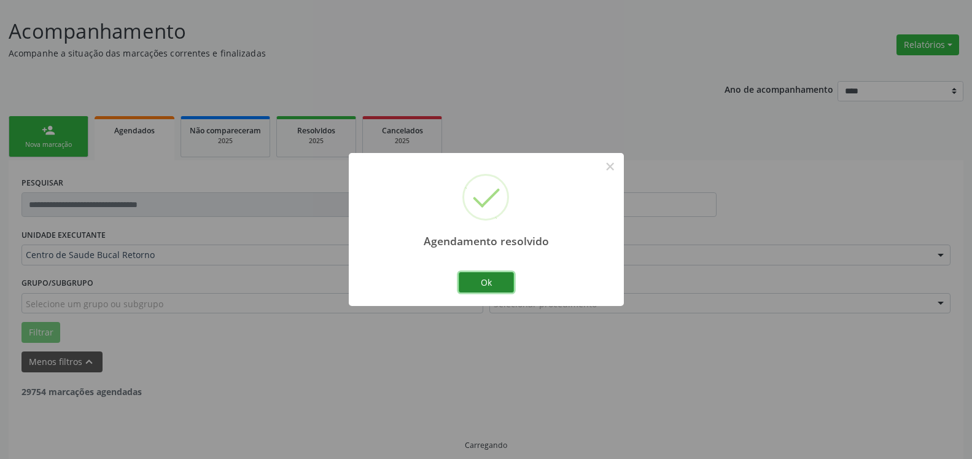
click at [504, 281] on button "Ok" at bounding box center [486, 282] width 55 height 21
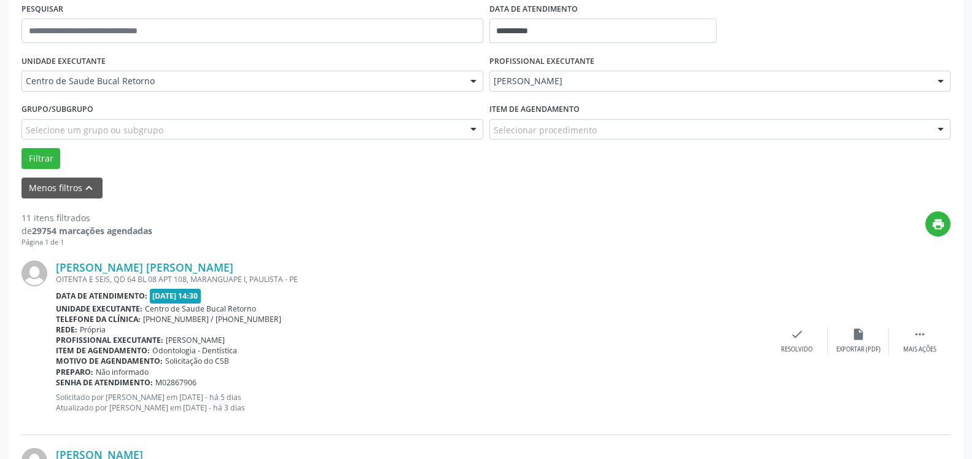
scroll to position [255, 0]
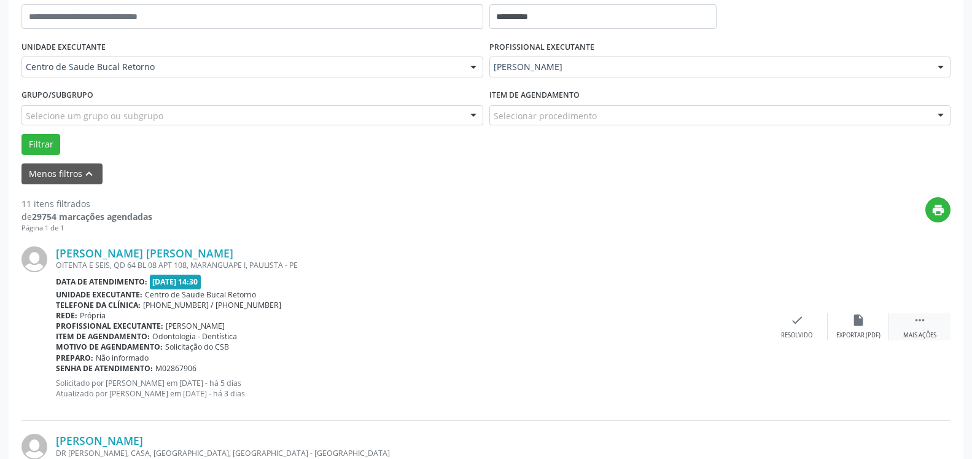
click at [920, 324] on icon "" at bounding box center [920, 320] width 14 height 14
click at [860, 327] on icon "alarm_off" at bounding box center [859, 320] width 14 height 14
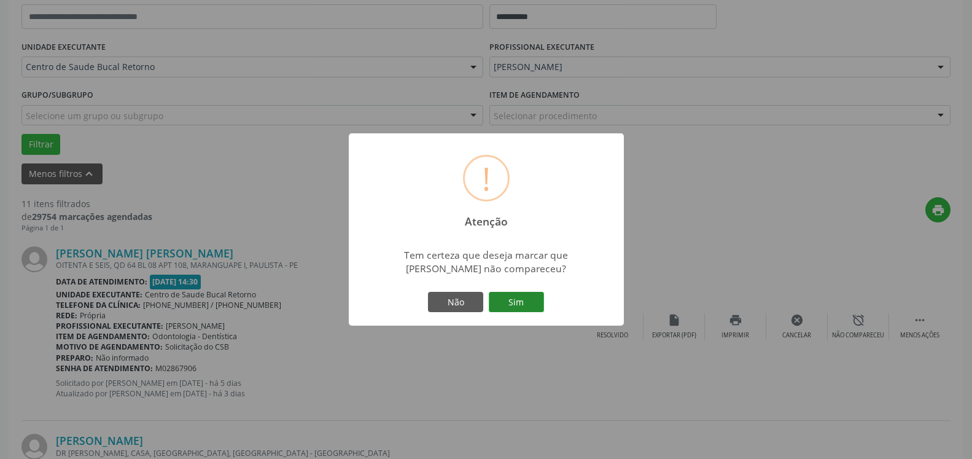
click at [519, 301] on button "Sim" at bounding box center [516, 302] width 55 height 21
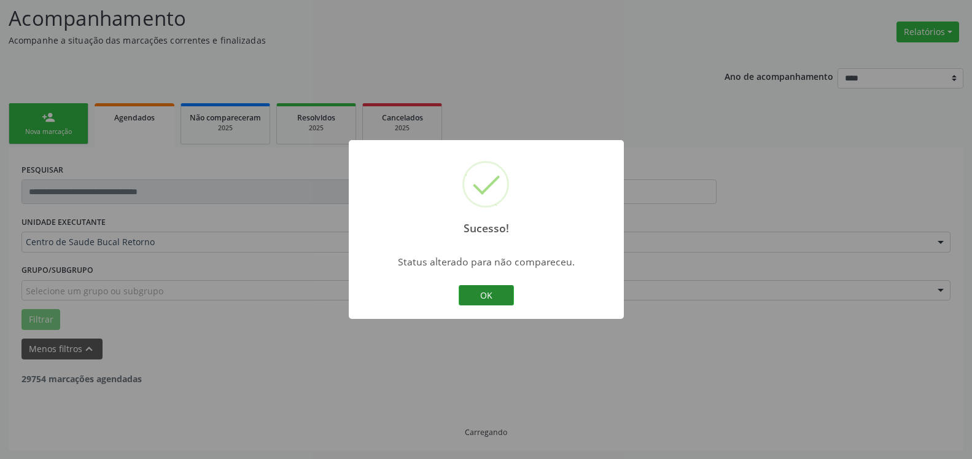
click at [492, 294] on button "OK" at bounding box center [486, 295] width 55 height 21
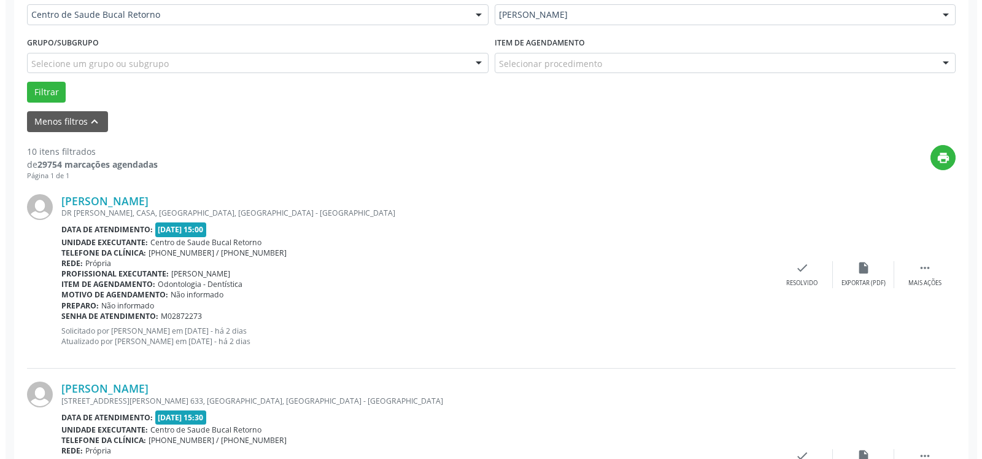
scroll to position [394, 0]
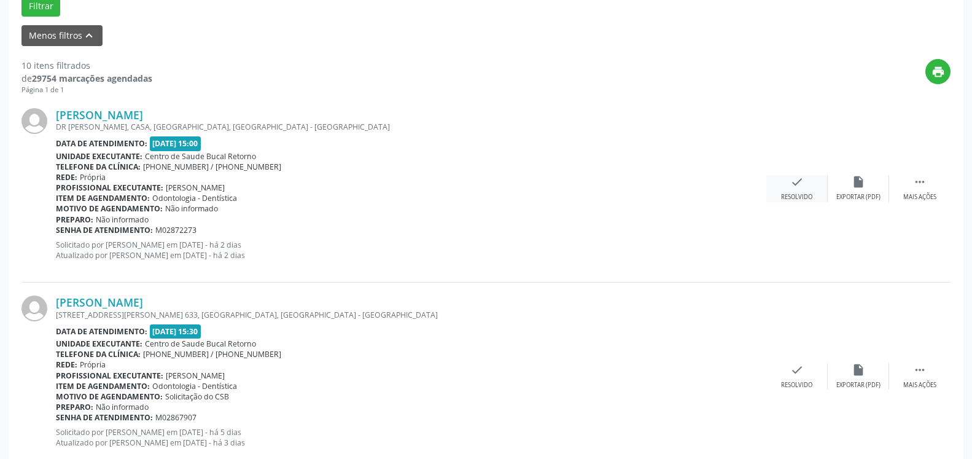
click at [806, 190] on div "check Resolvido" at bounding box center [796, 188] width 61 height 26
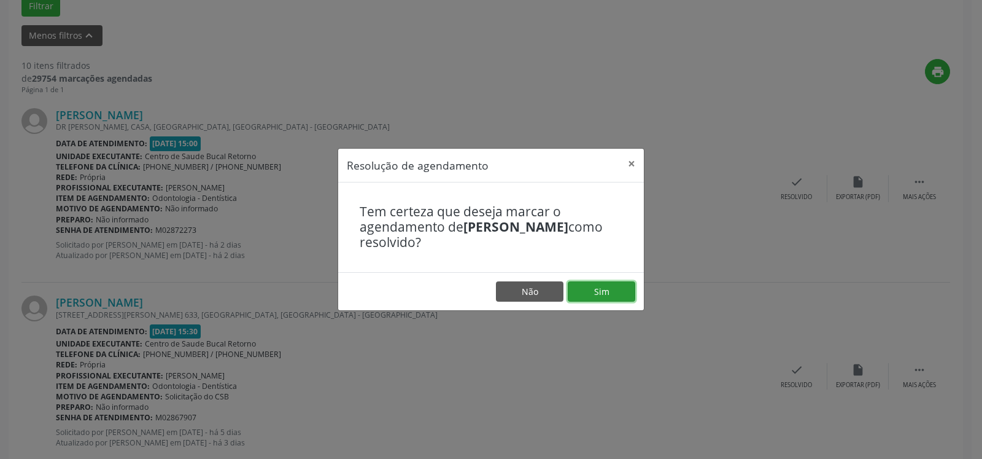
click at [615, 294] on button "Sim" at bounding box center [602, 291] width 68 height 21
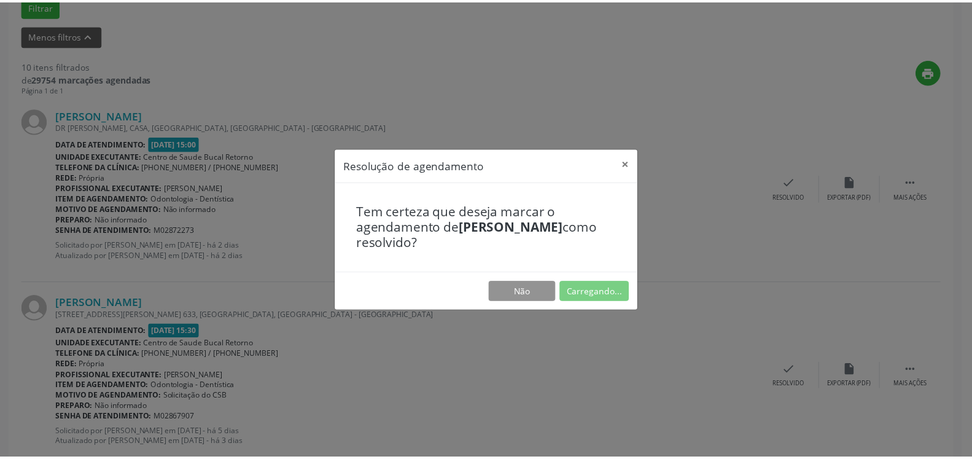
scroll to position [68, 0]
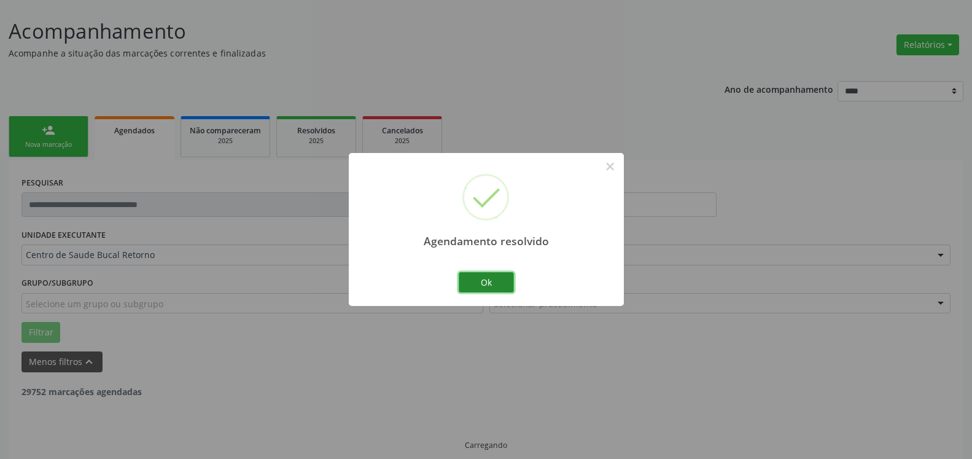
click at [498, 280] on button "Ok" at bounding box center [486, 282] width 55 height 21
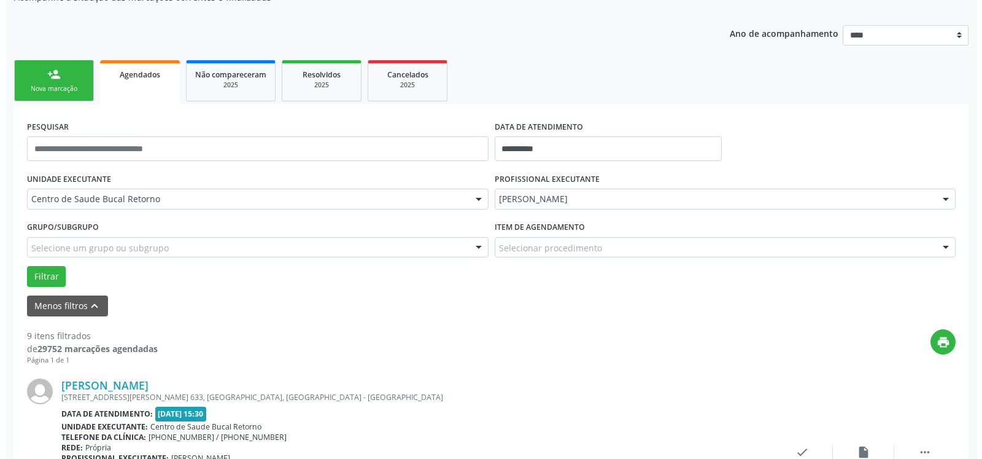
scroll to position [193, 0]
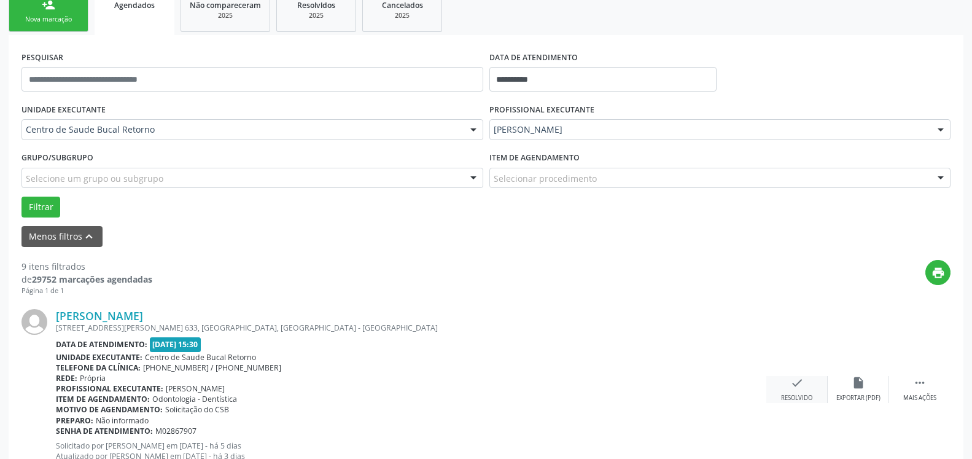
click at [795, 389] on icon "check" at bounding box center [797, 383] width 14 height 14
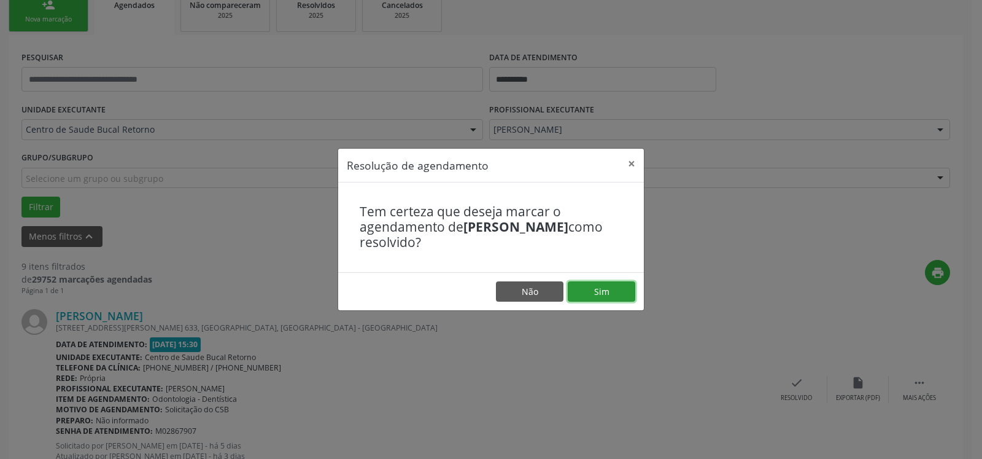
click at [614, 294] on button "Sim" at bounding box center [602, 291] width 68 height 21
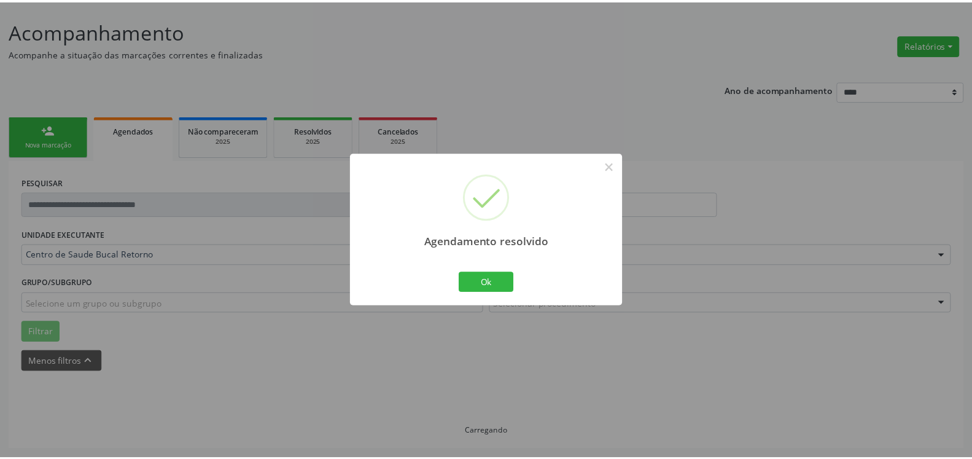
scroll to position [68, 0]
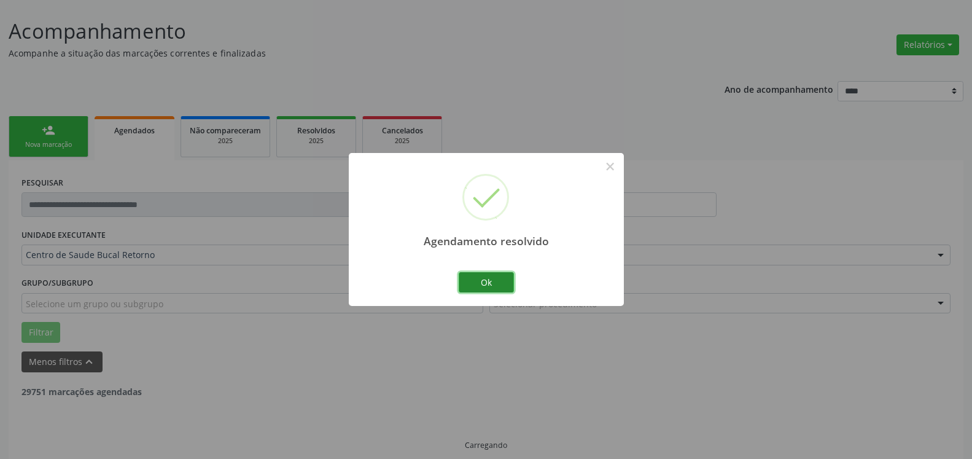
click at [503, 278] on button "Ok" at bounding box center [486, 282] width 55 height 21
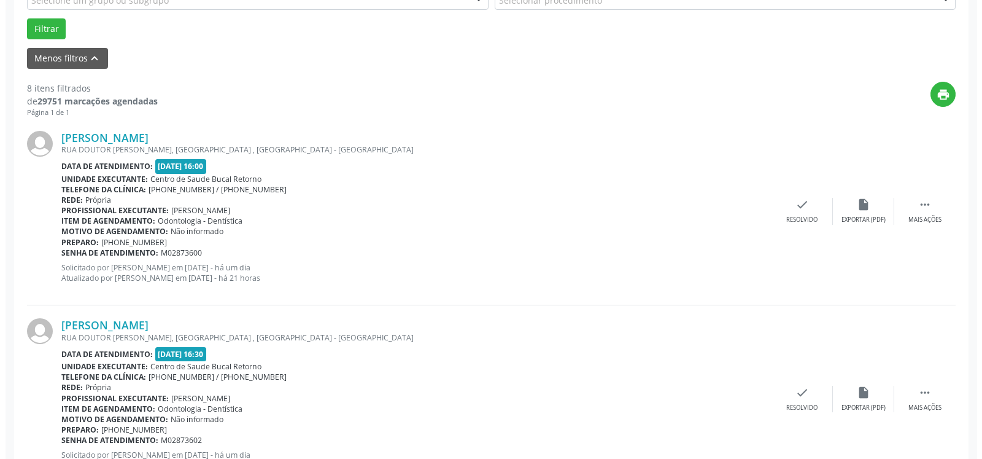
scroll to position [394, 0]
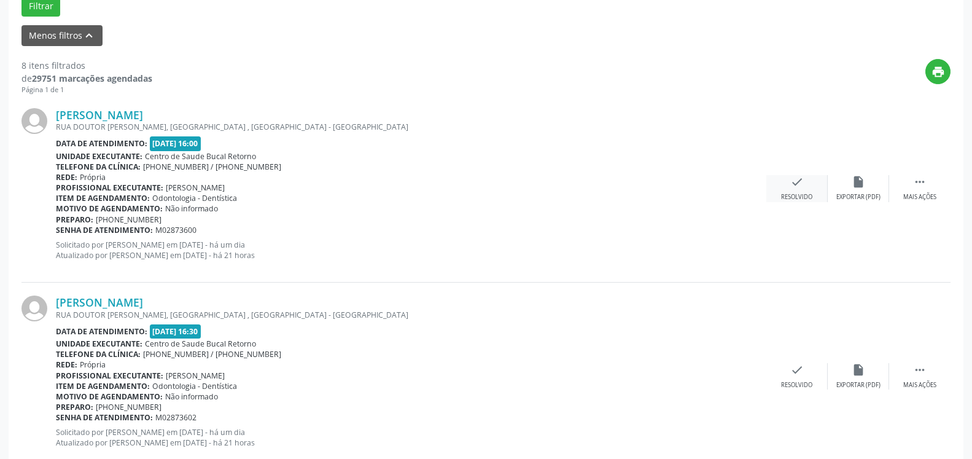
click at [800, 188] on icon "check" at bounding box center [797, 182] width 14 height 14
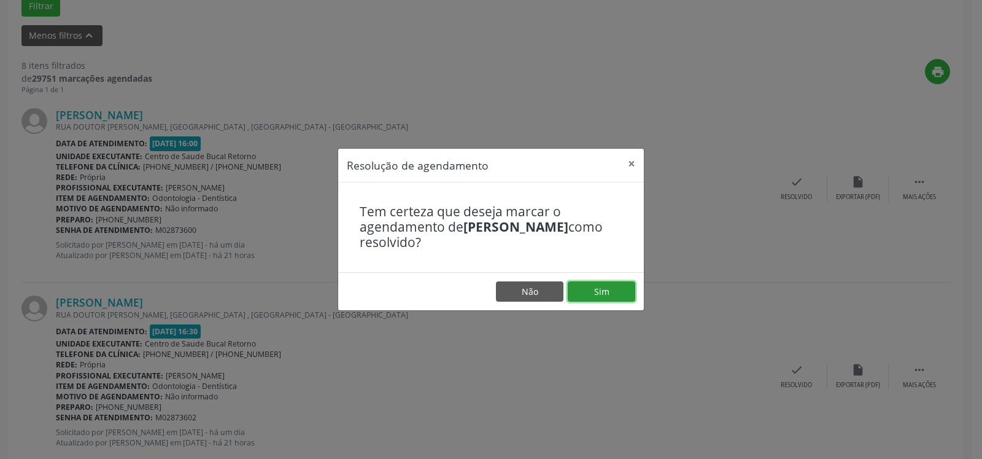
click at [605, 291] on button "Sim" at bounding box center [602, 291] width 68 height 21
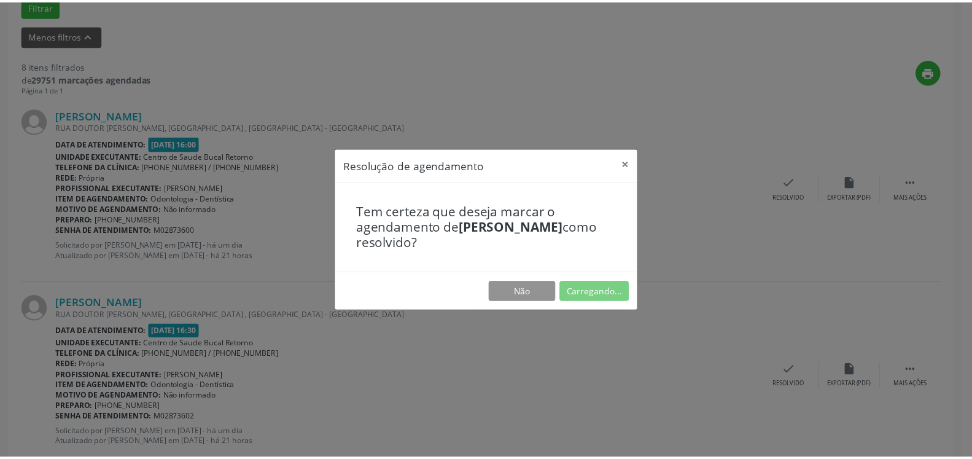
scroll to position [68, 0]
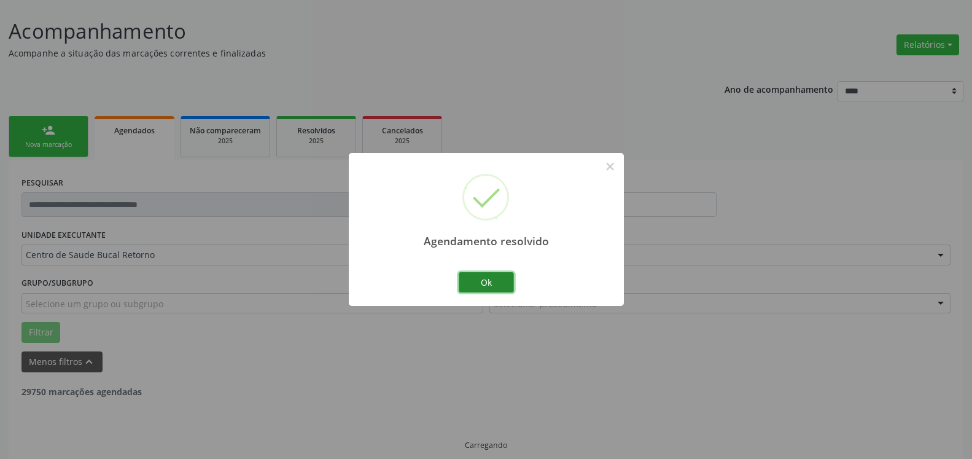
click at [482, 285] on button "Ok" at bounding box center [486, 282] width 55 height 21
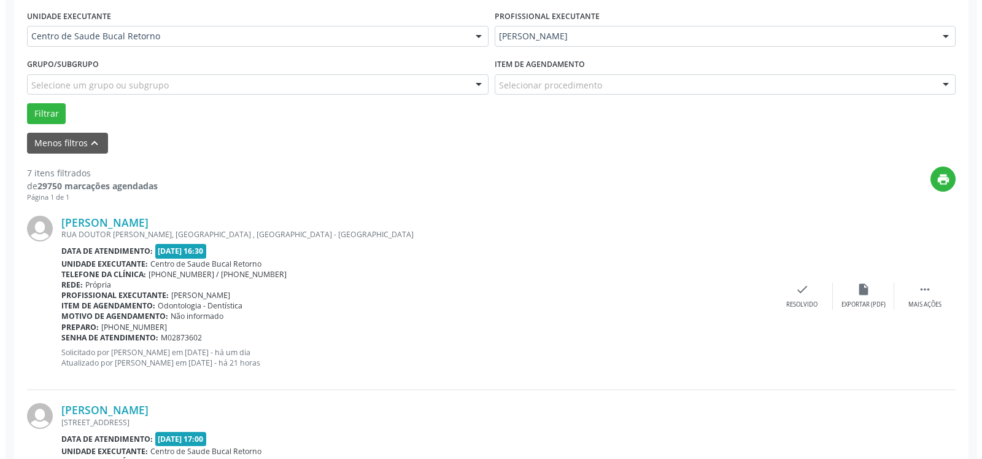
scroll to position [318, 0]
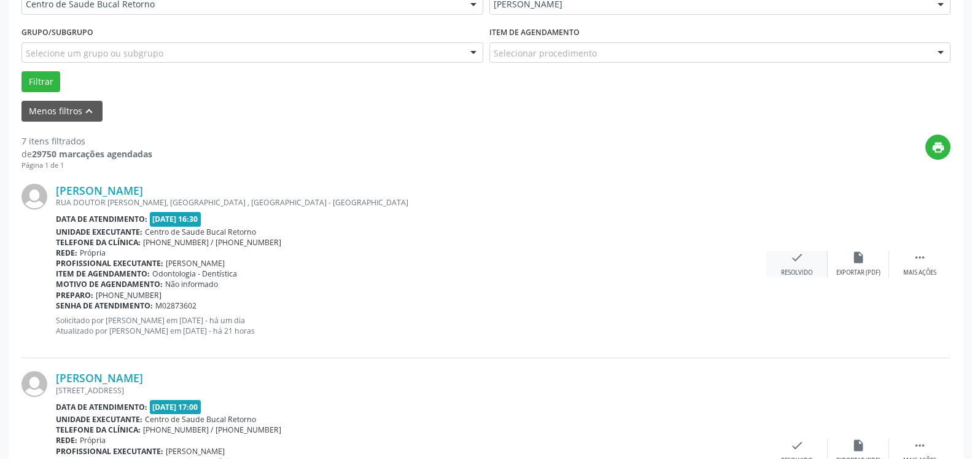
click at [792, 264] on icon "check" at bounding box center [797, 258] width 14 height 14
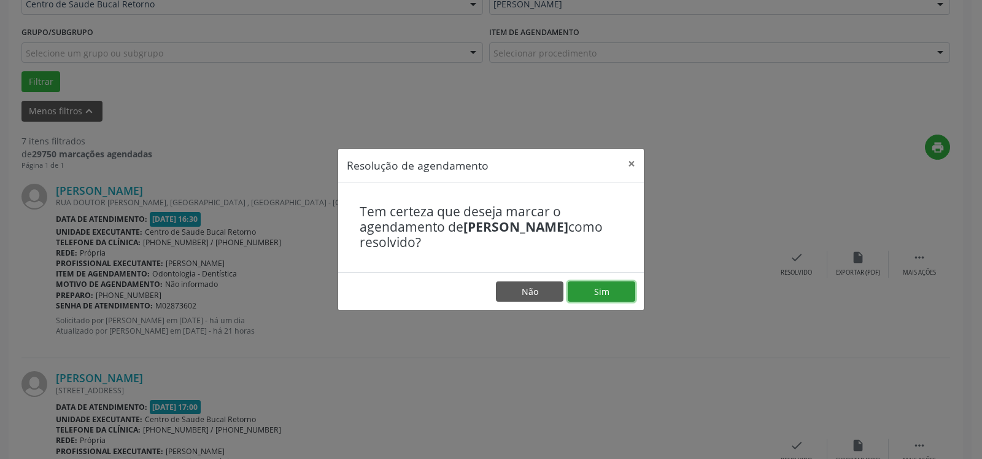
click at [610, 292] on button "Sim" at bounding box center [602, 291] width 68 height 21
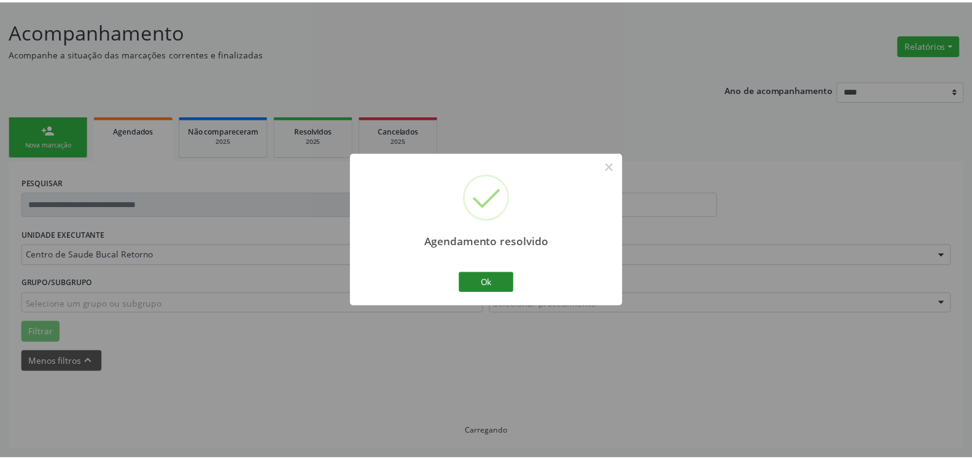
scroll to position [68, 0]
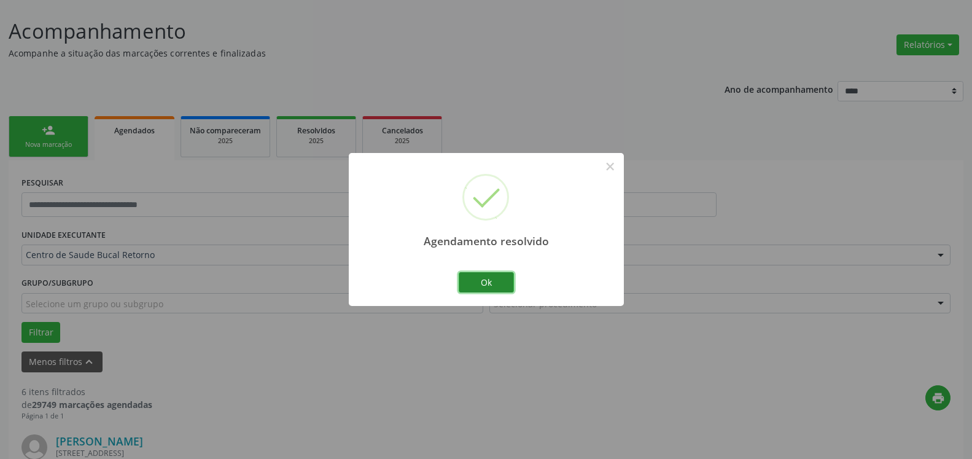
click at [475, 276] on button "Ok" at bounding box center [486, 282] width 55 height 21
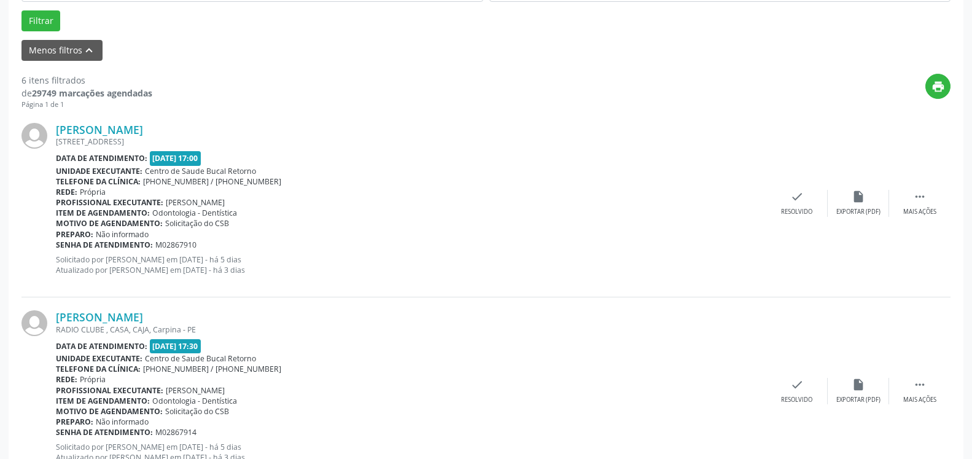
scroll to position [381, 0]
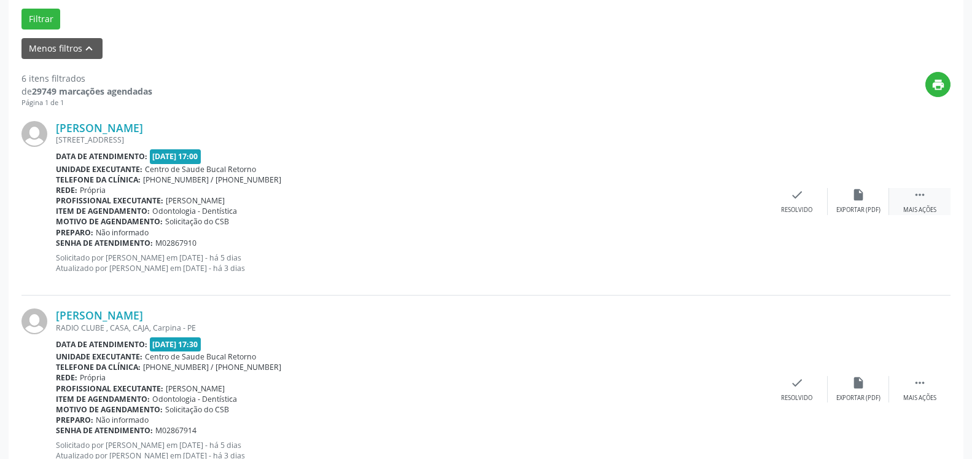
click at [919, 197] on icon "" at bounding box center [920, 195] width 14 height 14
click at [881, 197] on div "alarm_off Não compareceu" at bounding box center [858, 201] width 61 height 26
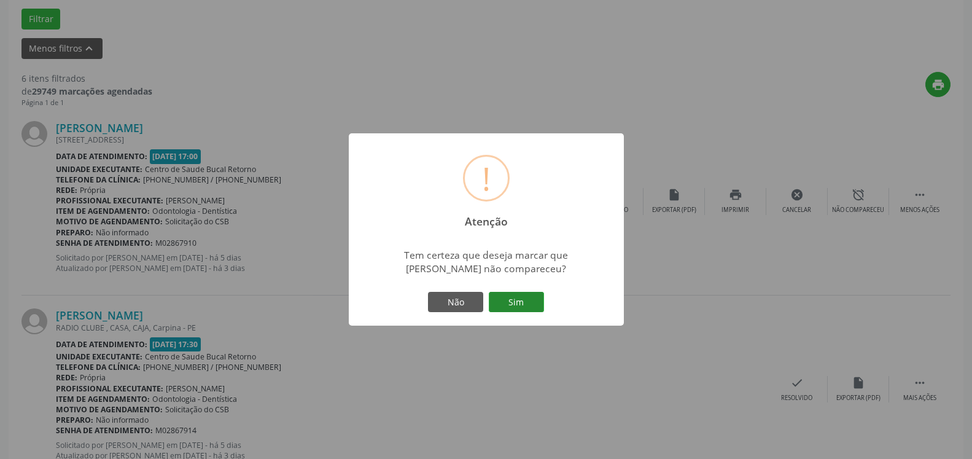
click at [525, 298] on button "Sim" at bounding box center [516, 302] width 55 height 21
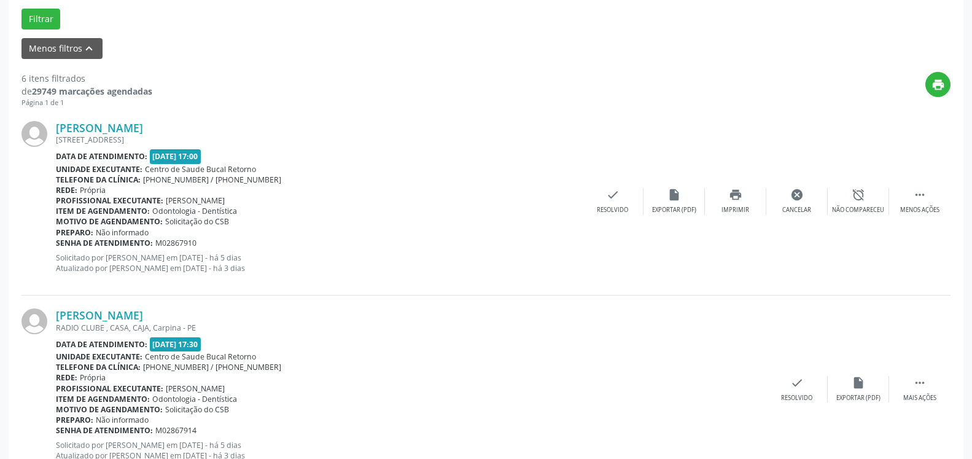
scroll to position [80, 0]
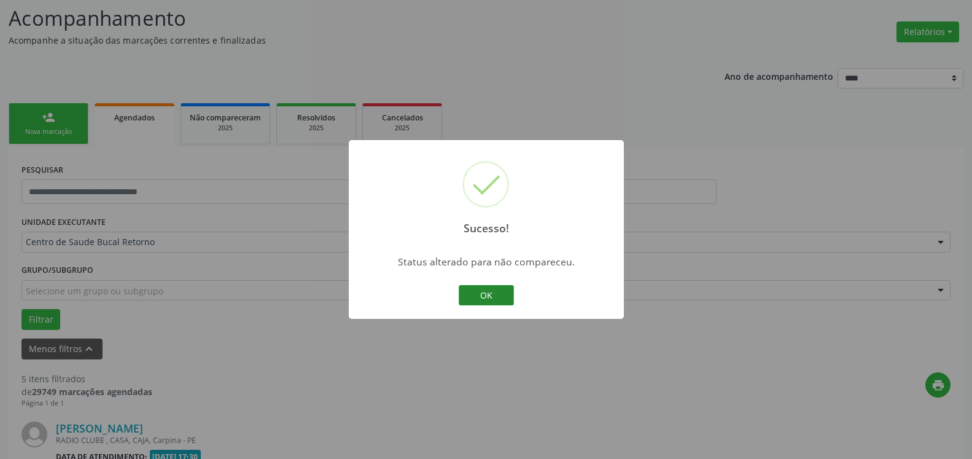
click at [505, 290] on button "OK" at bounding box center [486, 295] width 55 height 21
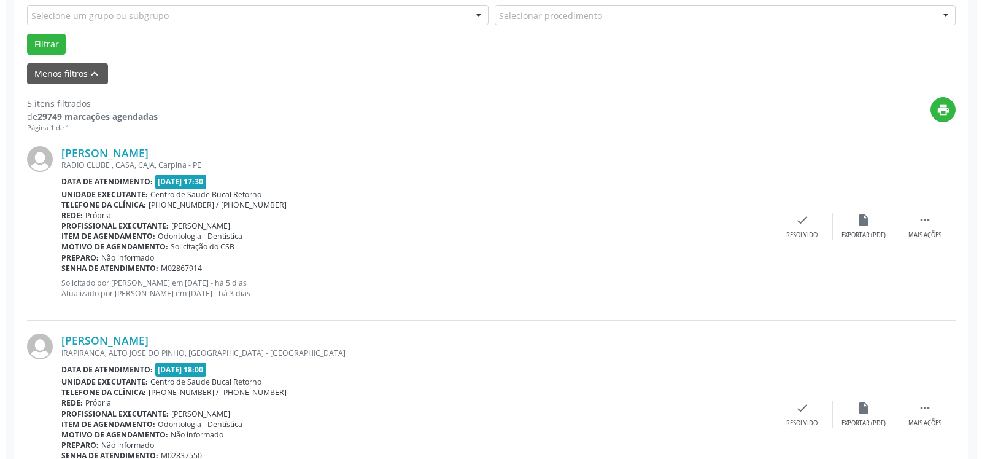
scroll to position [394, 0]
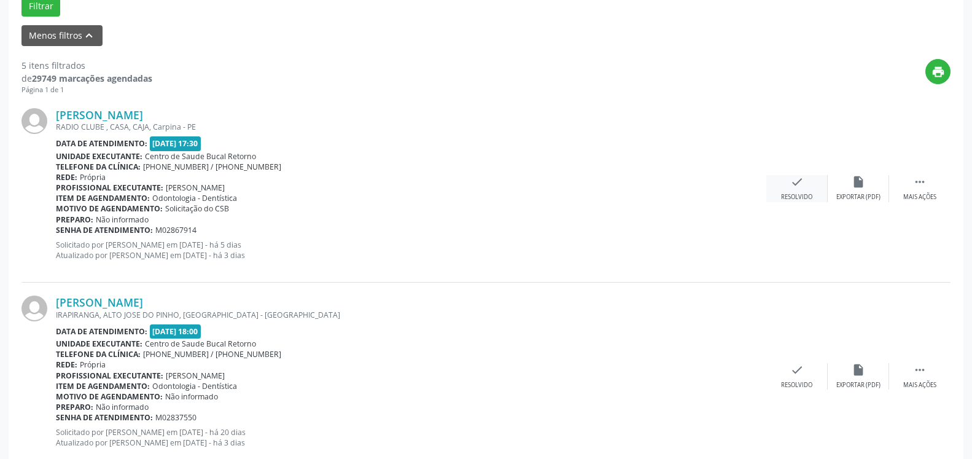
click at [807, 190] on div "check Resolvido" at bounding box center [796, 188] width 61 height 26
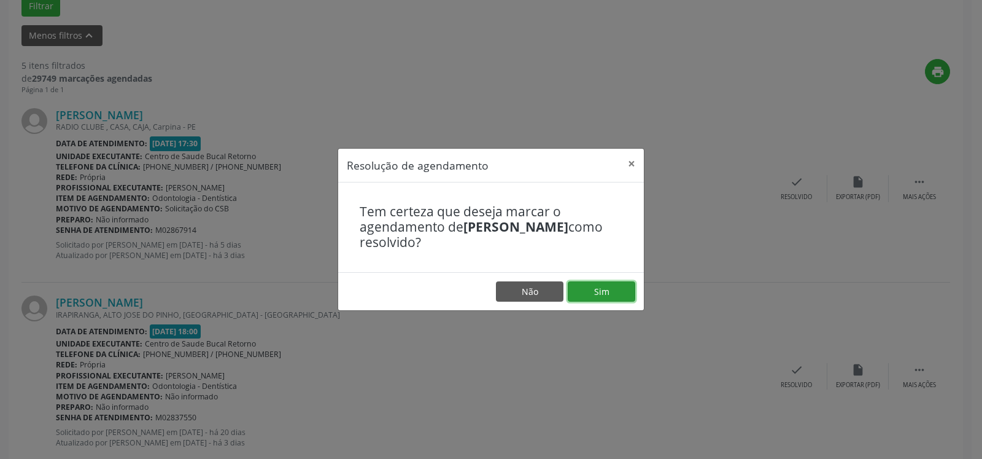
click at [620, 296] on button "Sim" at bounding box center [602, 291] width 68 height 21
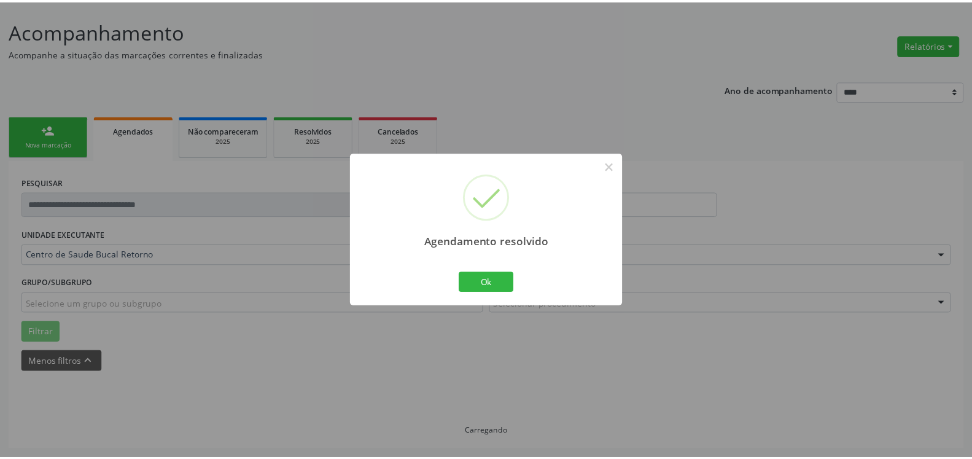
scroll to position [68, 0]
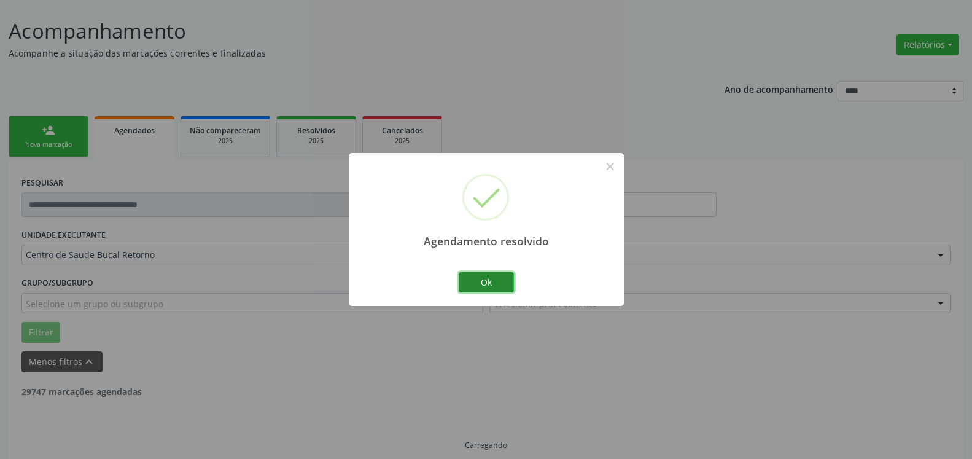
click at [504, 283] on button "Ok" at bounding box center [486, 282] width 55 height 21
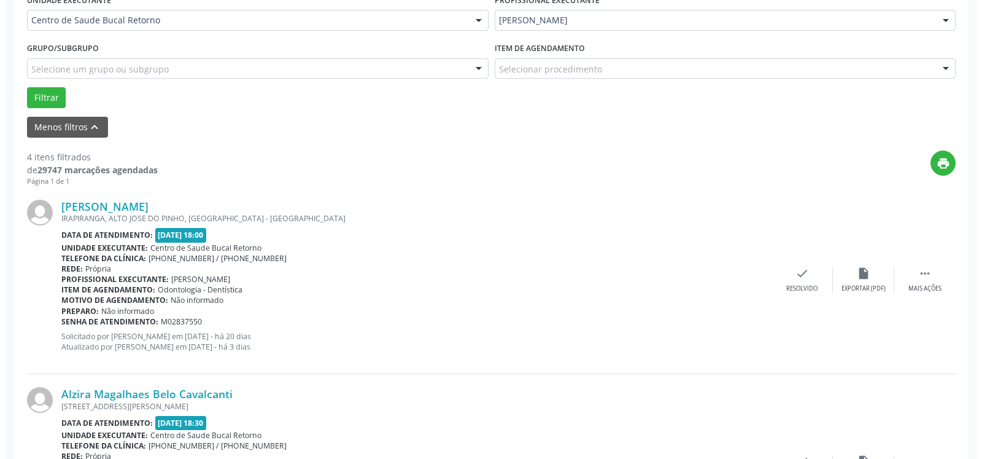
scroll to position [318, 0]
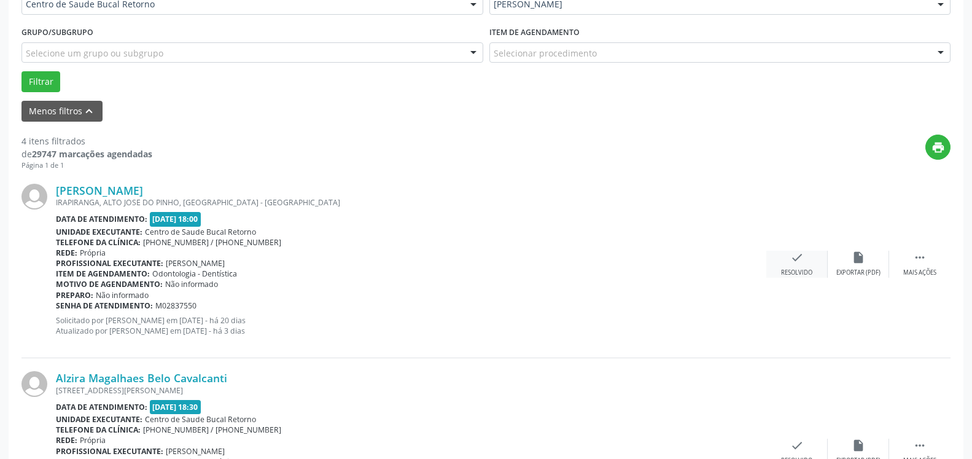
click at [797, 255] on icon "check" at bounding box center [797, 258] width 14 height 14
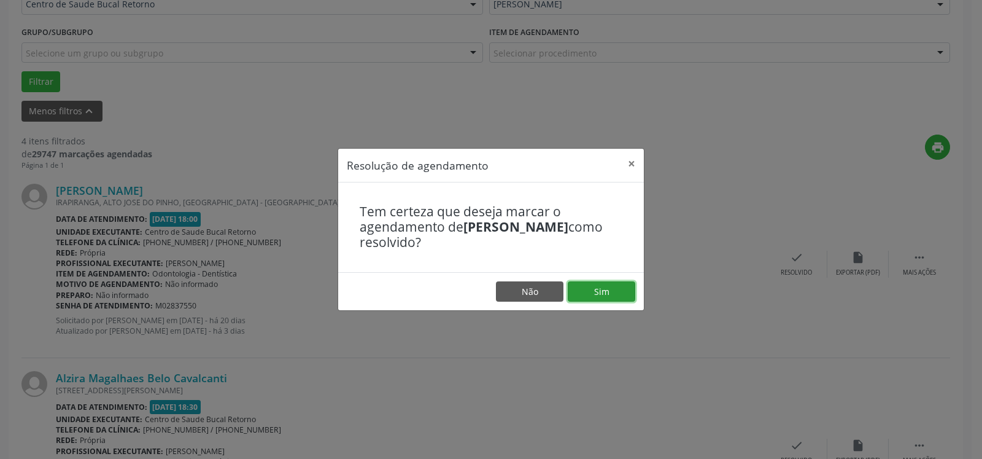
click at [586, 293] on button "Sim" at bounding box center [602, 291] width 68 height 21
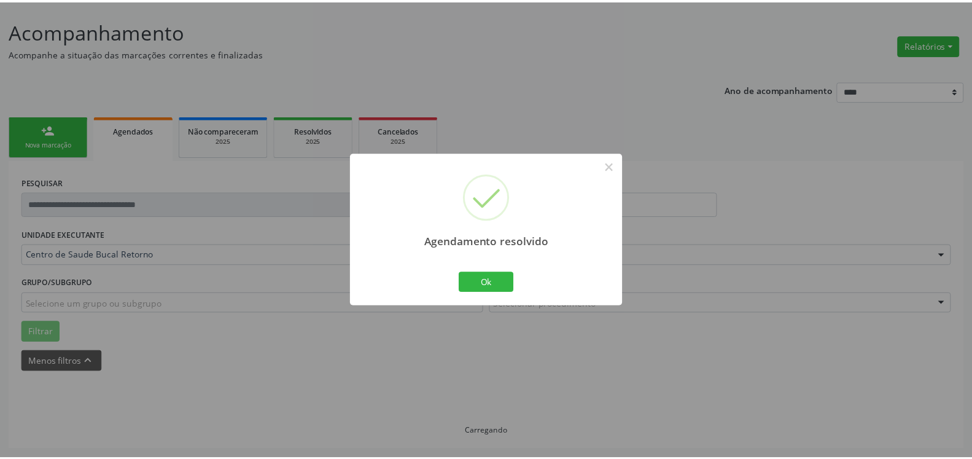
scroll to position [68, 0]
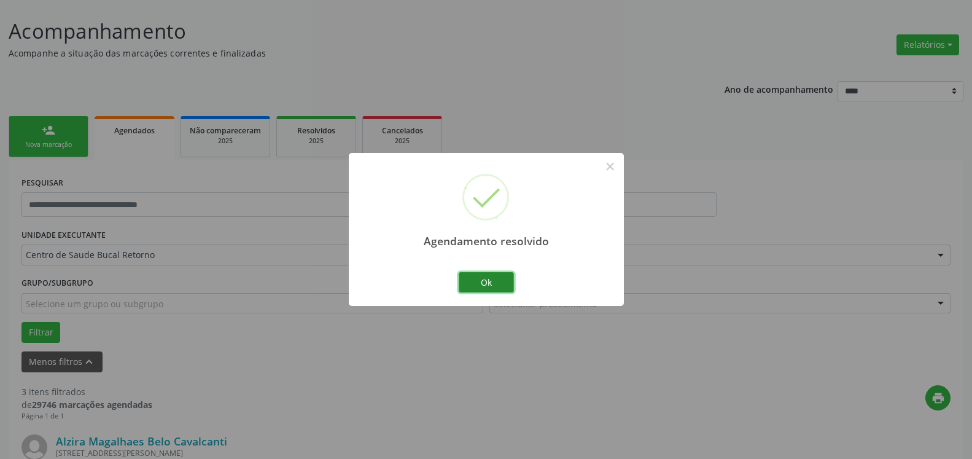
click at [492, 284] on button "Ok" at bounding box center [486, 282] width 55 height 21
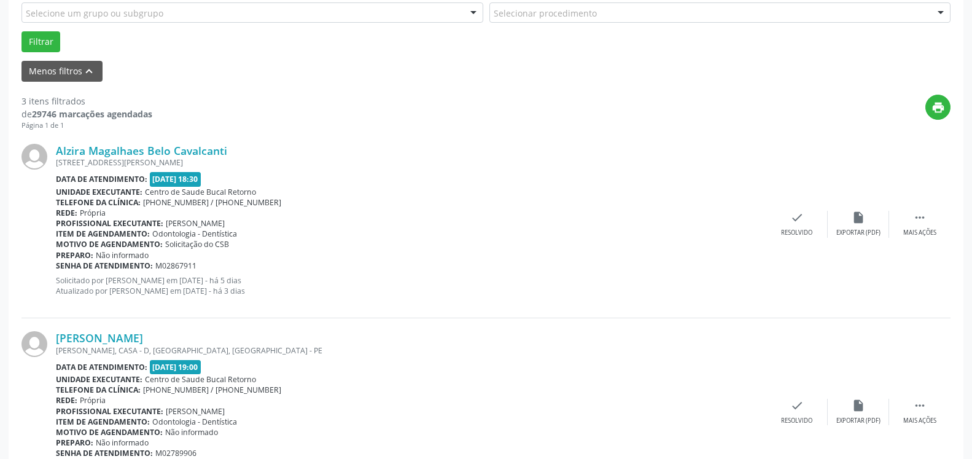
scroll to position [381, 0]
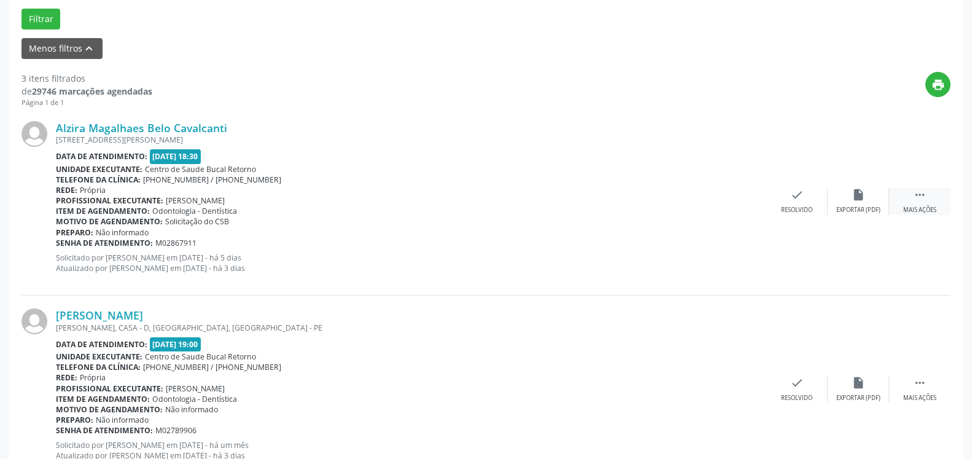
click at [924, 196] on icon "" at bounding box center [920, 195] width 14 height 14
click at [860, 201] on icon "alarm_off" at bounding box center [859, 195] width 14 height 14
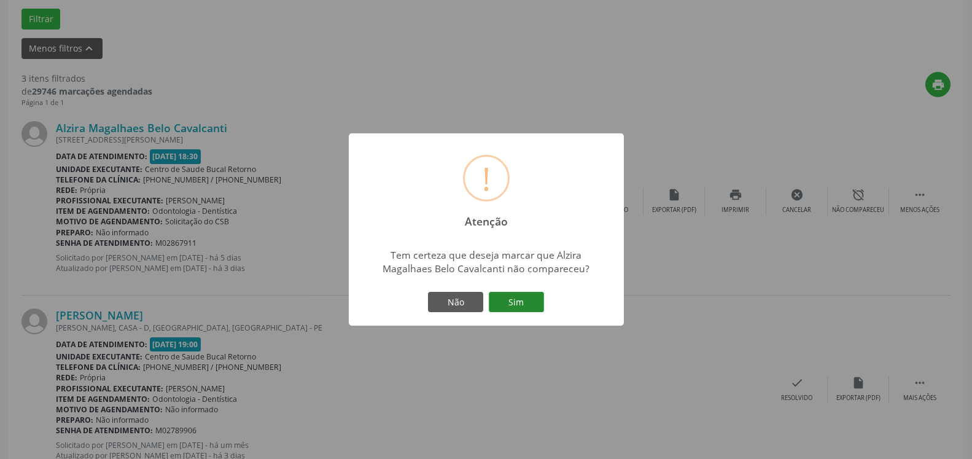
click at [537, 298] on button "Sim" at bounding box center [516, 302] width 55 height 21
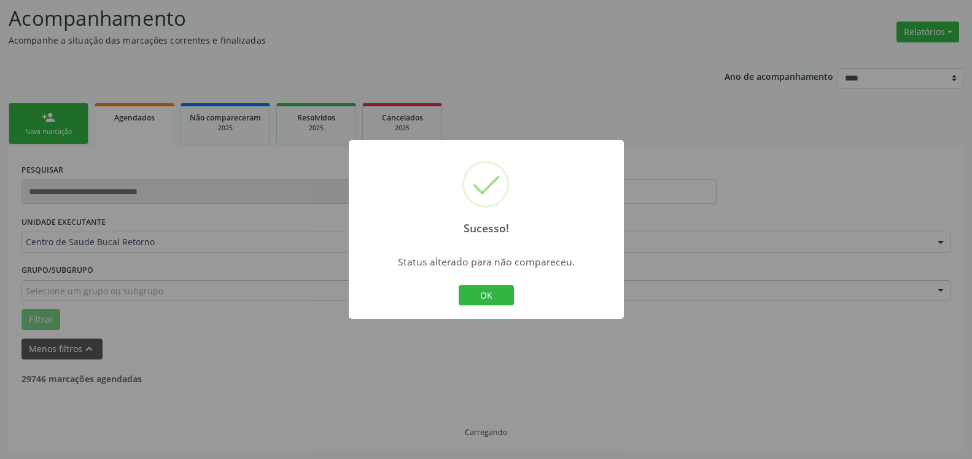
scroll to position [80, 0]
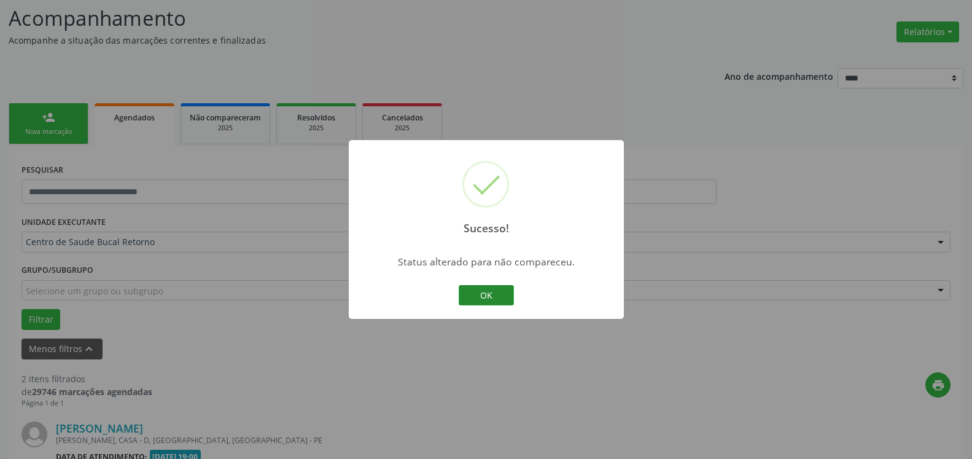
click at [505, 300] on button "OK" at bounding box center [486, 295] width 55 height 21
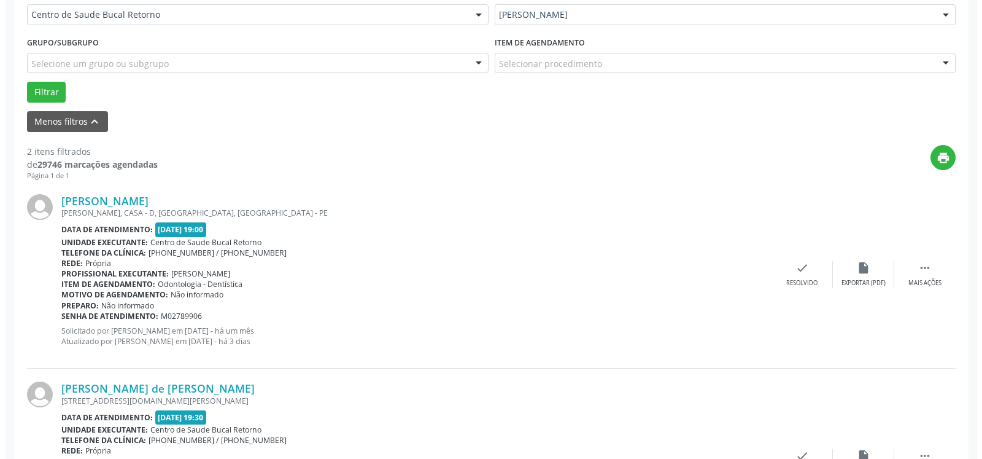
scroll to position [331, 0]
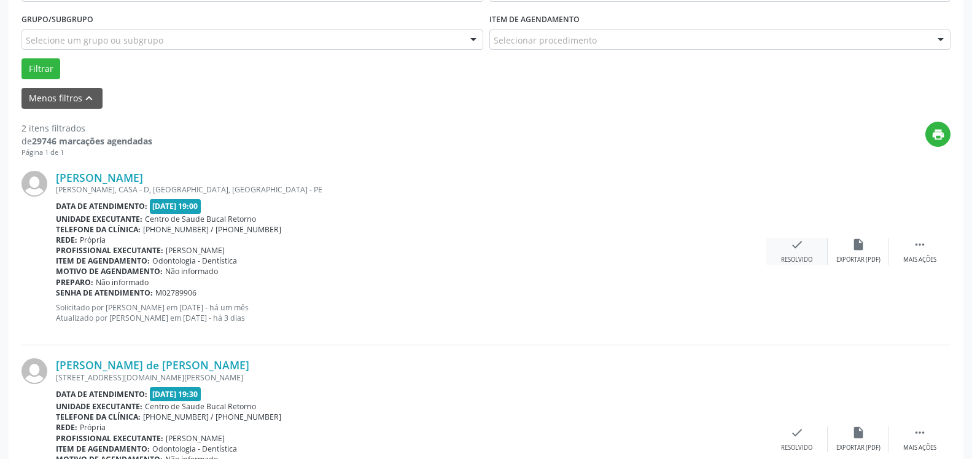
click at [786, 252] on div "check Resolvido" at bounding box center [796, 251] width 61 height 26
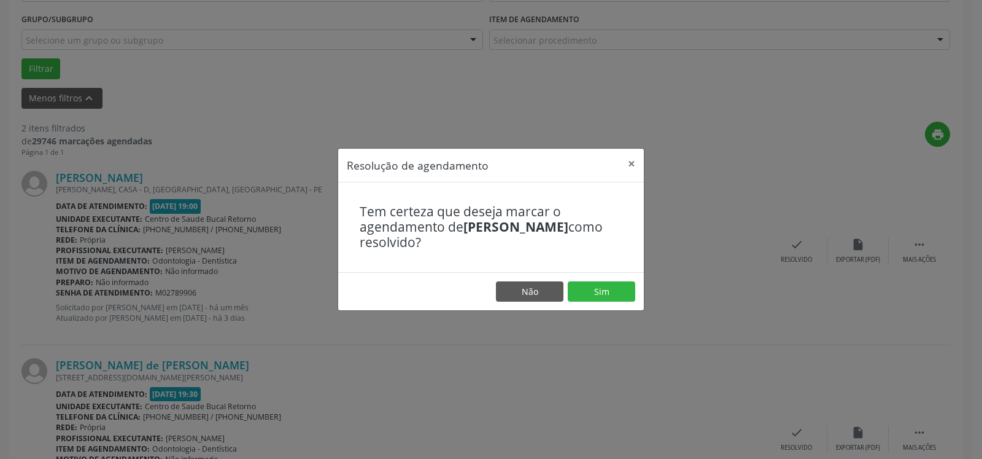
click at [636, 285] on footer "Não Sim" at bounding box center [491, 291] width 306 height 39
click at [623, 289] on button "Sim" at bounding box center [602, 291] width 68 height 21
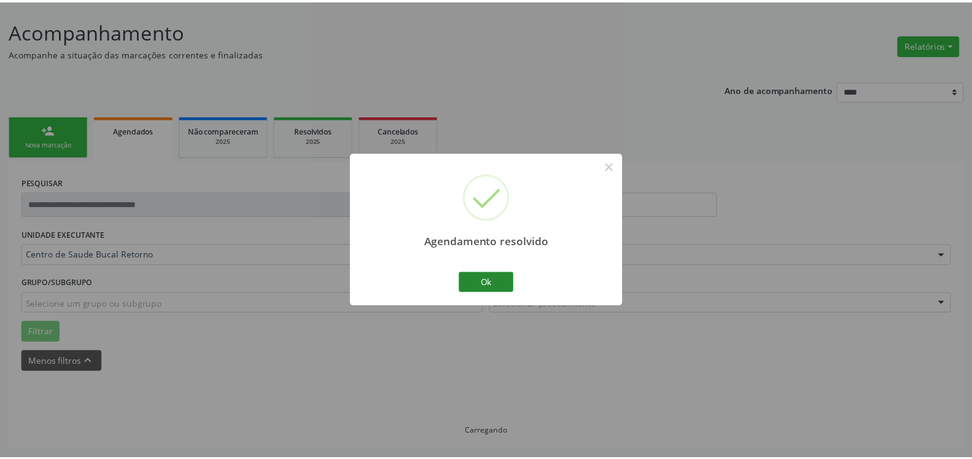
scroll to position [68, 0]
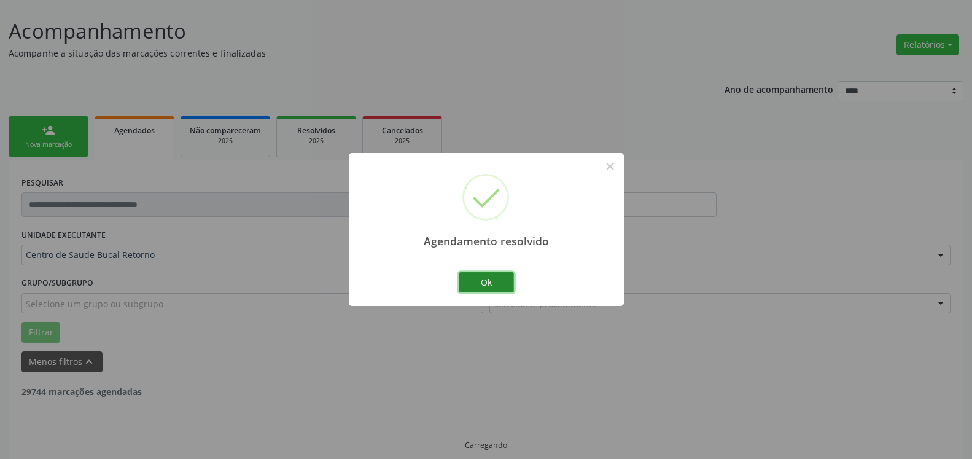
click at [504, 278] on button "Ok" at bounding box center [486, 282] width 55 height 21
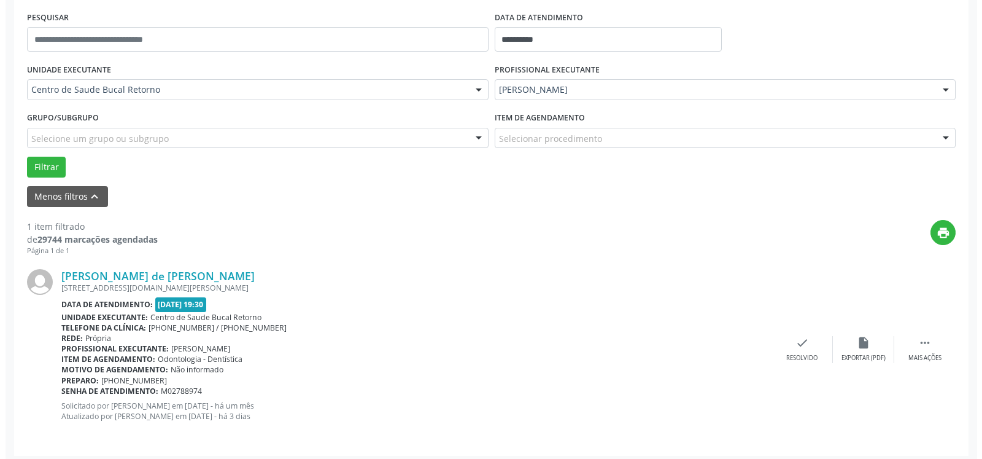
scroll to position [238, 0]
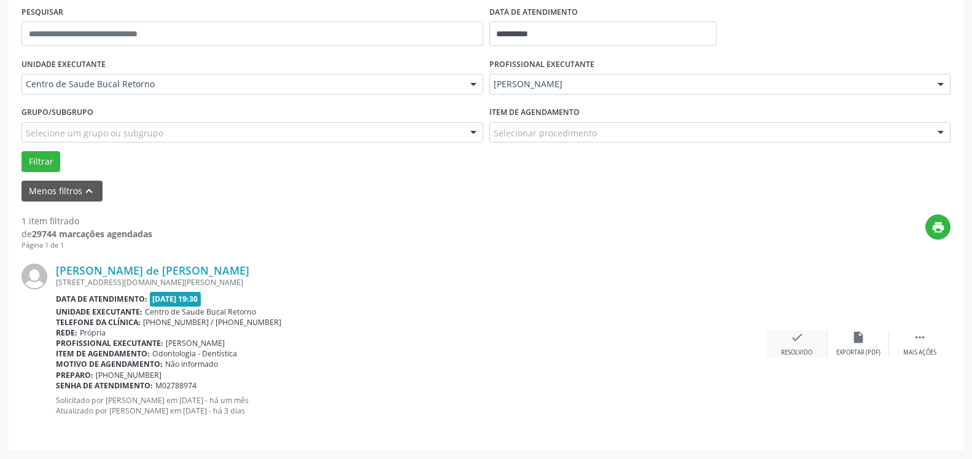
click at [807, 344] on div "check Resolvido" at bounding box center [796, 343] width 61 height 26
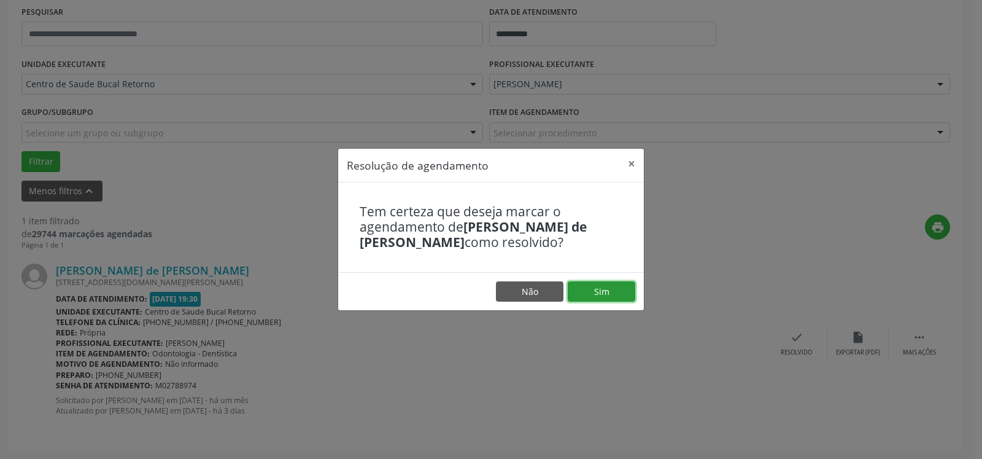
click at [599, 293] on button "Sim" at bounding box center [602, 291] width 68 height 21
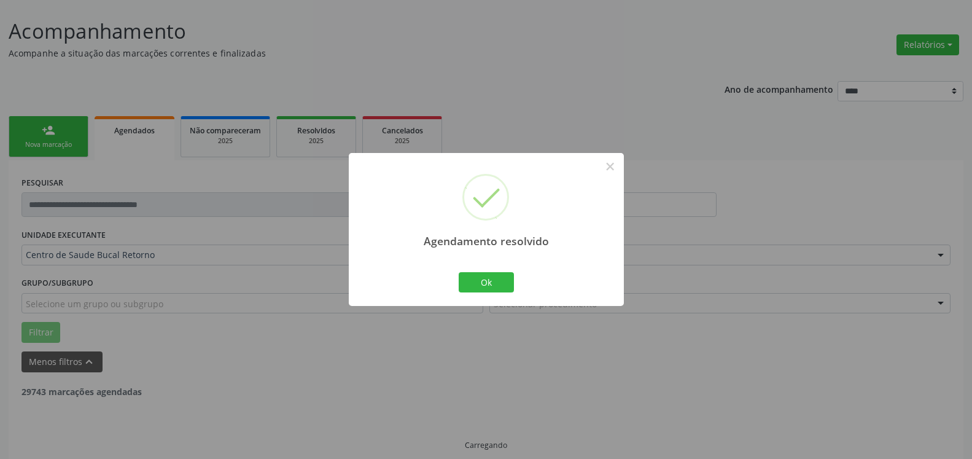
scroll to position [41, 0]
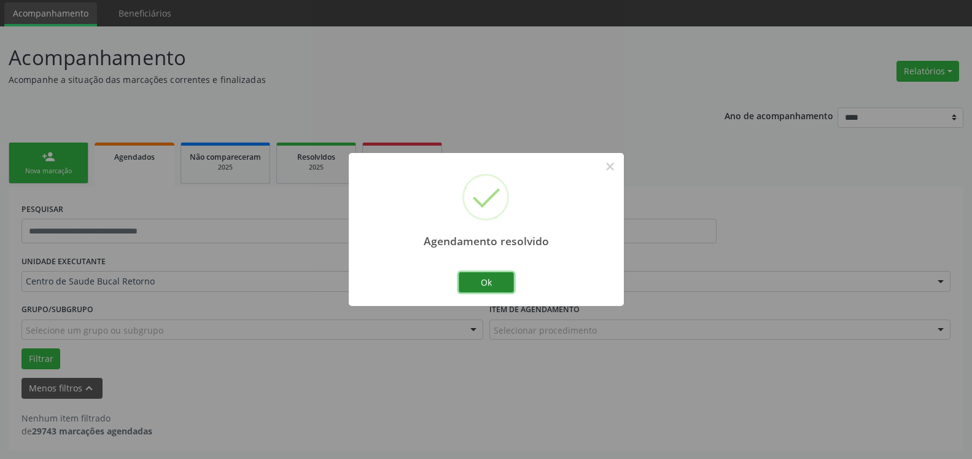
click at [484, 279] on button "Ok" at bounding box center [486, 282] width 55 height 21
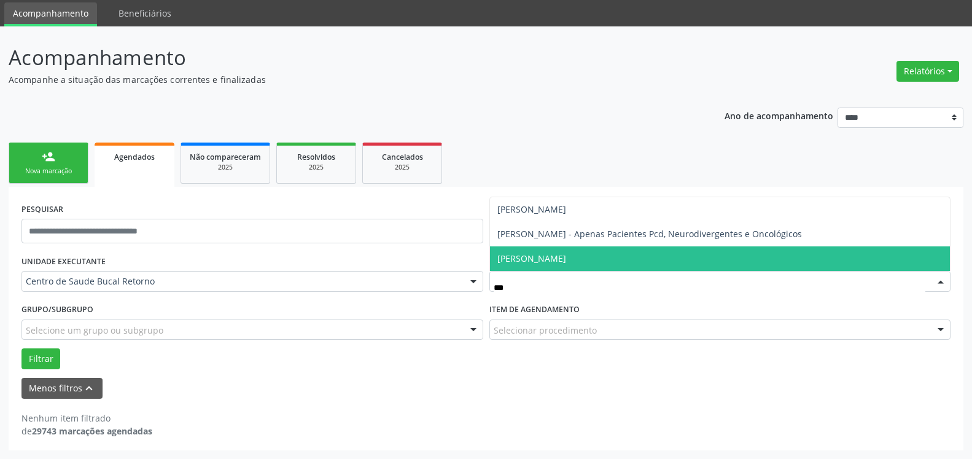
click at [551, 259] on span "[PERSON_NAME]" at bounding box center [531, 258] width 69 height 12
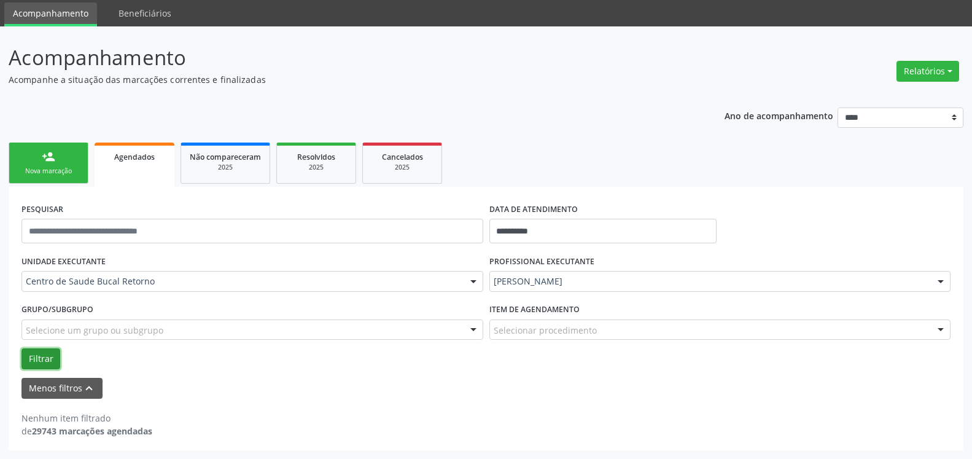
click at [43, 353] on button "Filtrar" at bounding box center [40, 358] width 39 height 21
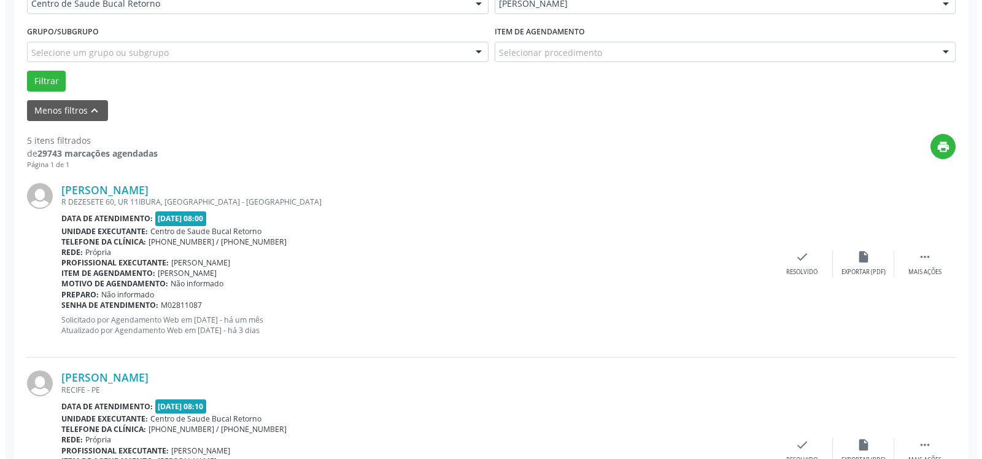
scroll to position [354, 0]
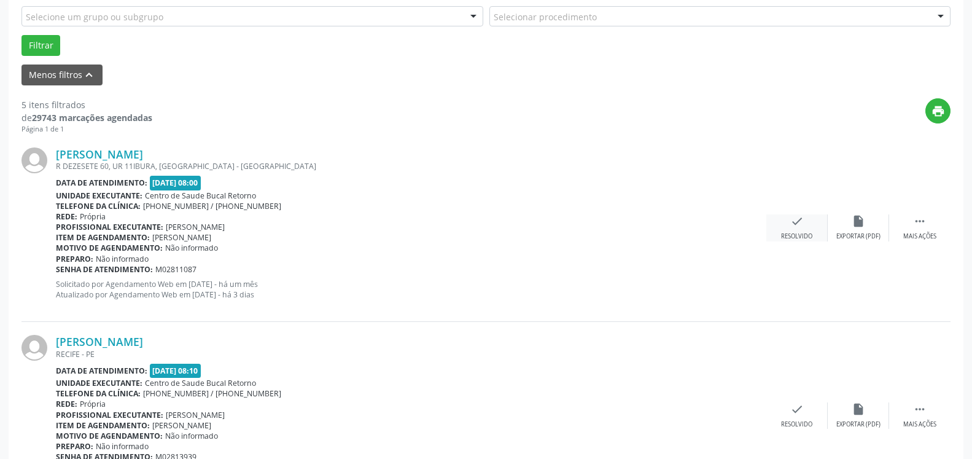
click at [798, 223] on icon "check" at bounding box center [797, 221] width 14 height 14
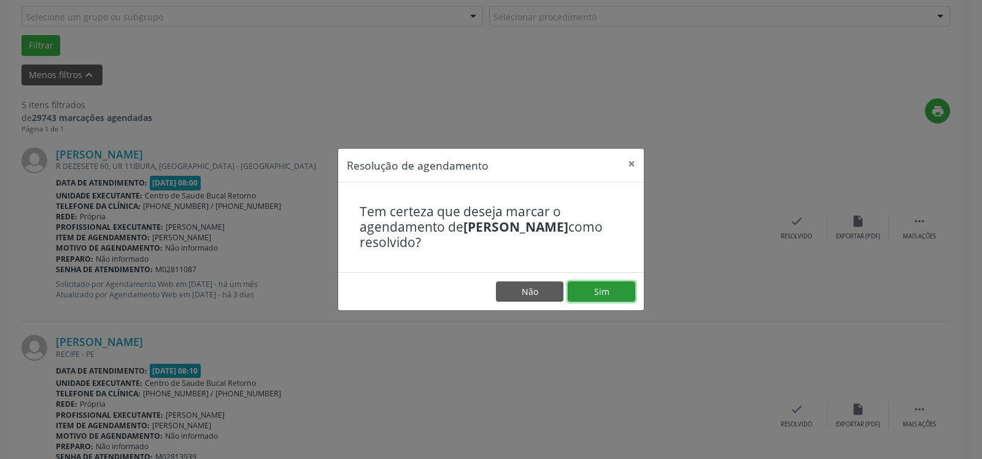
click at [624, 291] on button "Sim" at bounding box center [602, 291] width 68 height 21
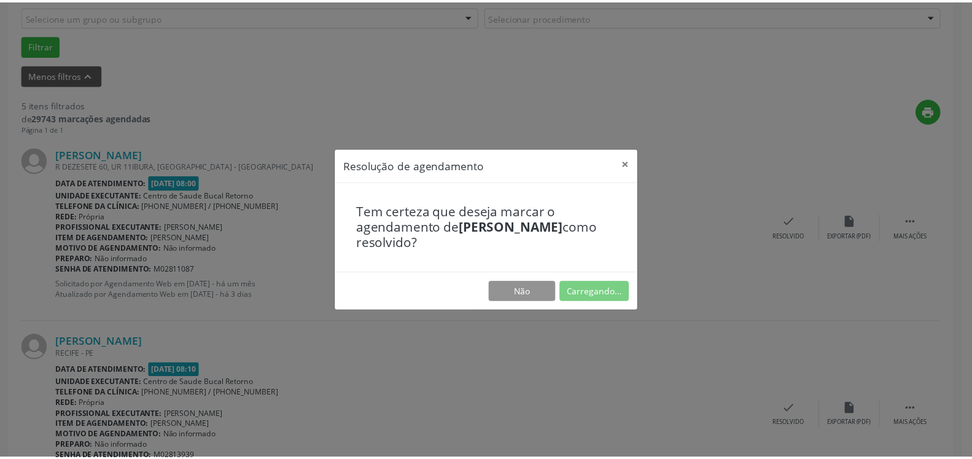
scroll to position [68, 0]
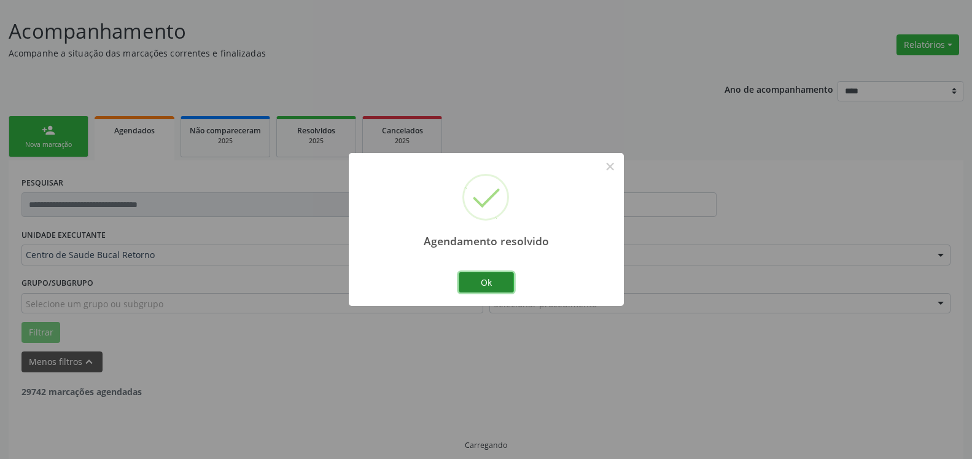
click at [501, 272] on button "Ok" at bounding box center [486, 282] width 55 height 21
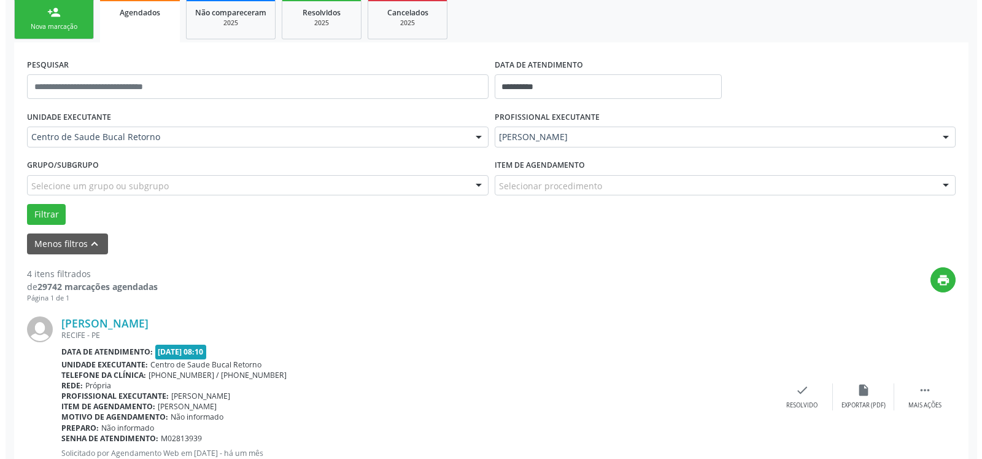
scroll to position [318, 0]
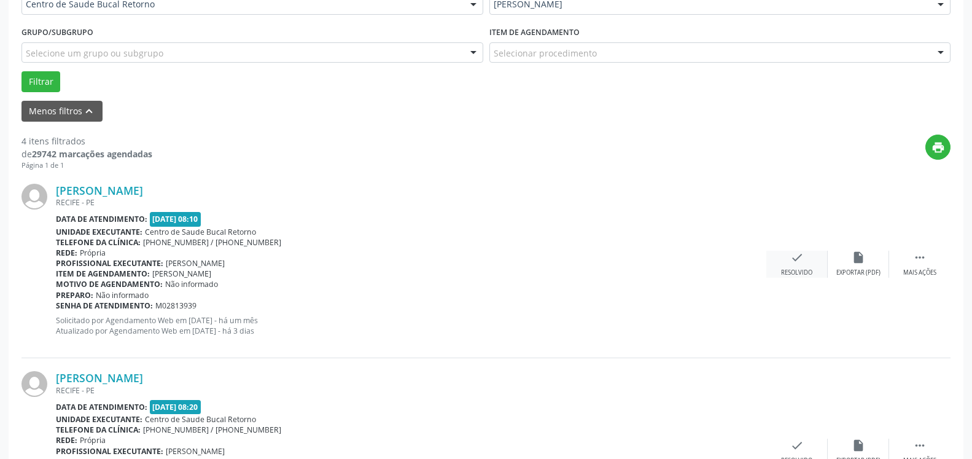
click at [799, 263] on icon "check" at bounding box center [797, 258] width 14 height 14
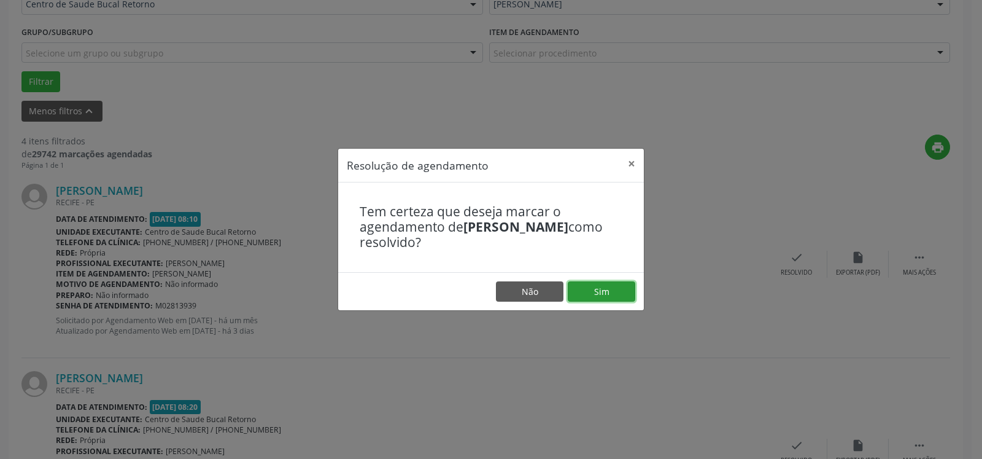
click at [618, 292] on button "Sim" at bounding box center [602, 291] width 68 height 21
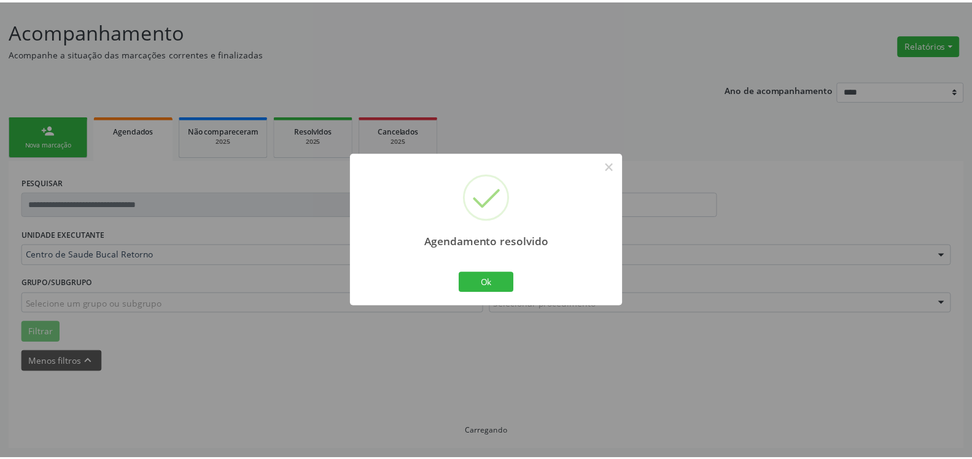
scroll to position [68, 0]
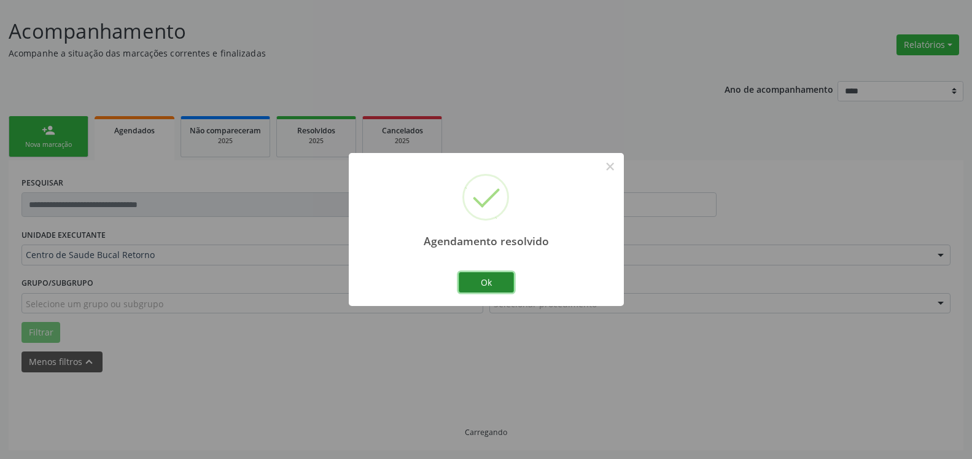
click at [489, 281] on button "Ok" at bounding box center [486, 282] width 55 height 21
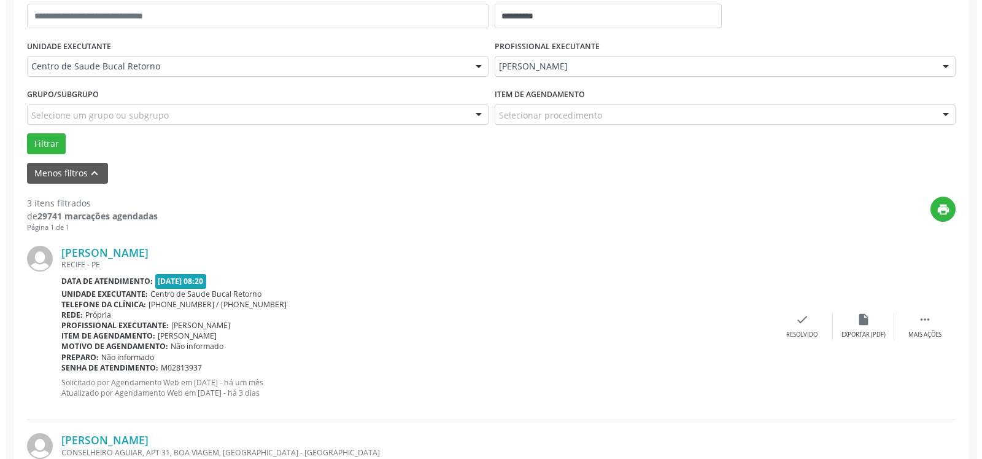
scroll to position [318, 0]
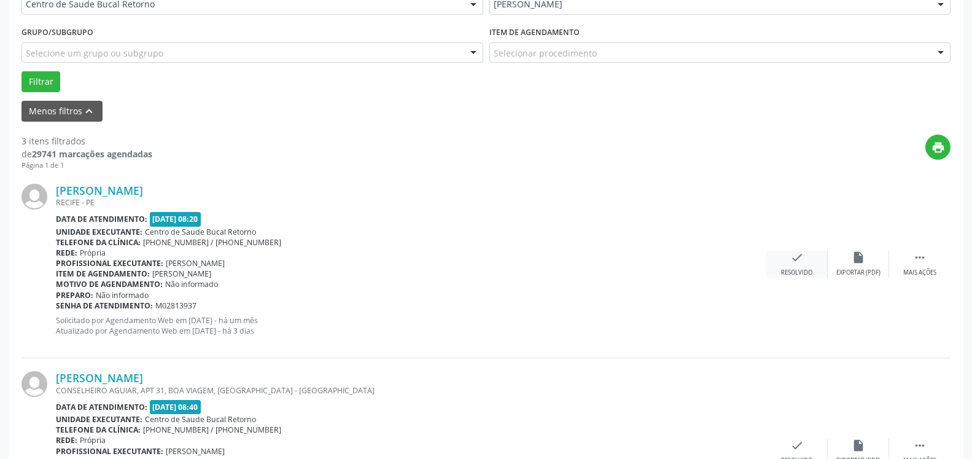
click at [796, 254] on icon "check" at bounding box center [797, 258] width 14 height 14
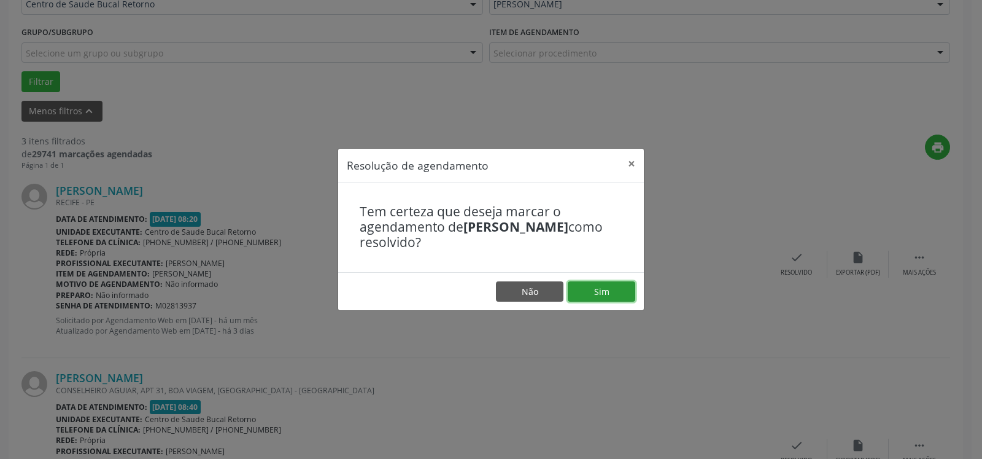
click at [617, 292] on button "Sim" at bounding box center [602, 291] width 68 height 21
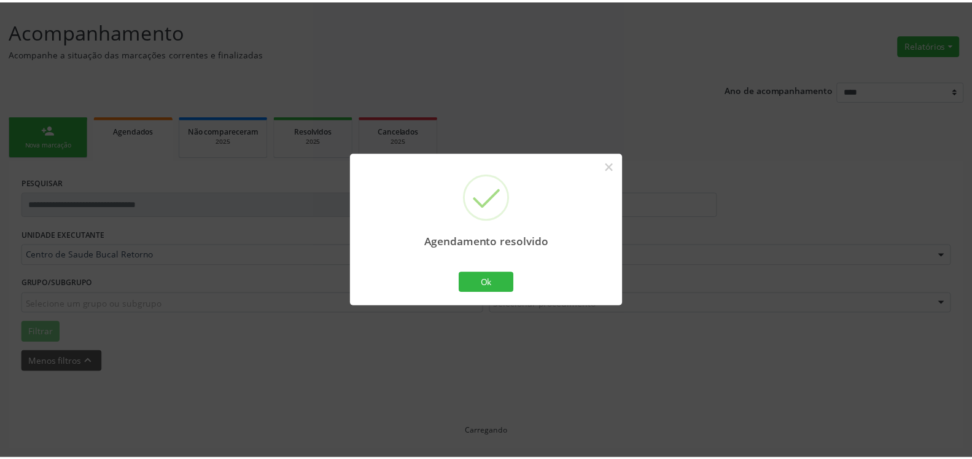
scroll to position [68, 0]
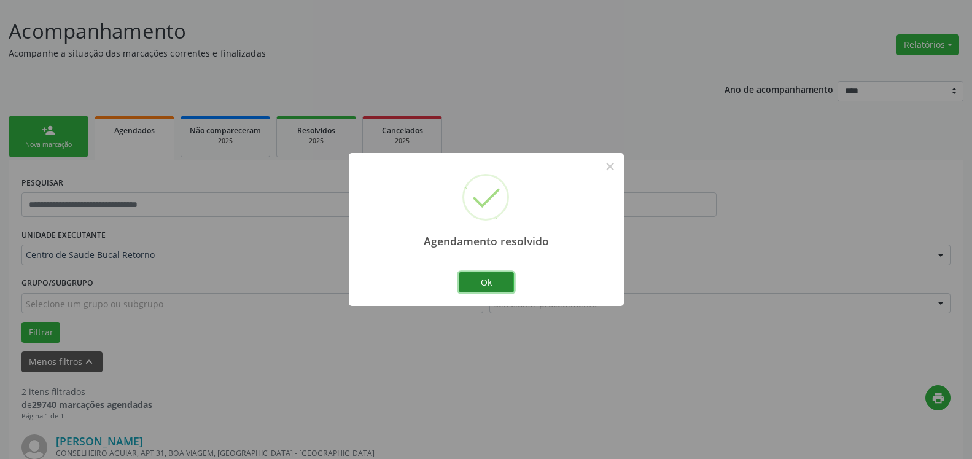
click at [500, 279] on button "Ok" at bounding box center [486, 282] width 55 height 21
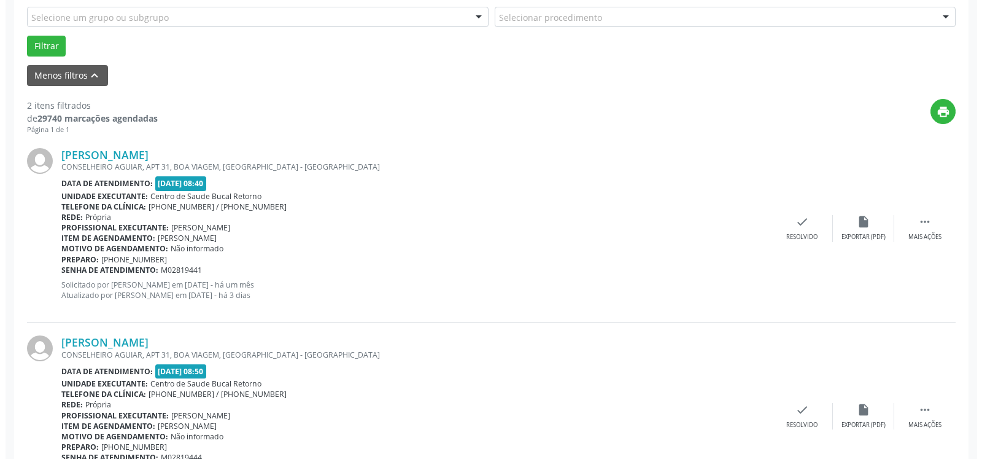
scroll to position [381, 0]
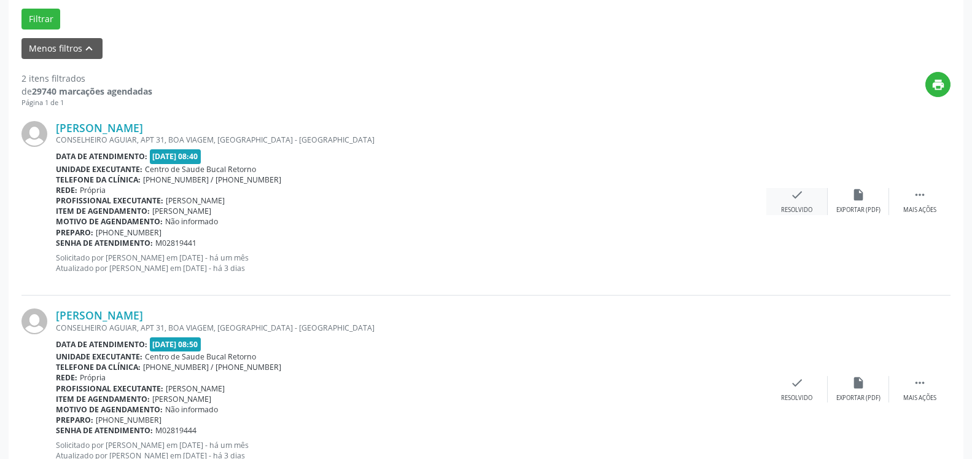
click at [790, 203] on div "check Resolvido" at bounding box center [796, 201] width 61 height 26
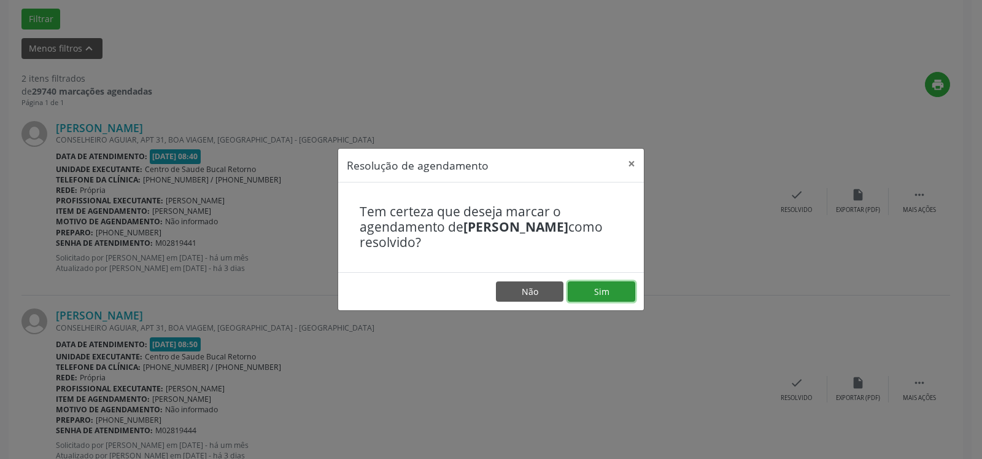
click at [629, 292] on button "Sim" at bounding box center [602, 291] width 68 height 21
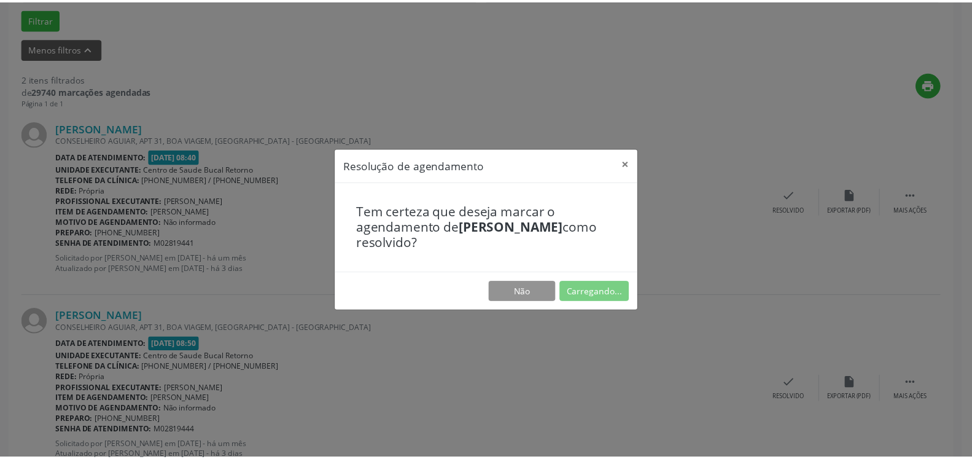
scroll to position [68, 0]
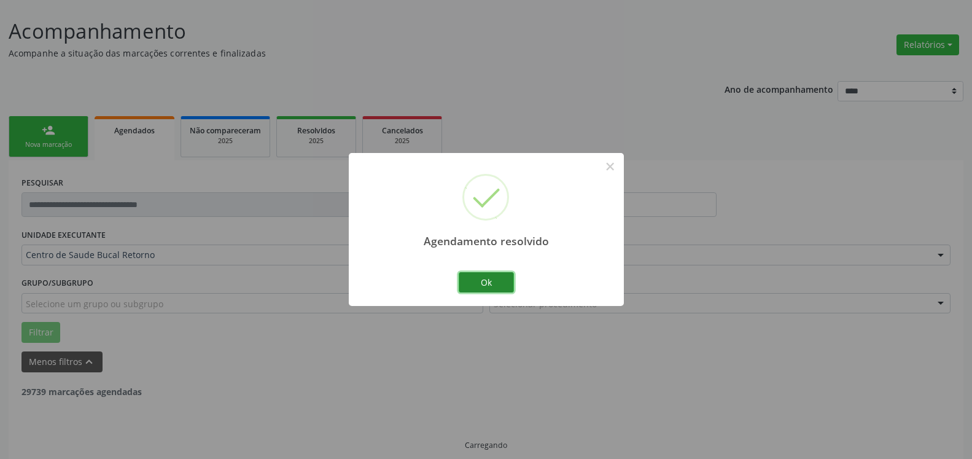
click at [487, 281] on button "Ok" at bounding box center [486, 282] width 55 height 21
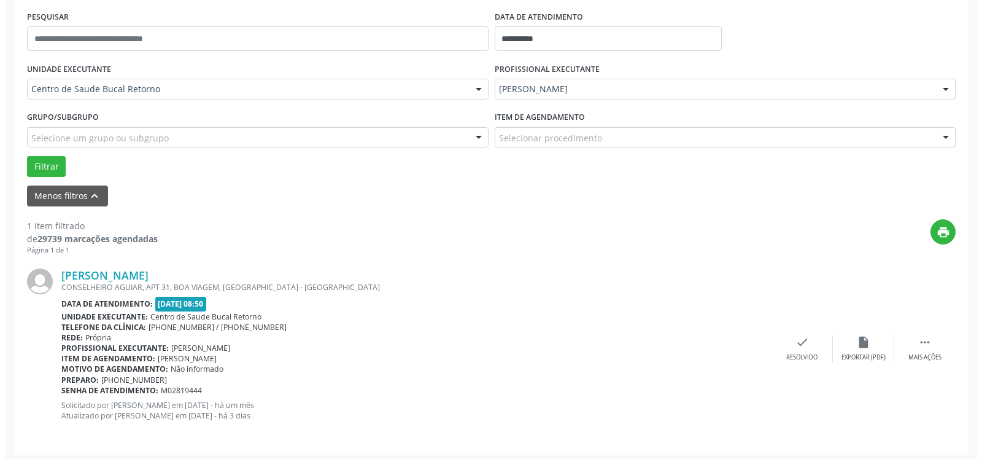
scroll to position [238, 0]
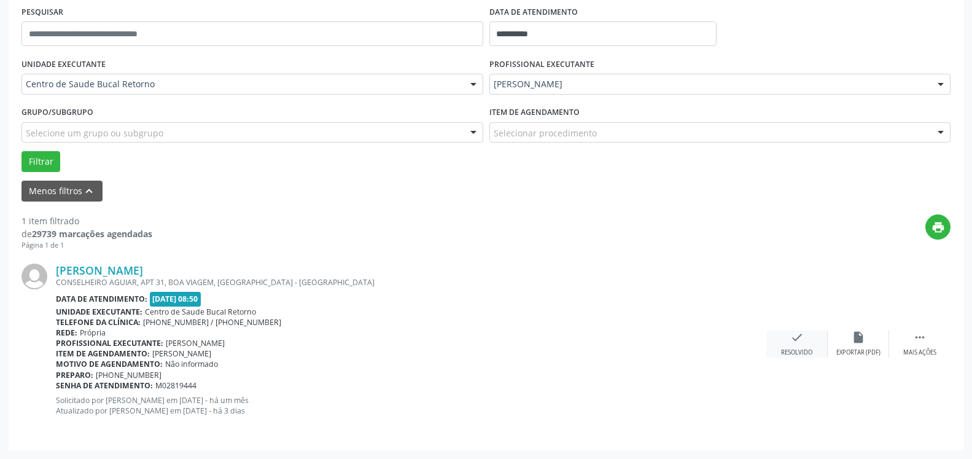
click at [790, 346] on div "check Resolvido" at bounding box center [796, 343] width 61 height 26
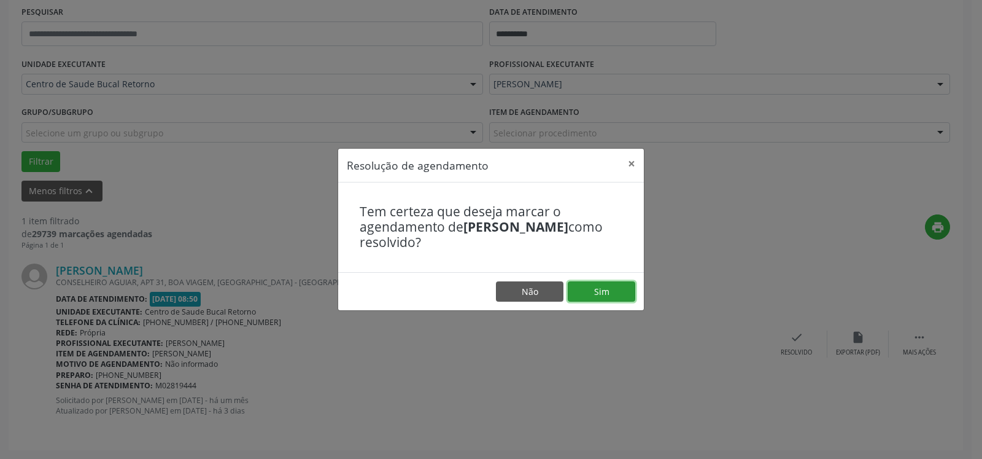
click at [593, 294] on button "Sim" at bounding box center [602, 291] width 68 height 21
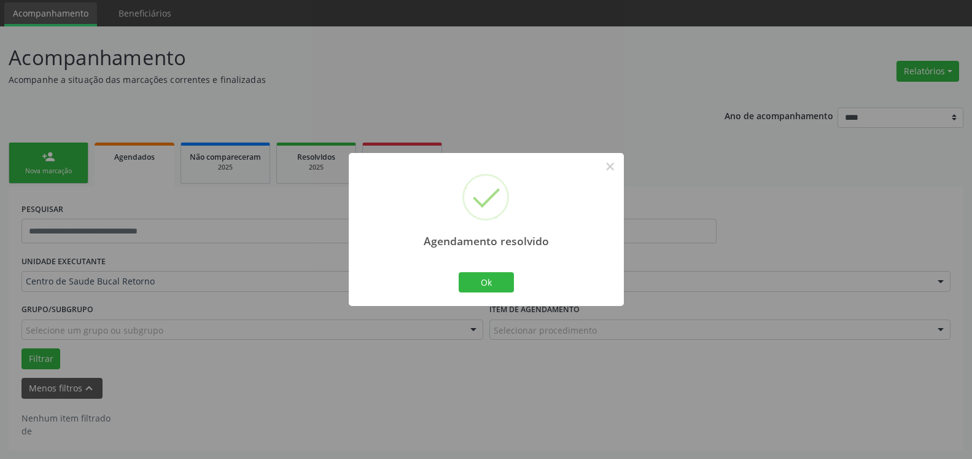
scroll to position [41, 0]
click at [498, 282] on button "Ok" at bounding box center [486, 282] width 55 height 21
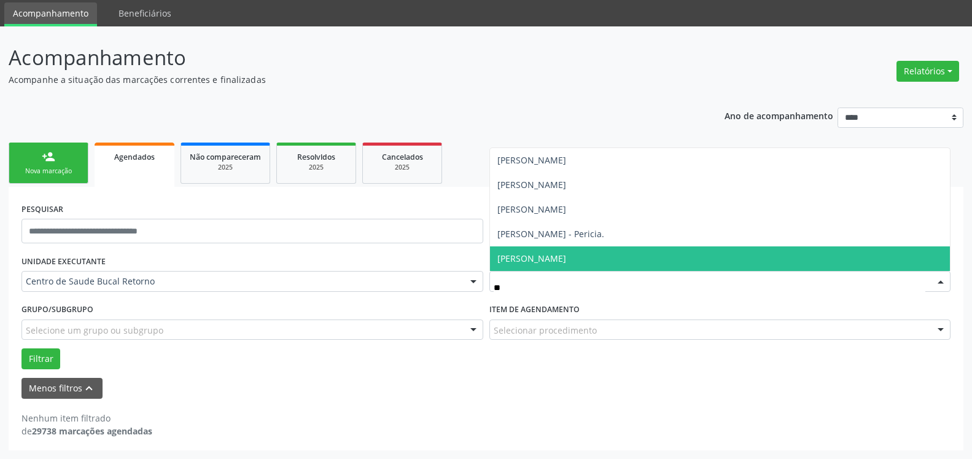
type input "***"
click at [672, 249] on span "[PERSON_NAME]" at bounding box center [720, 258] width 461 height 25
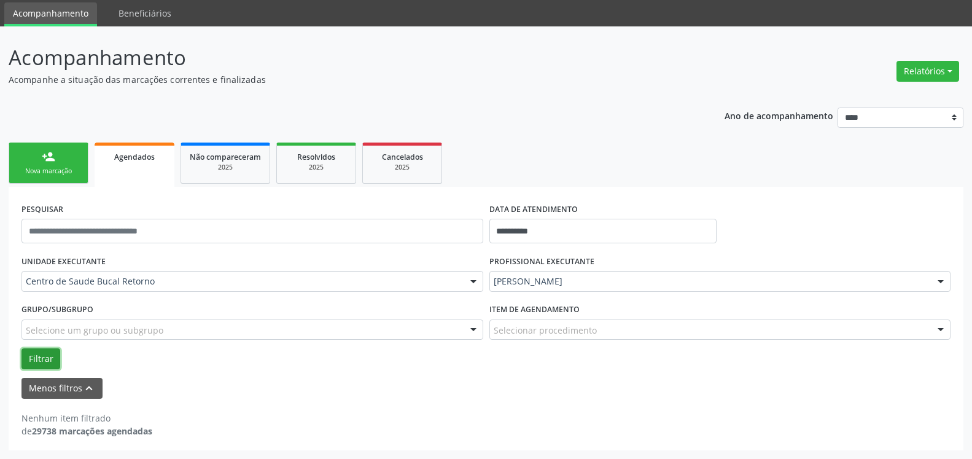
click at [33, 360] on button "Filtrar" at bounding box center [40, 358] width 39 height 21
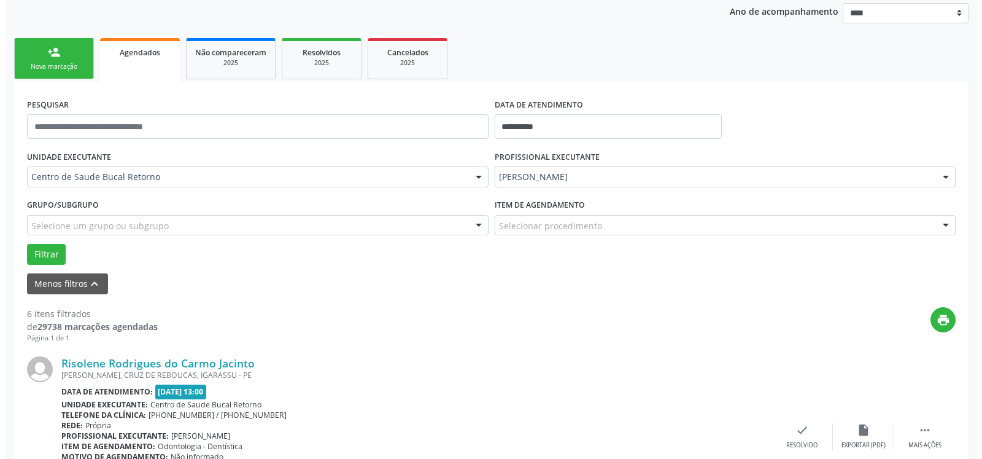
scroll to position [292, 0]
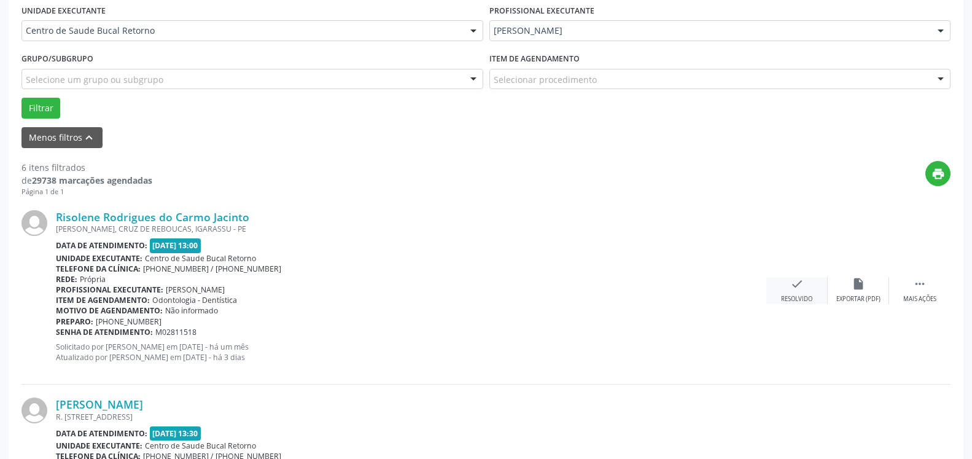
click at [801, 289] on icon "check" at bounding box center [797, 284] width 14 height 14
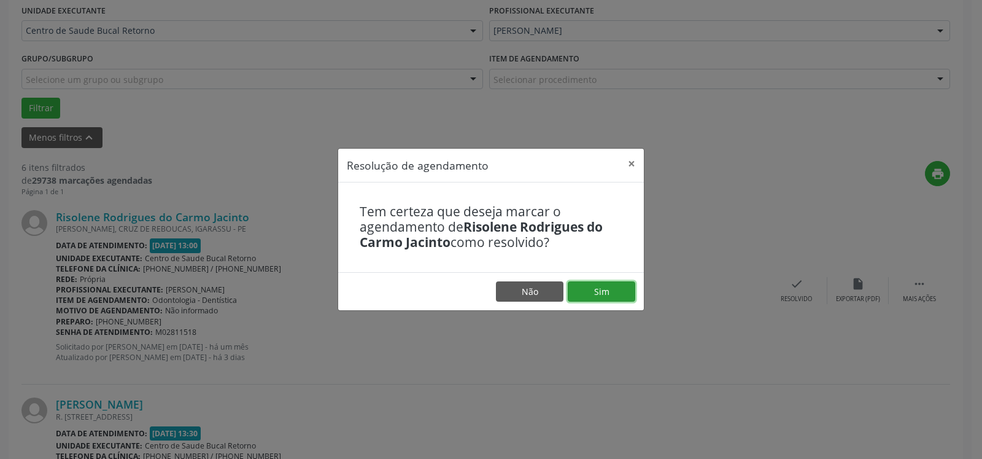
click at [613, 293] on button "Sim" at bounding box center [602, 291] width 68 height 21
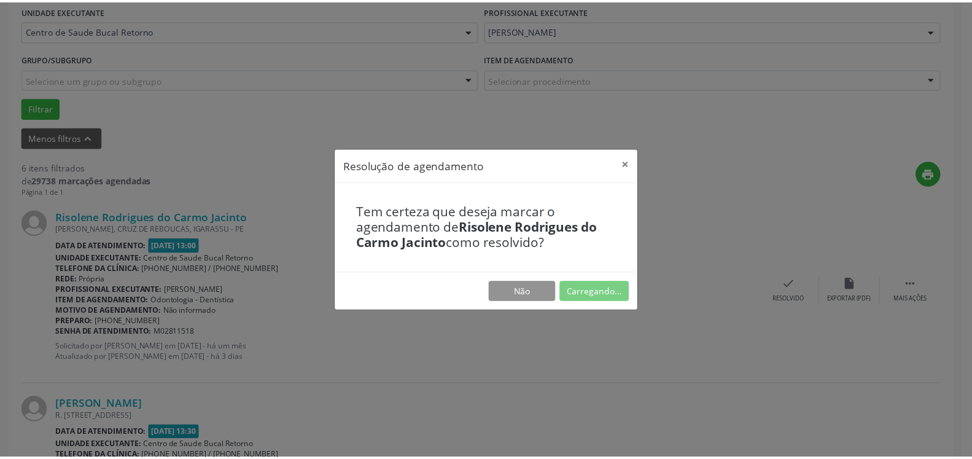
scroll to position [68, 0]
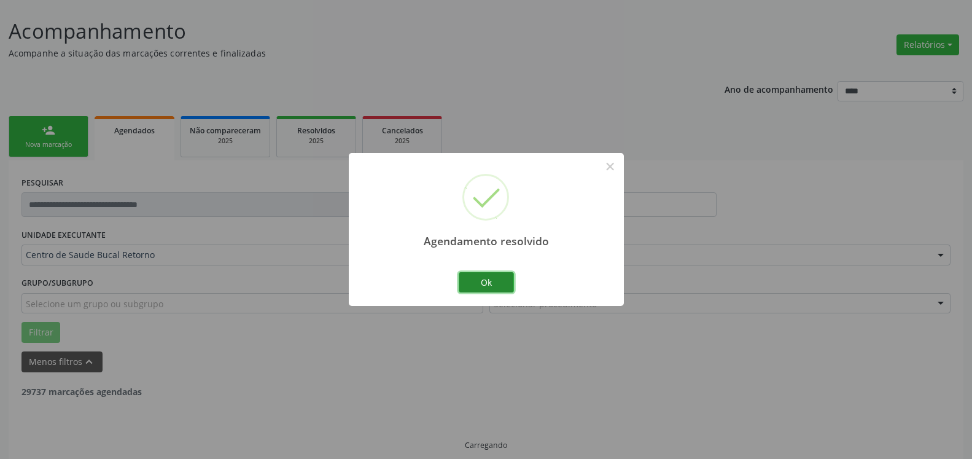
click at [497, 278] on button "Ok" at bounding box center [486, 282] width 55 height 21
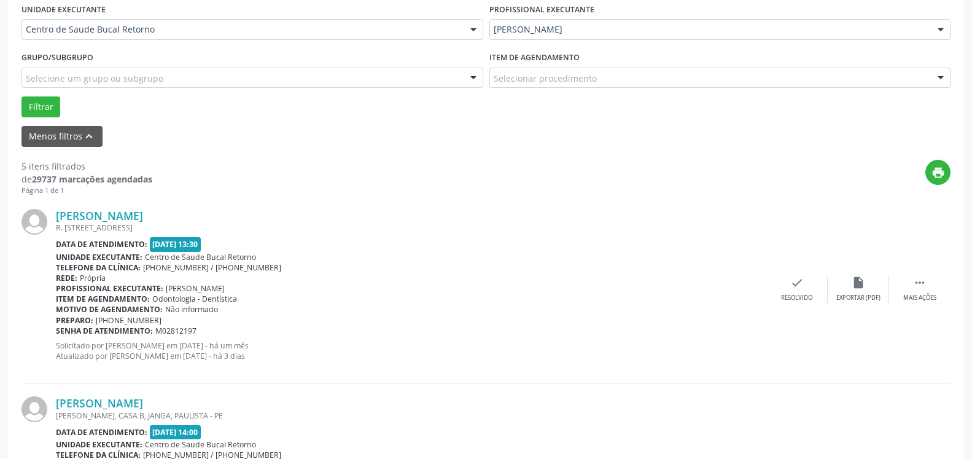
scroll to position [318, 0]
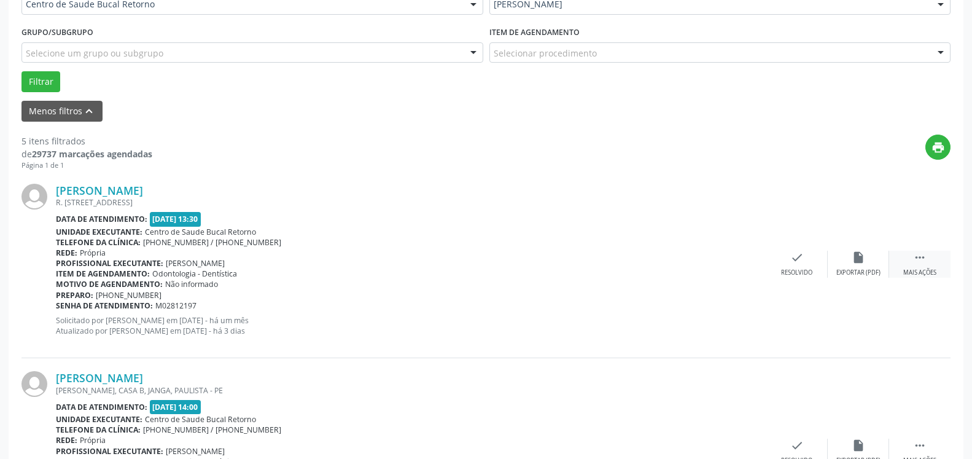
click at [935, 259] on div " Mais ações" at bounding box center [919, 264] width 61 height 26
click at [854, 264] on icon "alarm_off" at bounding box center [859, 258] width 14 height 14
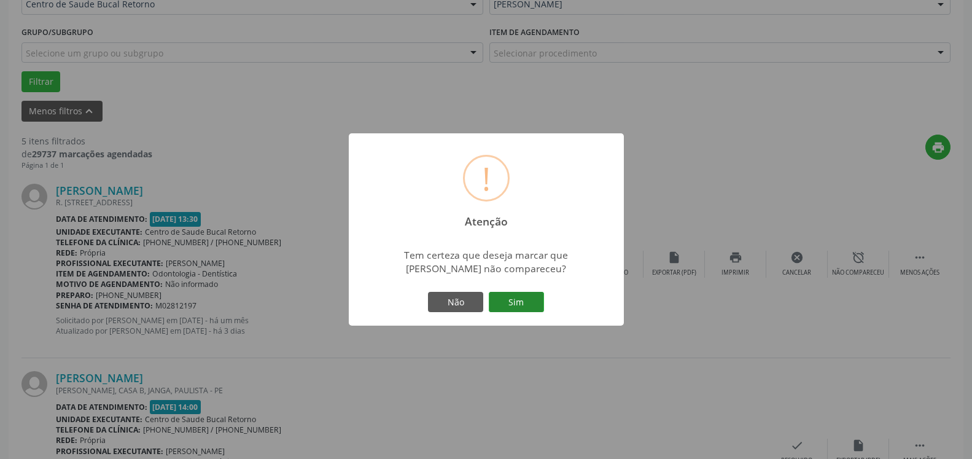
click at [519, 302] on button "Sim" at bounding box center [516, 302] width 55 height 21
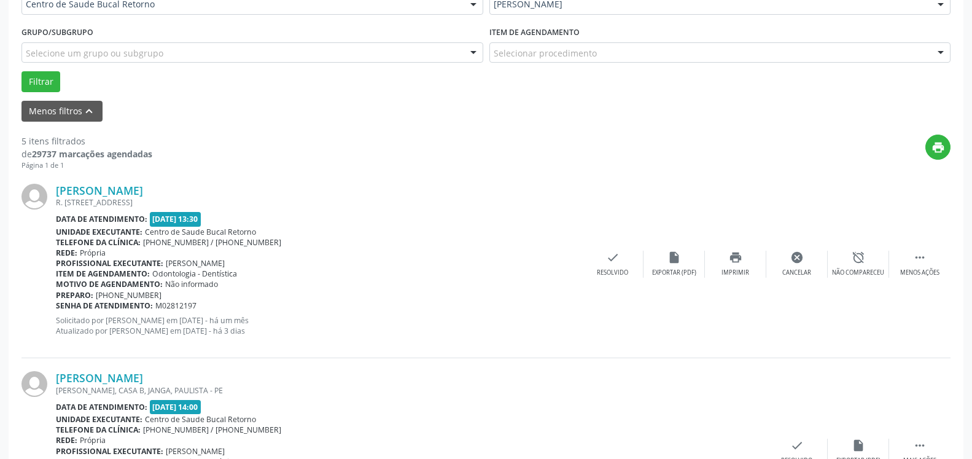
scroll to position [80, 0]
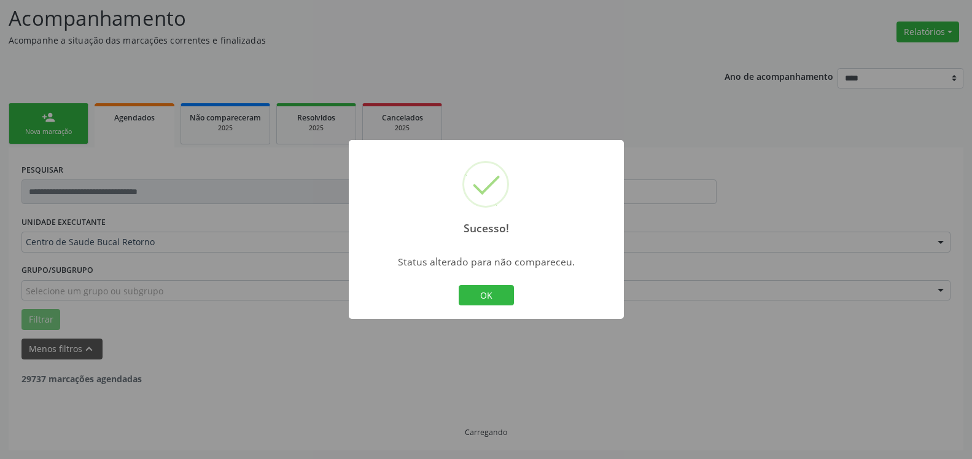
click at [499, 294] on button "OK" at bounding box center [486, 295] width 55 height 21
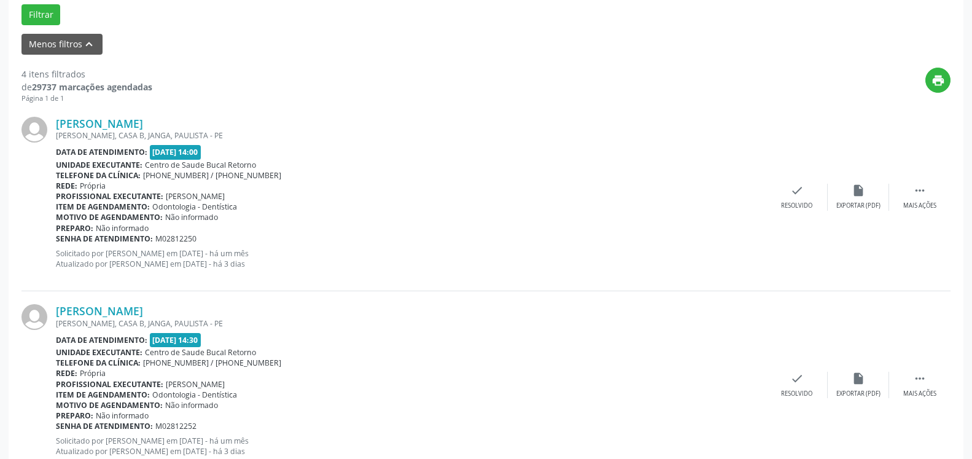
scroll to position [394, 0]
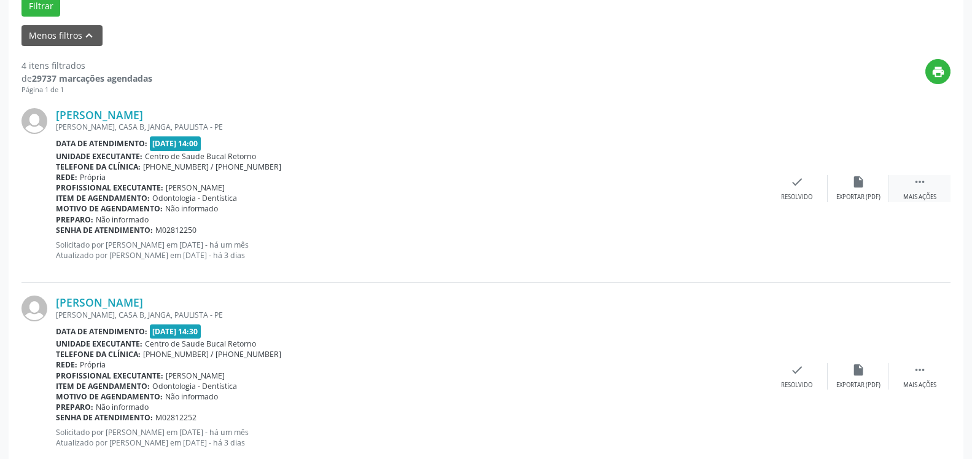
click at [921, 184] on icon "" at bounding box center [920, 182] width 14 height 14
click at [864, 183] on icon "alarm_off" at bounding box center [859, 182] width 14 height 14
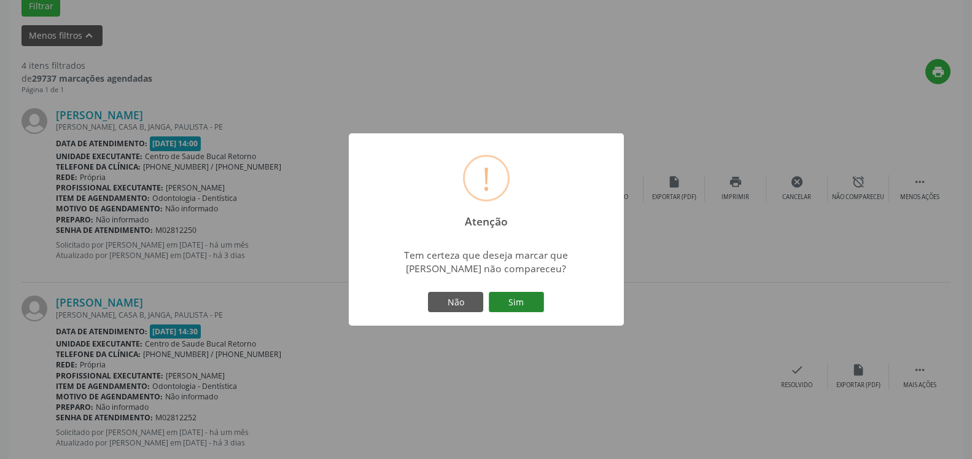
click at [524, 292] on button "Sim" at bounding box center [516, 302] width 55 height 21
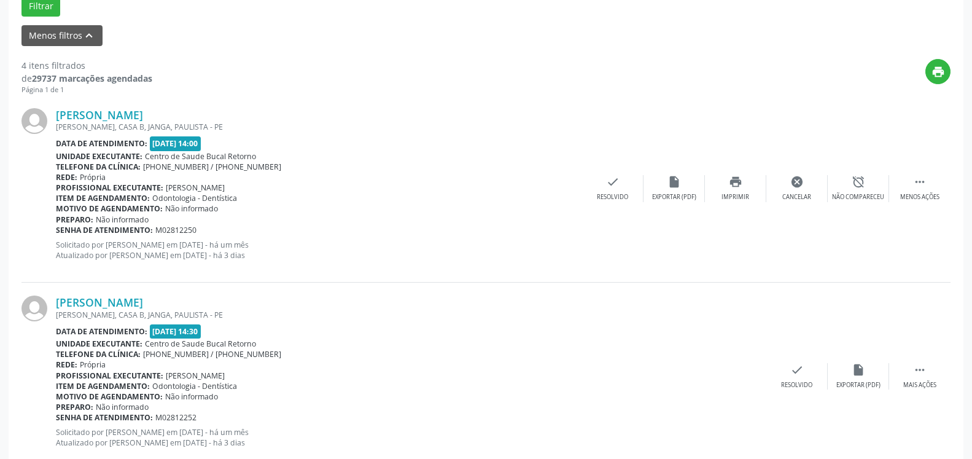
scroll to position [80, 0]
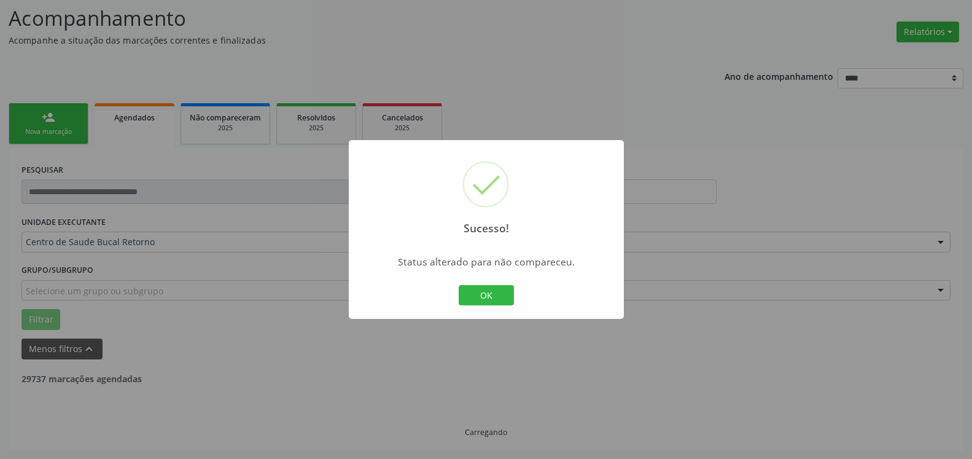
click at [483, 298] on button "OK" at bounding box center [486, 295] width 55 height 21
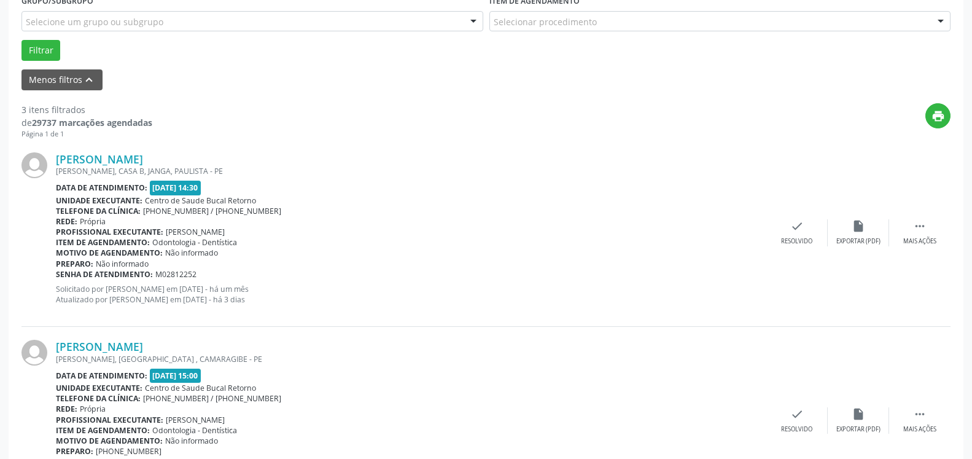
scroll to position [394, 0]
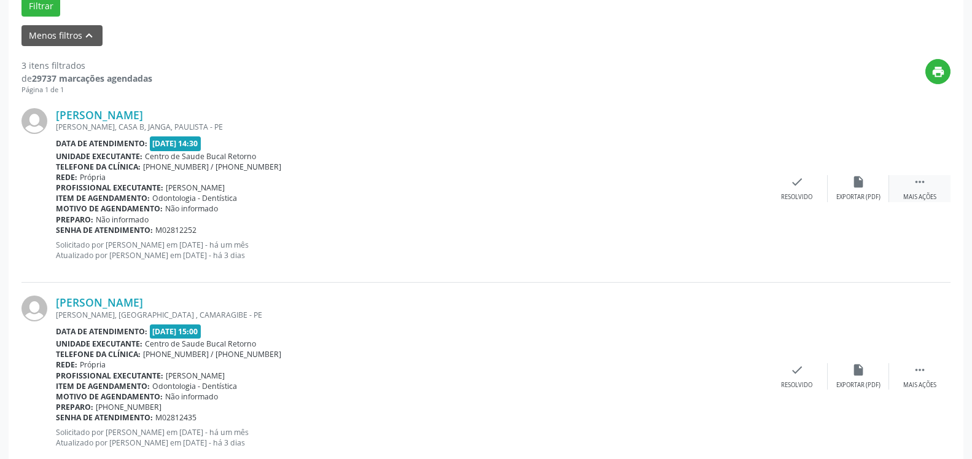
click at [914, 187] on icon "" at bounding box center [920, 182] width 14 height 14
click at [855, 192] on div "alarm_off Não compareceu" at bounding box center [858, 188] width 61 height 26
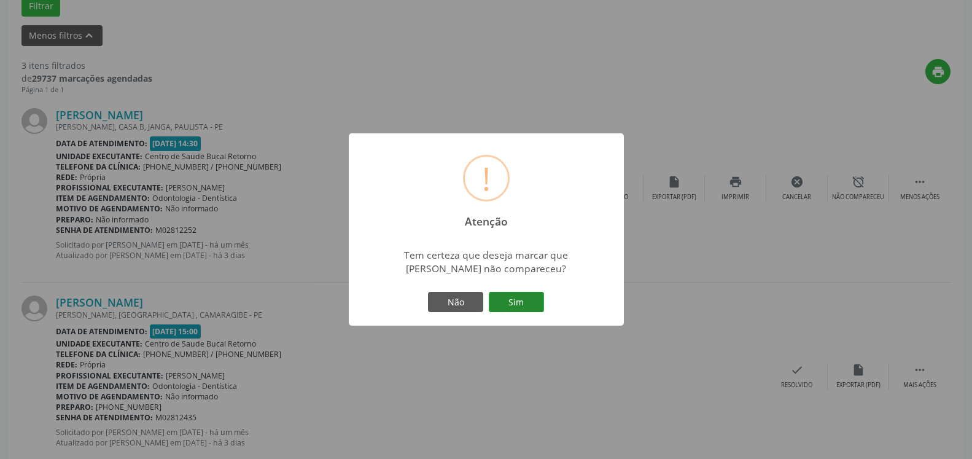
click at [518, 304] on button "Sim" at bounding box center [516, 302] width 55 height 21
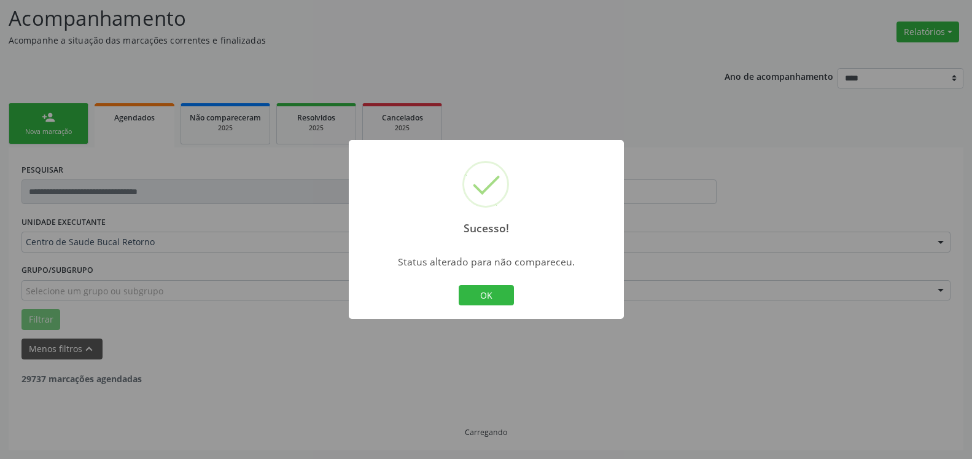
scroll to position [80, 0]
click at [504, 298] on button "OK" at bounding box center [486, 295] width 55 height 21
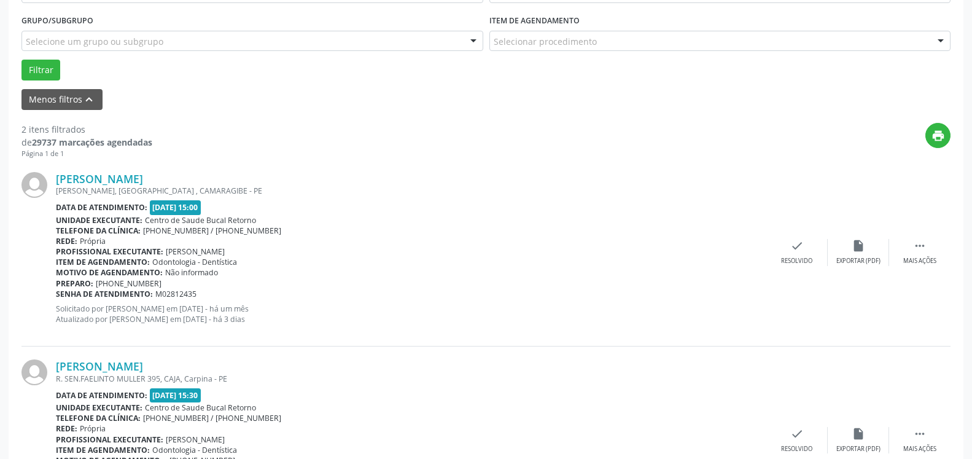
scroll to position [331, 0]
click at [933, 262] on div "Mais ações" at bounding box center [919, 259] width 33 height 9
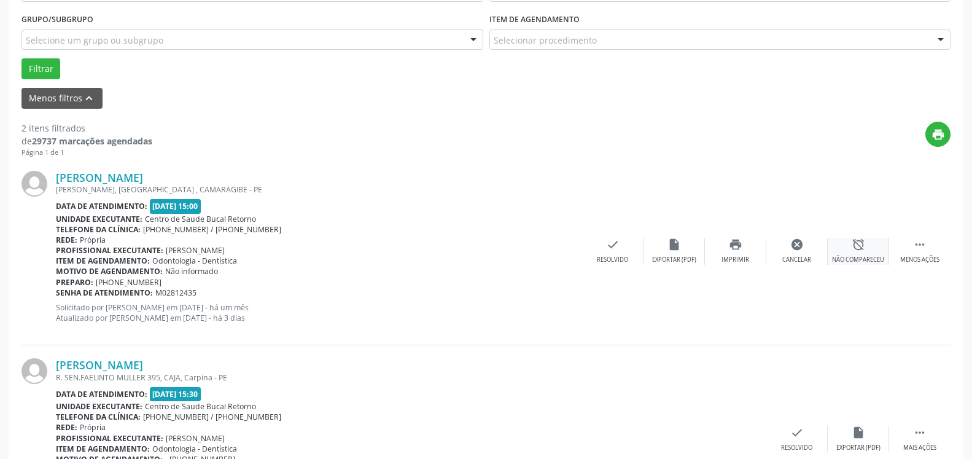
click at [858, 251] on icon "alarm_off" at bounding box center [859, 245] width 14 height 14
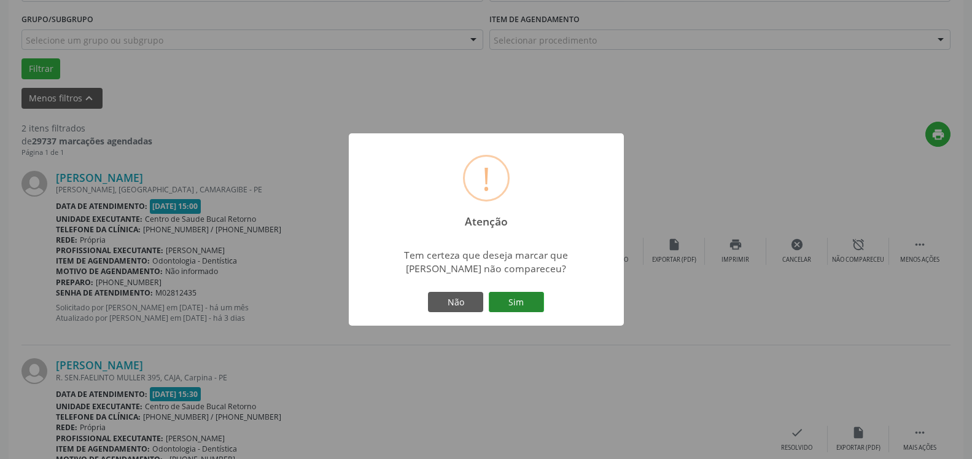
click at [515, 292] on button "Sim" at bounding box center [516, 302] width 55 height 21
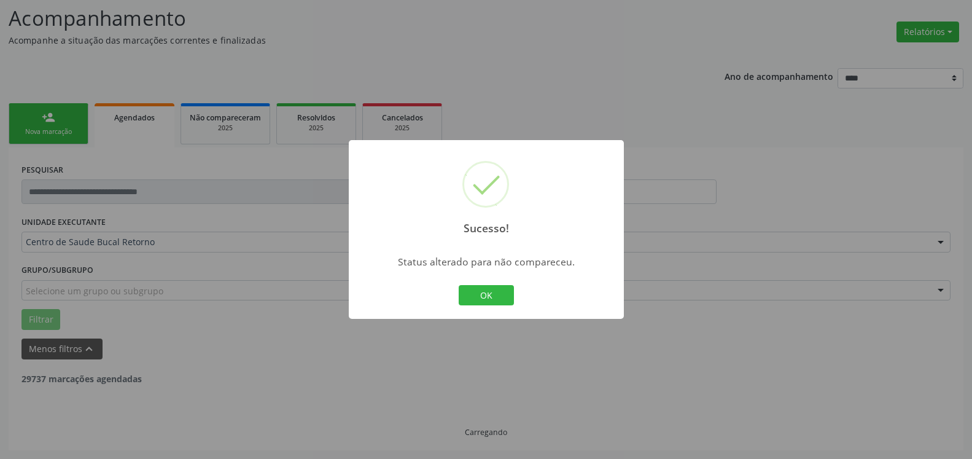
scroll to position [80, 0]
click at [501, 298] on button "OK" at bounding box center [486, 295] width 55 height 21
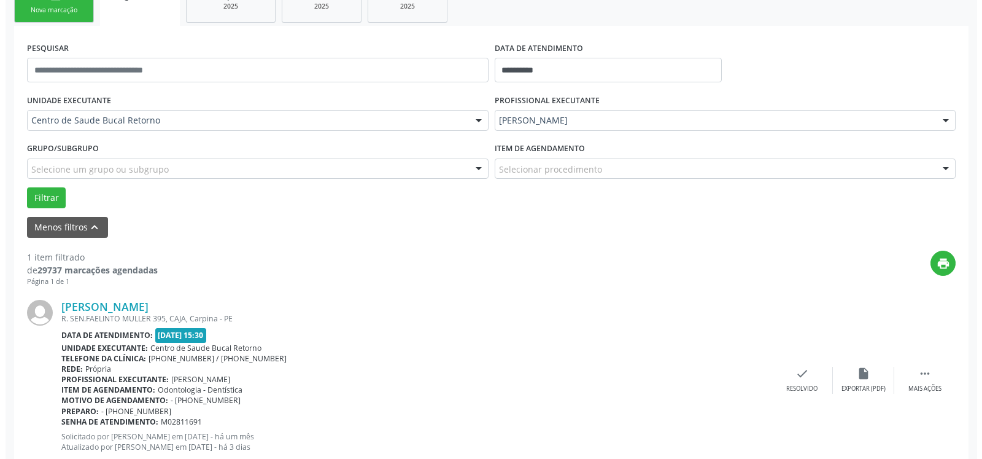
scroll to position [238, 0]
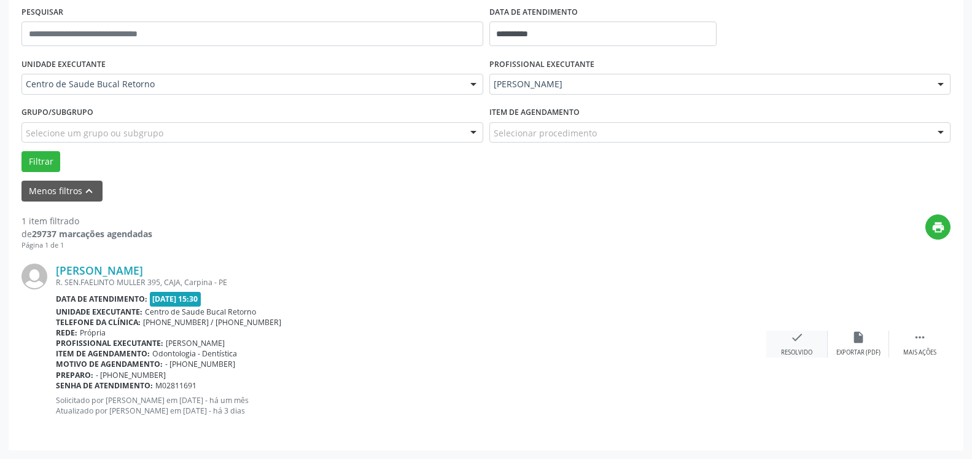
click at [808, 344] on div "check Resolvido" at bounding box center [796, 343] width 61 height 26
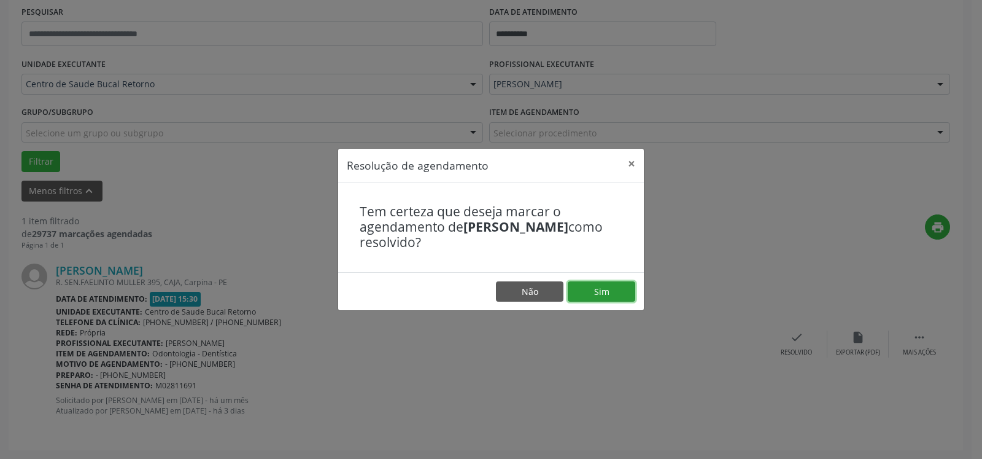
click at [619, 295] on button "Sim" at bounding box center [602, 291] width 68 height 21
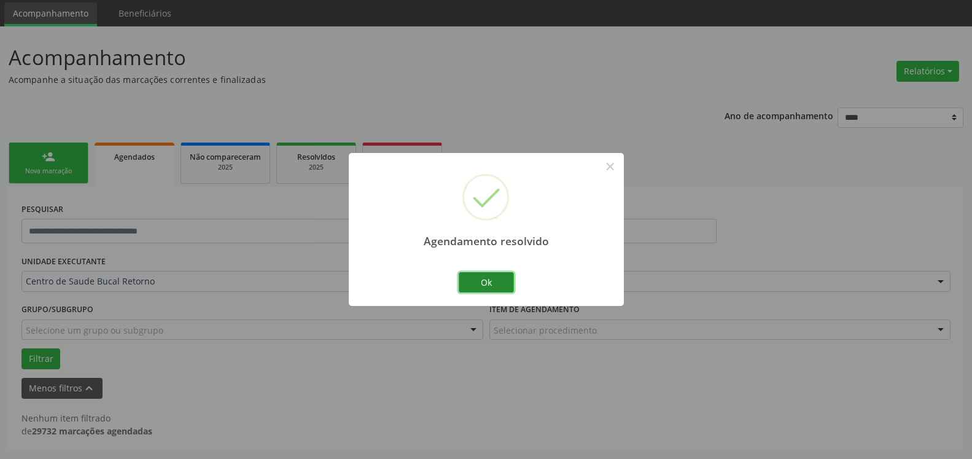
scroll to position [41, 0]
click at [492, 282] on button "Ok" at bounding box center [486, 282] width 55 height 21
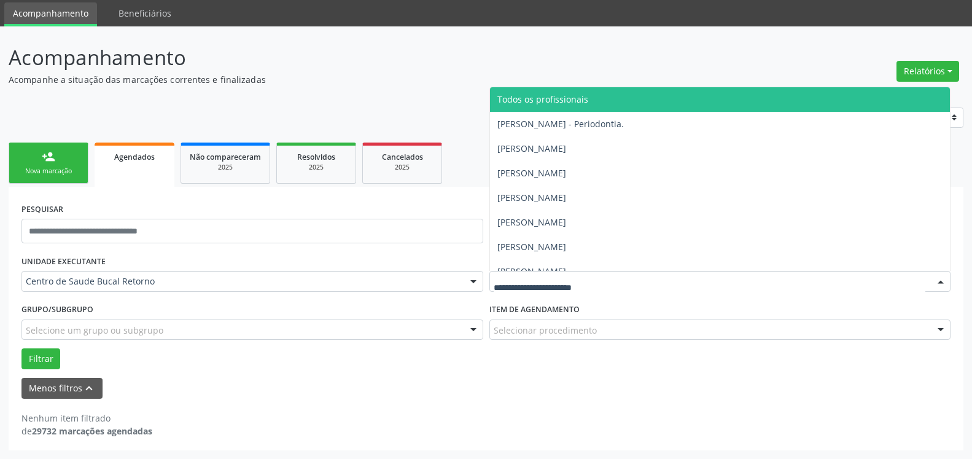
click at [578, 105] on span "Todos os profissionais" at bounding box center [542, 99] width 91 height 12
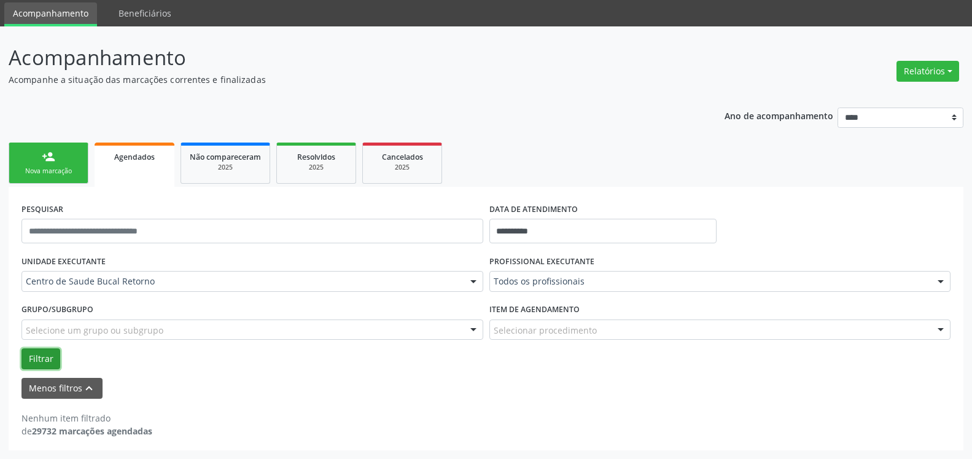
click at [42, 352] on button "Filtrar" at bounding box center [40, 358] width 39 height 21
click at [562, 235] on input "**********" at bounding box center [603, 231] width 228 height 25
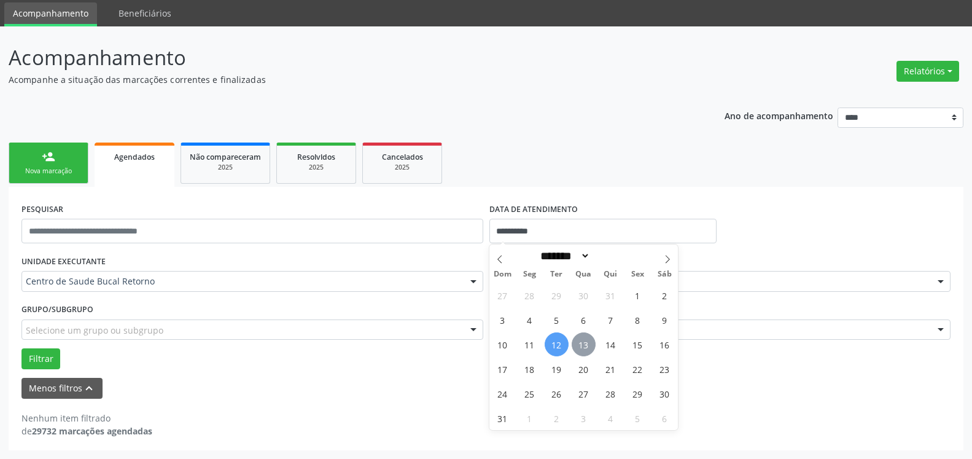
click at [583, 344] on span "13" at bounding box center [584, 344] width 24 height 24
type input "**********"
click at [583, 344] on span "13" at bounding box center [584, 344] width 24 height 24
